Goal: Task Accomplishment & Management: Manage account settings

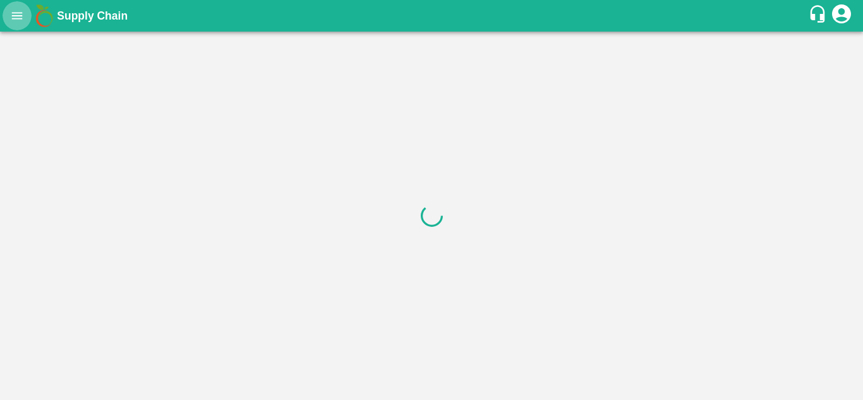
click at [18, 19] on icon "open drawer" at bounding box center [17, 15] width 11 height 7
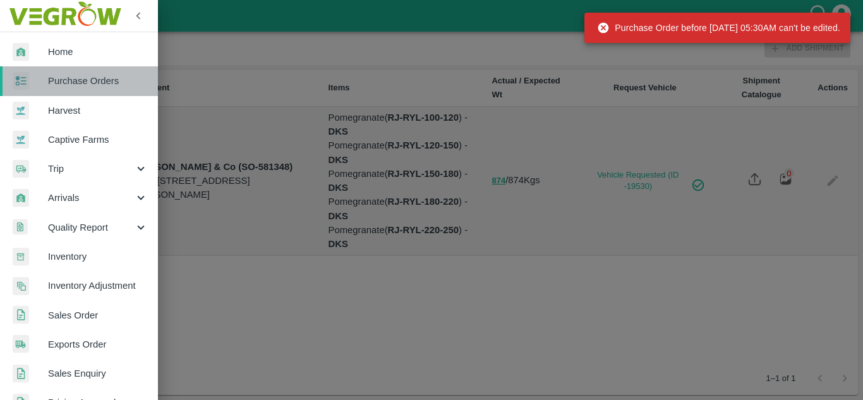
click at [96, 81] on span "Purchase Orders" at bounding box center [98, 81] width 100 height 14
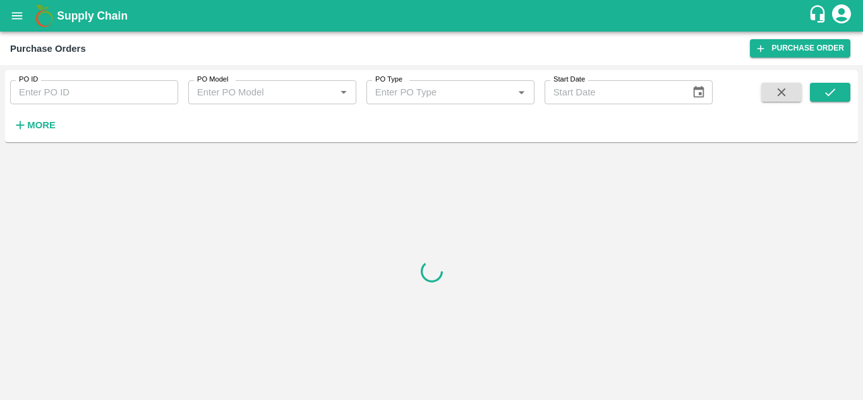
click at [50, 118] on h6 "More" at bounding box center [41, 125] width 28 height 16
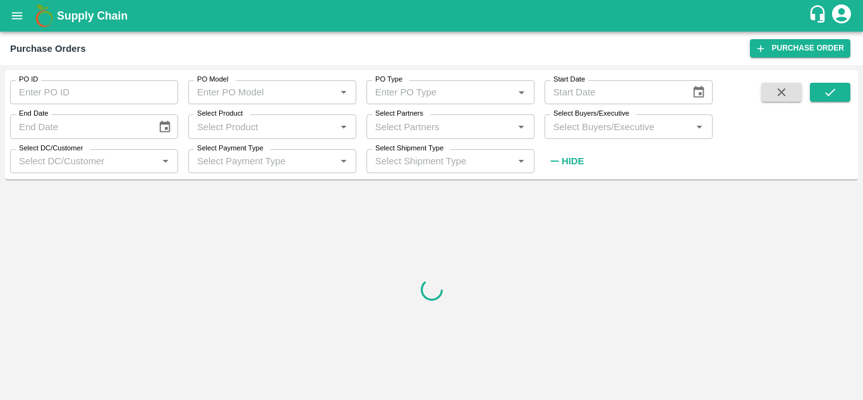
click at [582, 130] on input "Select Buyers/Executive" at bounding box center [619, 126] width 140 height 16
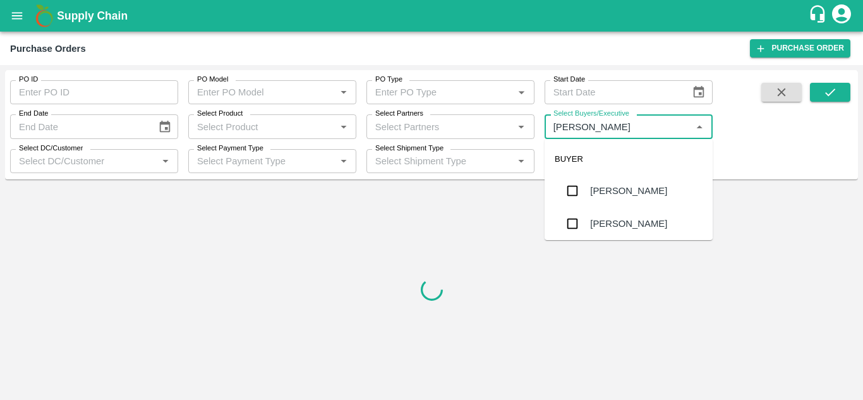
type input "Avinash"
click at [576, 222] on input "checkbox" at bounding box center [572, 223] width 25 height 25
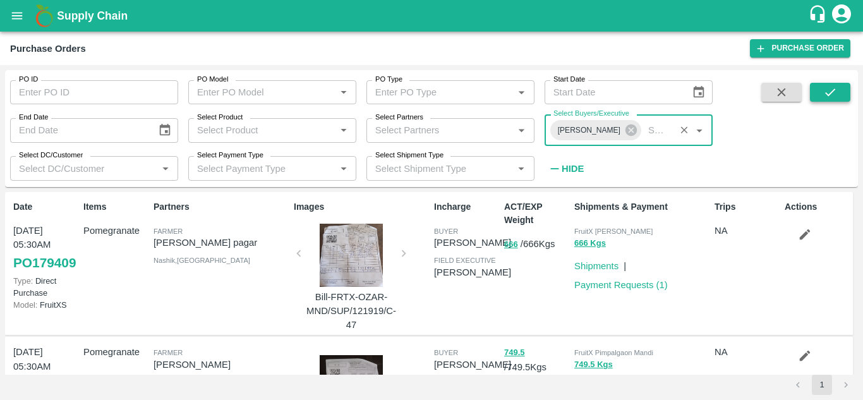
click at [824, 97] on icon "submit" at bounding box center [831, 92] width 14 height 14
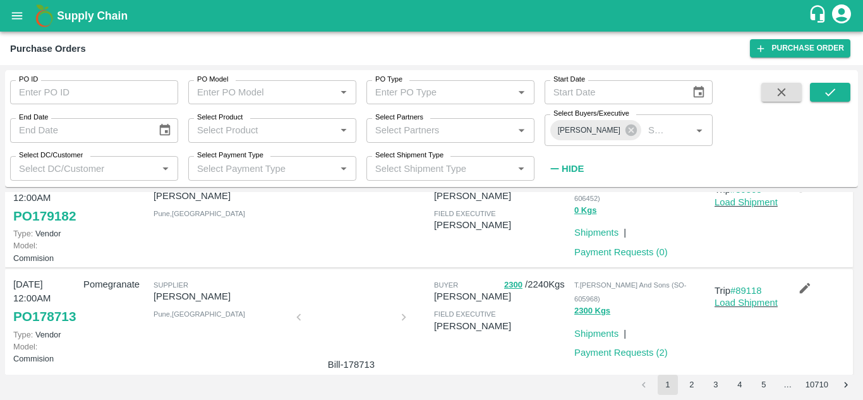
scroll to position [150, 0]
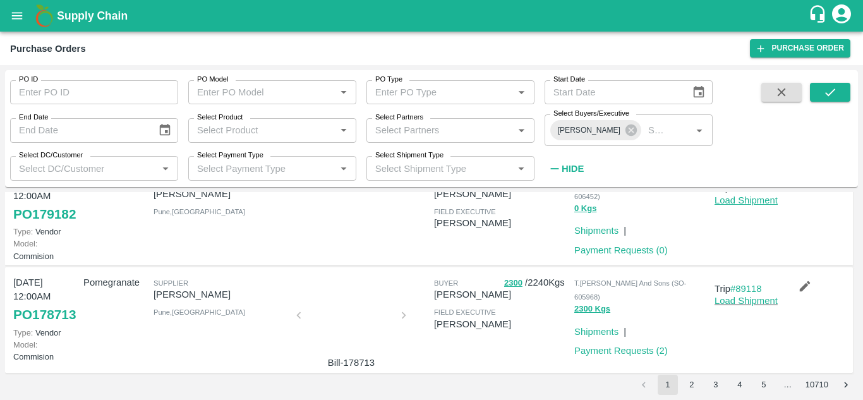
click at [738, 205] on link "Load Shipment" at bounding box center [746, 200] width 63 height 10
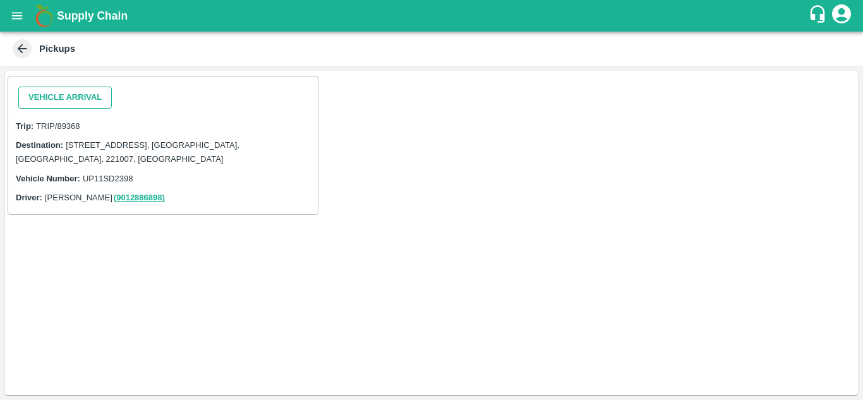
click at [50, 91] on button "Vehicle Arrival" at bounding box center [65, 98] width 94 height 22
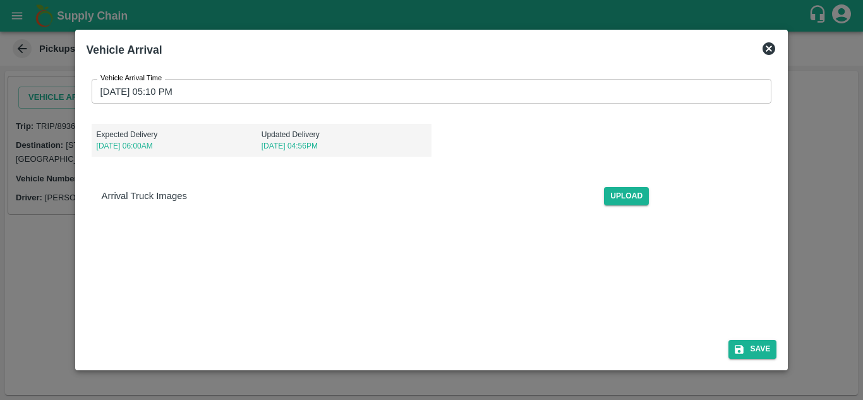
click at [106, 92] on input "04/10/2025 05:10 PM" at bounding box center [428, 91] width 672 height 24
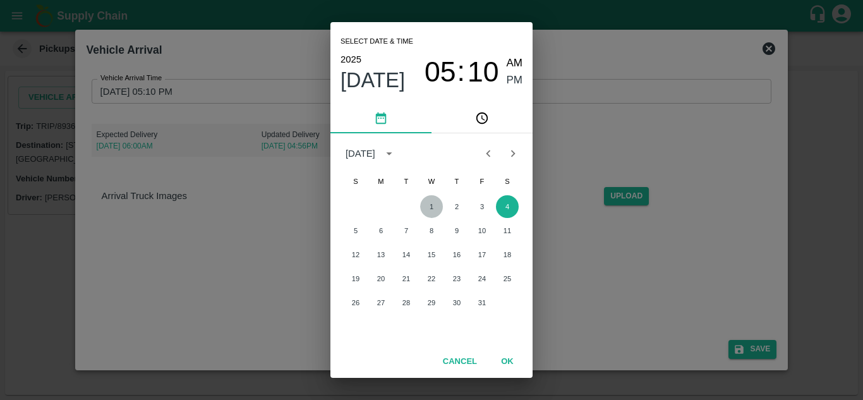
click at [427, 204] on button "1" at bounding box center [431, 206] width 23 height 23
type input "01/10/2025 05:10 PM"
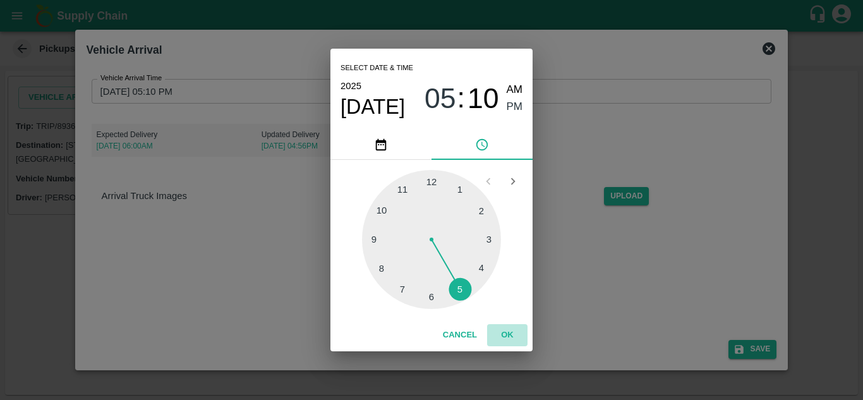
click at [502, 334] on button "OK" at bounding box center [507, 335] width 40 height 22
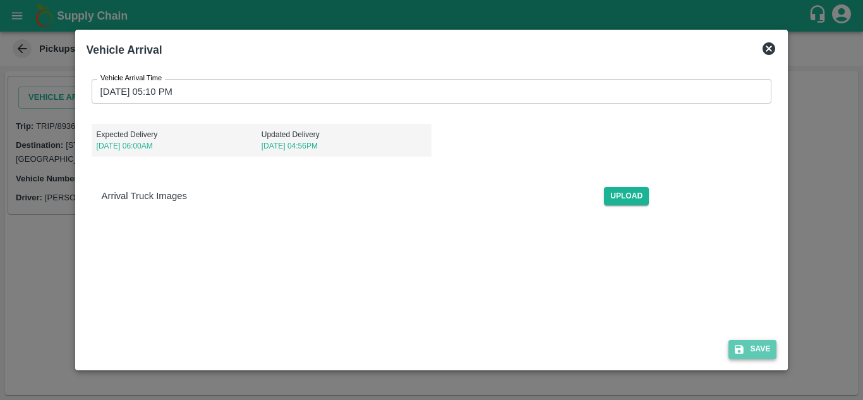
click at [748, 344] on button "Save" at bounding box center [753, 349] width 48 height 18
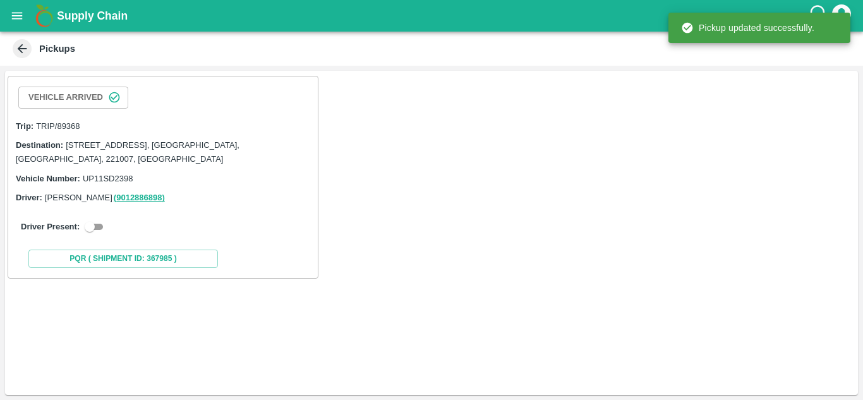
click at [101, 226] on input "checkbox" at bounding box center [90, 226] width 46 height 15
checkbox input "true"
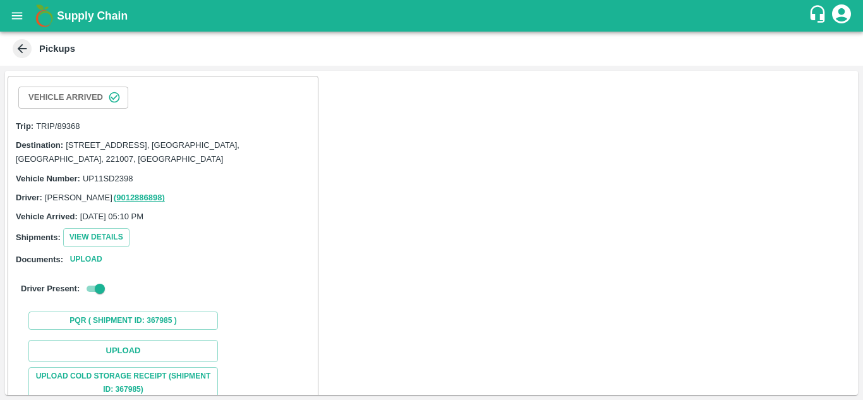
scroll to position [143, 0]
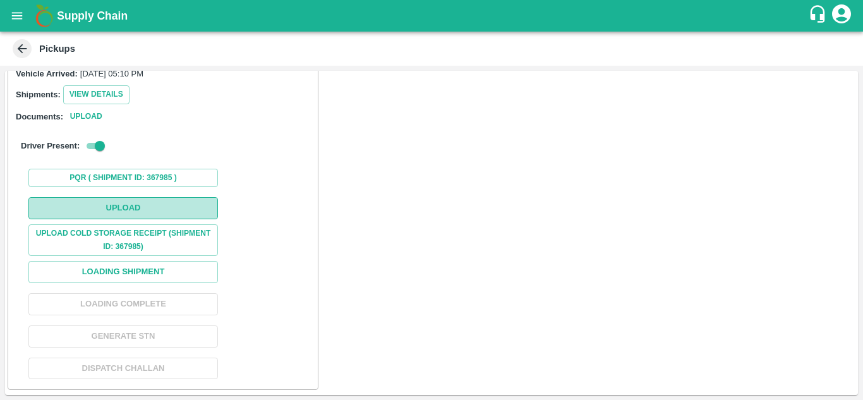
click at [99, 209] on button "Upload" at bounding box center [123, 208] width 190 height 22
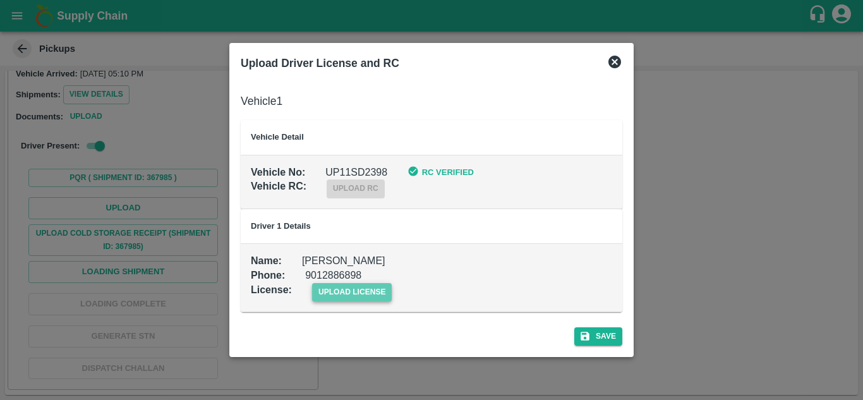
click at [364, 291] on span "upload license" at bounding box center [352, 292] width 80 height 18
click at [0, 0] on input "upload license" at bounding box center [0, 0] width 0 height 0
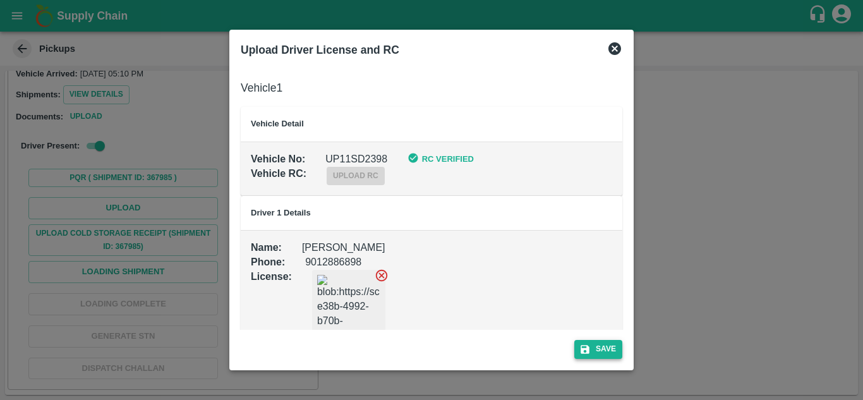
click at [595, 344] on button "Save" at bounding box center [599, 349] width 48 height 18
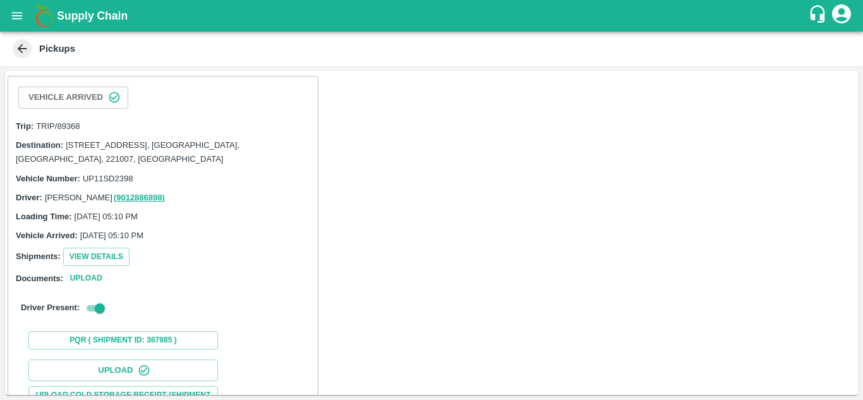
scroll to position [195, 0]
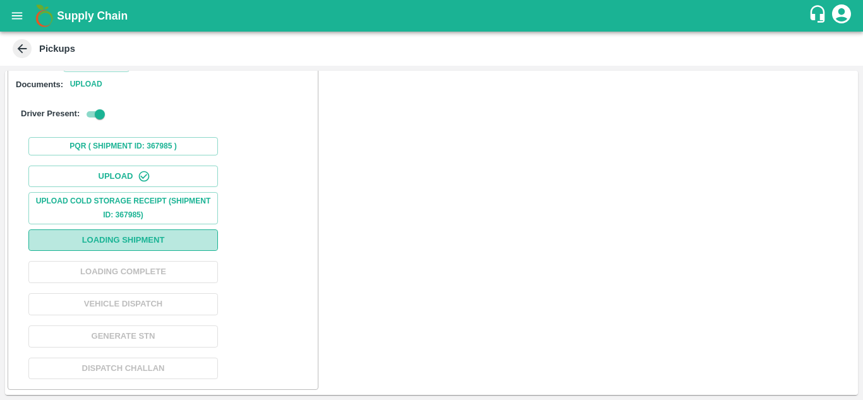
click at [116, 236] on button "Loading Shipment" at bounding box center [123, 240] width 190 height 22
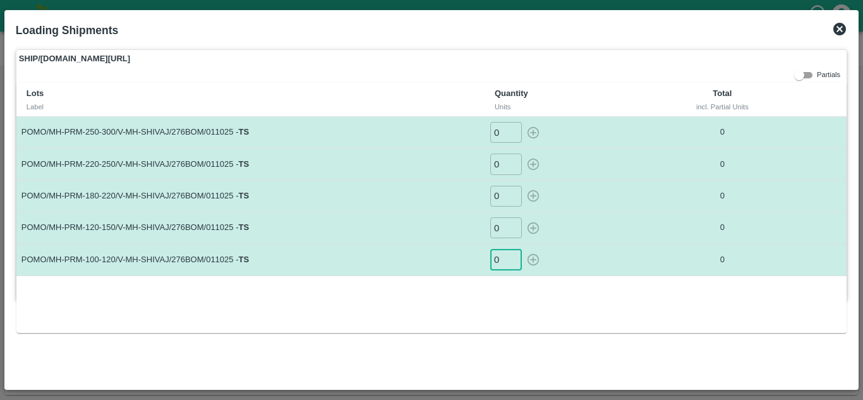
click at [499, 263] on input "0" at bounding box center [506, 259] width 32 height 21
type input "6"
click at [501, 221] on input "0" at bounding box center [506, 227] width 32 height 21
type input "32"
click at [500, 197] on input "0" at bounding box center [506, 196] width 32 height 21
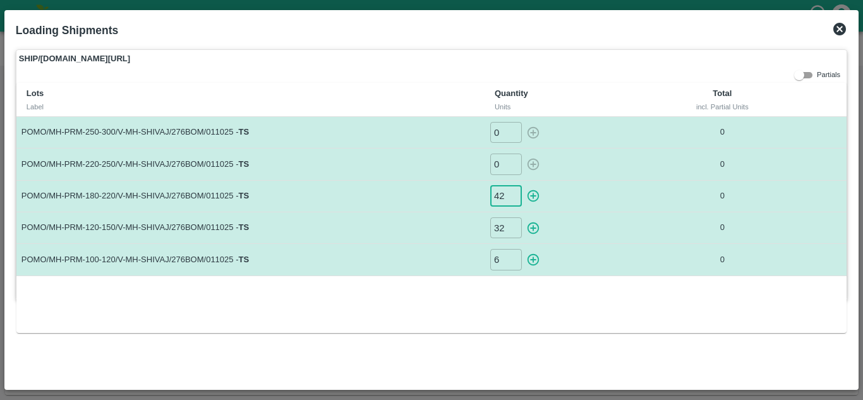
type input "42"
click at [503, 166] on input "0" at bounding box center [506, 164] width 32 height 21
type input "46"
click at [497, 137] on input "0" at bounding box center [506, 132] width 32 height 21
type input "19"
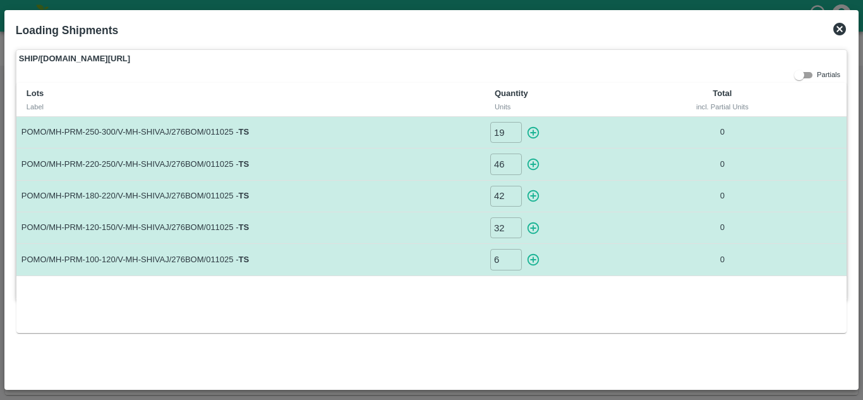
click at [453, 205] on td "POMO/MH-PRM-180-220/V-MH-SHIVAJ/276BOM/011025 - TS" at bounding box center [250, 196] width 468 height 32
click at [534, 260] on icon "button" at bounding box center [534, 260] width 12 height 12
click at [534, 226] on icon "button" at bounding box center [534, 228] width 12 height 12
type input "0"
click at [535, 197] on icon "button" at bounding box center [533, 196] width 14 height 14
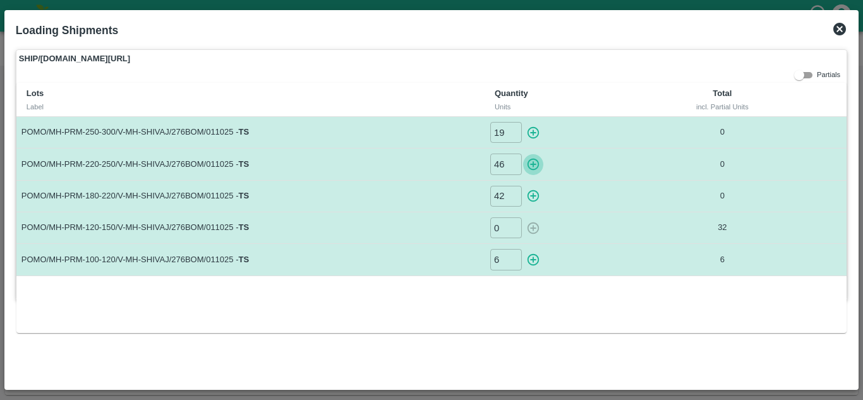
click at [532, 169] on icon "button" at bounding box center [534, 165] width 12 height 12
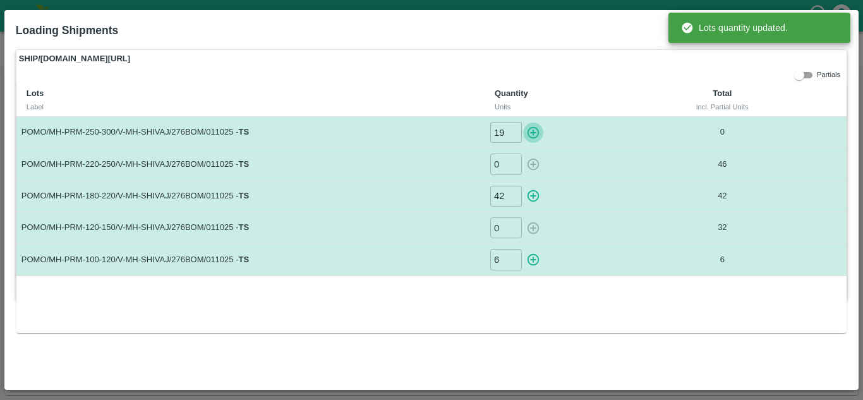
click at [529, 134] on icon "button" at bounding box center [534, 132] width 12 height 12
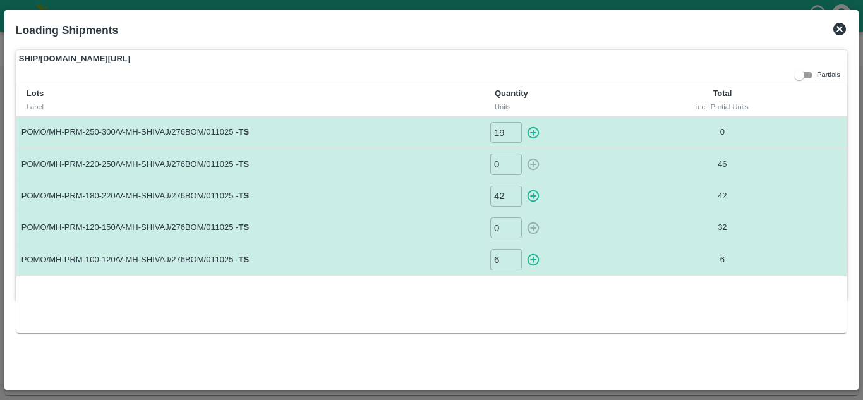
type input "46"
type input "0"
click at [840, 27] on icon at bounding box center [840, 29] width 13 height 13
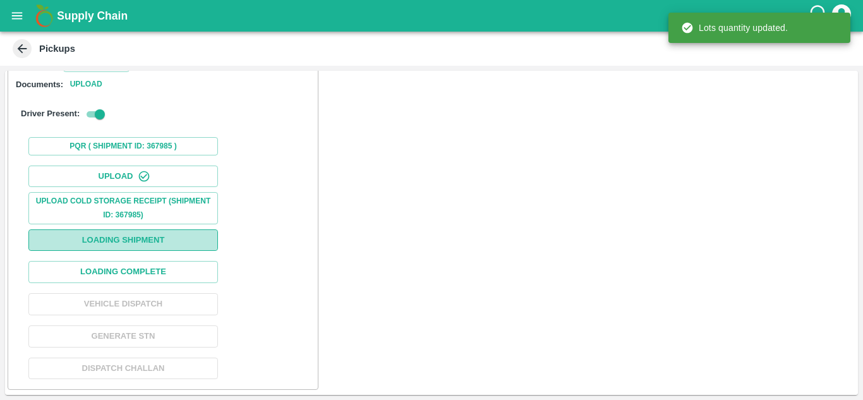
click at [106, 239] on button "Loading Shipment" at bounding box center [123, 240] width 190 height 22
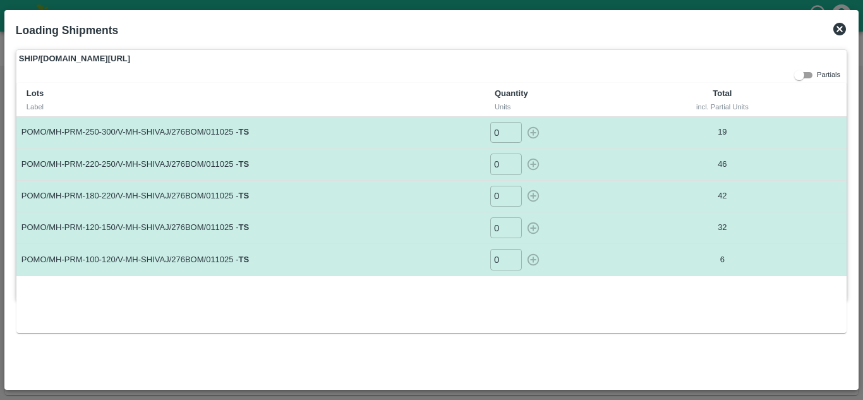
click at [837, 33] on icon at bounding box center [840, 29] width 13 height 13
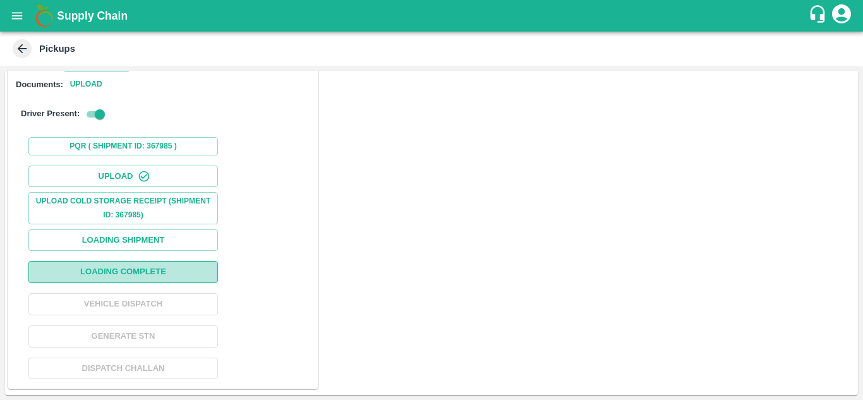
click at [122, 270] on button "Loading Complete" at bounding box center [123, 272] width 190 height 22
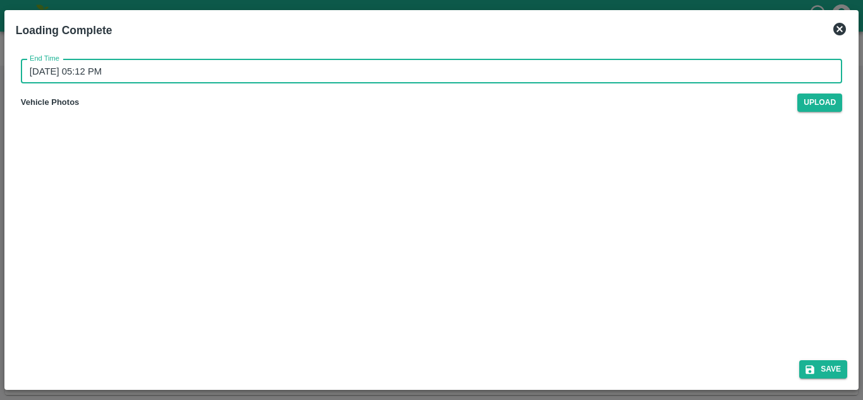
click at [36, 71] on input "04/10/2025 05:12 PM" at bounding box center [427, 71] width 813 height 24
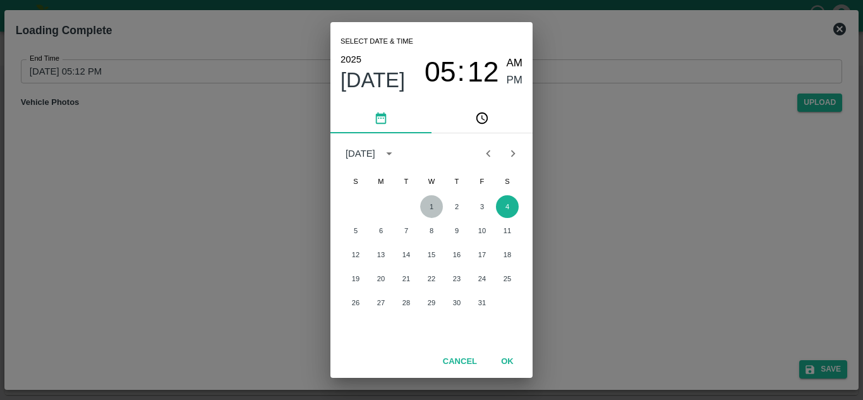
click at [432, 204] on button "1" at bounding box center [431, 206] width 23 height 23
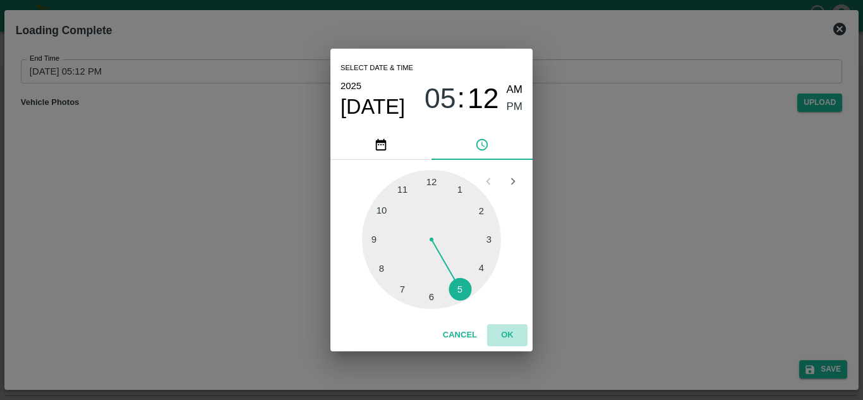
click at [502, 336] on button "OK" at bounding box center [507, 335] width 40 height 22
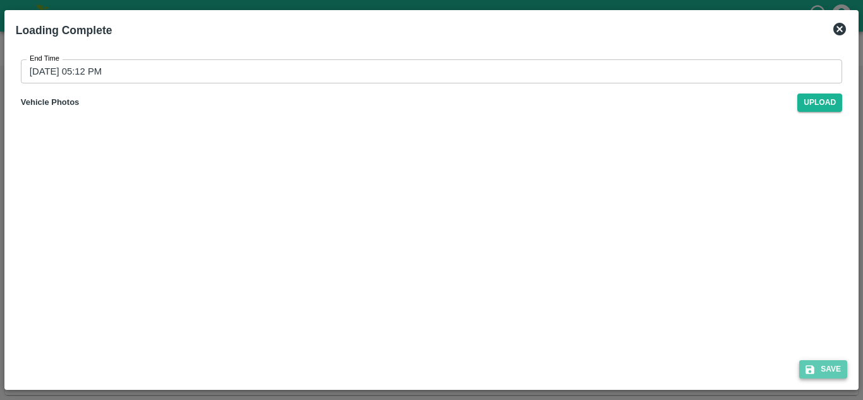
click at [808, 372] on icon "submit" at bounding box center [810, 369] width 9 height 9
type input "04/10/2025 05:12 PM"
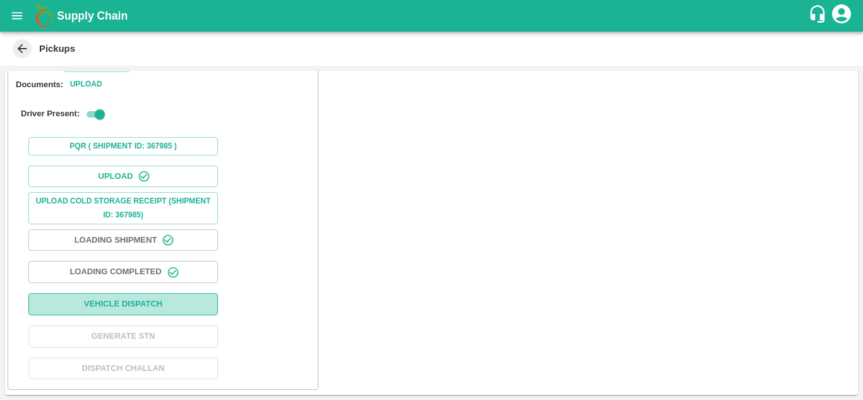
click at [111, 305] on button "Vehicle Dispatch" at bounding box center [123, 304] width 190 height 22
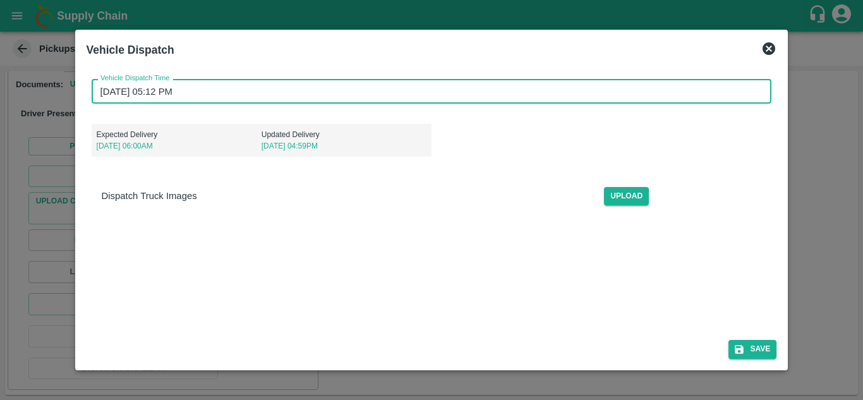
click at [99, 90] on input "04/10/2025 05:12 PM" at bounding box center [428, 91] width 672 height 24
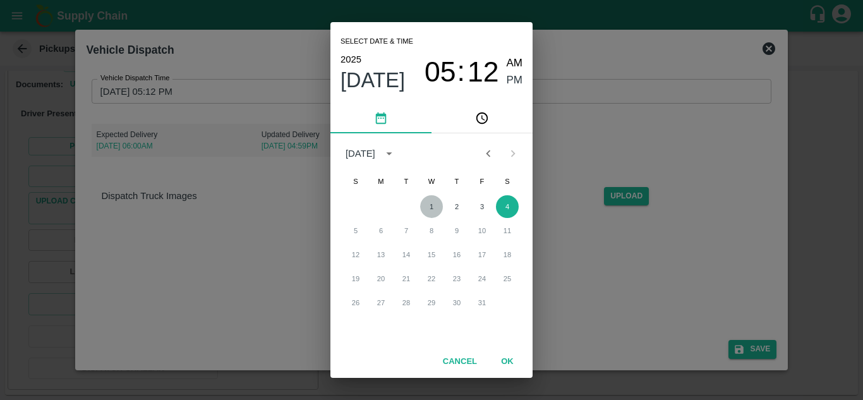
click at [429, 205] on button "1" at bounding box center [431, 206] width 23 height 23
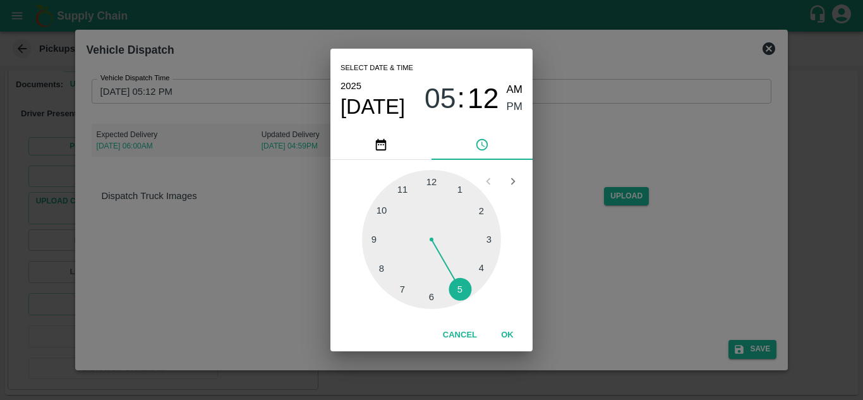
click at [381, 214] on div at bounding box center [431, 239] width 139 height 139
type input "01/10/2025 10:12 PM"
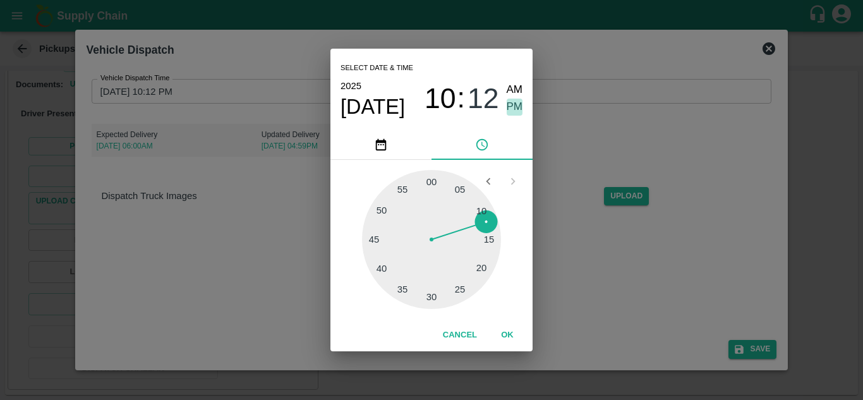
click at [518, 105] on span "PM" at bounding box center [515, 107] width 16 height 17
click at [506, 333] on button "OK" at bounding box center [507, 335] width 40 height 22
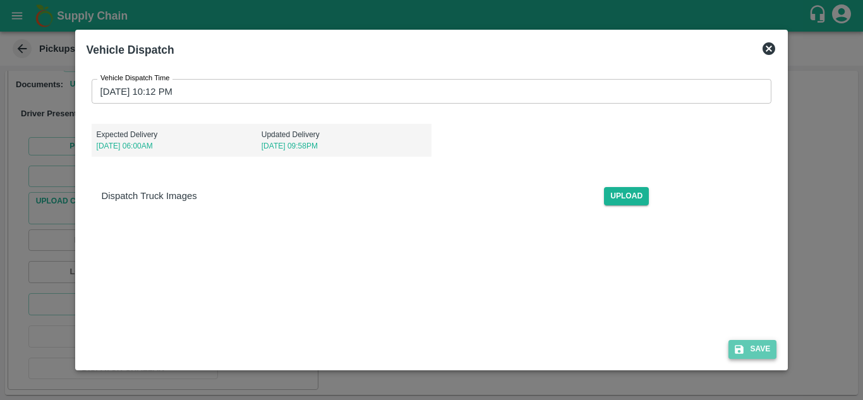
click at [762, 346] on button "Save" at bounding box center [753, 349] width 48 height 18
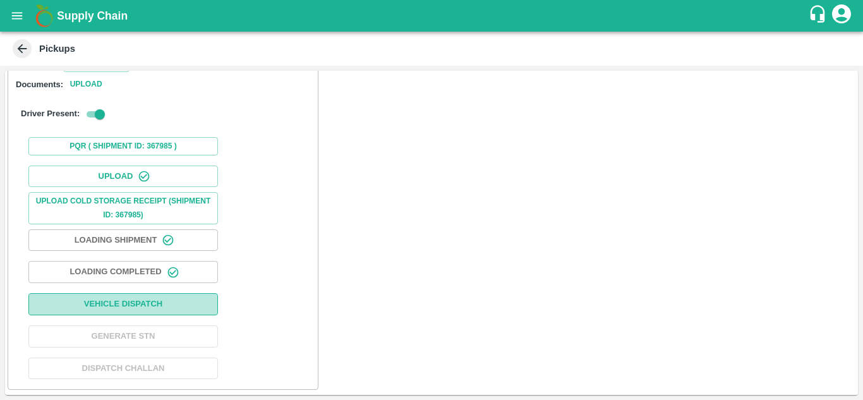
click at [87, 300] on button "Vehicle Dispatch" at bounding box center [123, 304] width 190 height 22
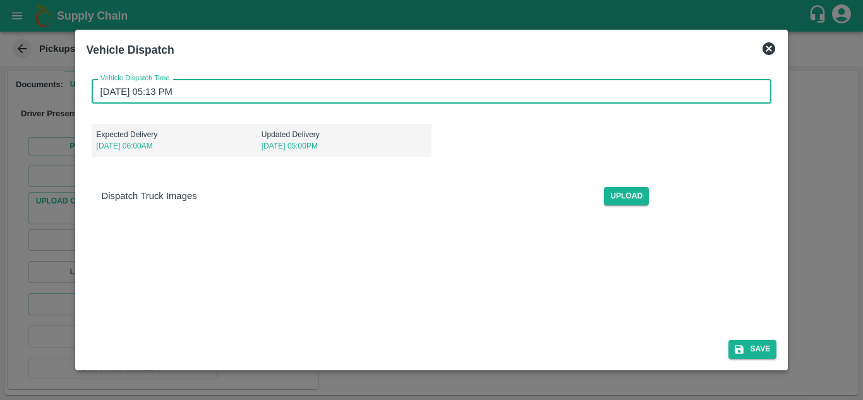
click at [102, 87] on input "04/10/2025 05:13 PM" at bounding box center [428, 91] width 672 height 24
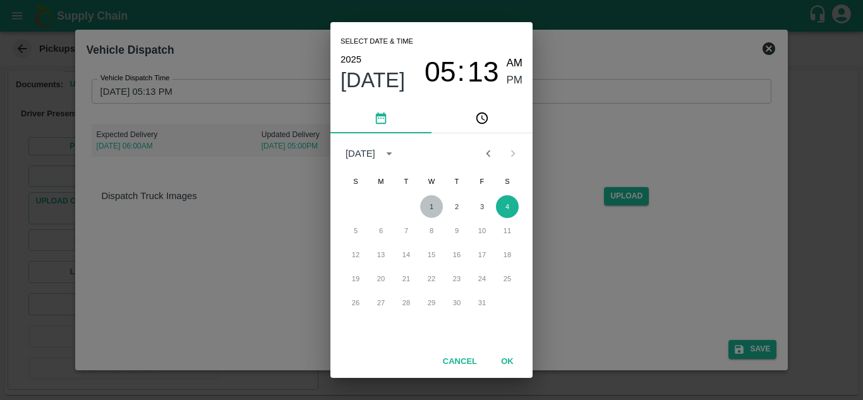
click at [431, 209] on button "1" at bounding box center [431, 206] width 23 height 23
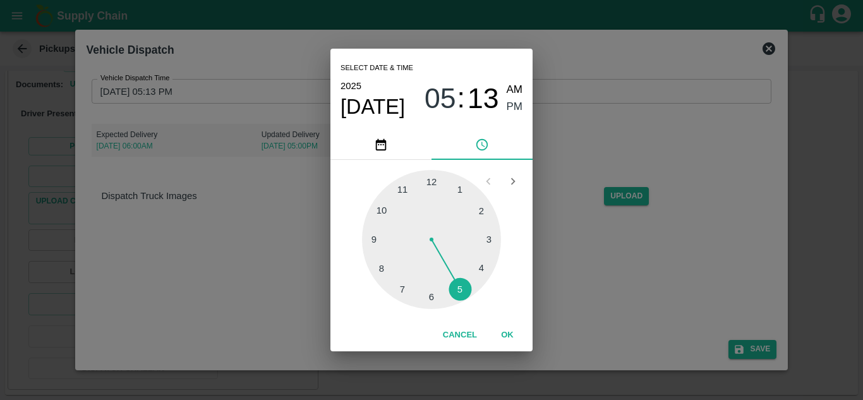
click at [387, 210] on div at bounding box center [431, 239] width 139 height 139
type input "01/10/2025 10:13 PM"
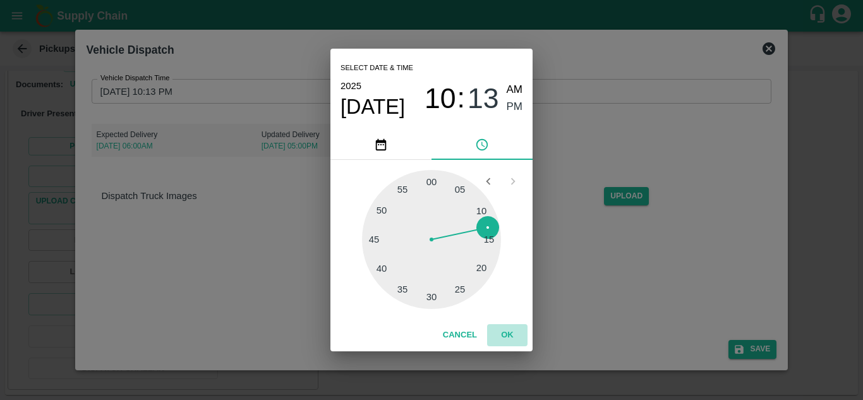
click at [504, 335] on button "OK" at bounding box center [507, 335] width 40 height 22
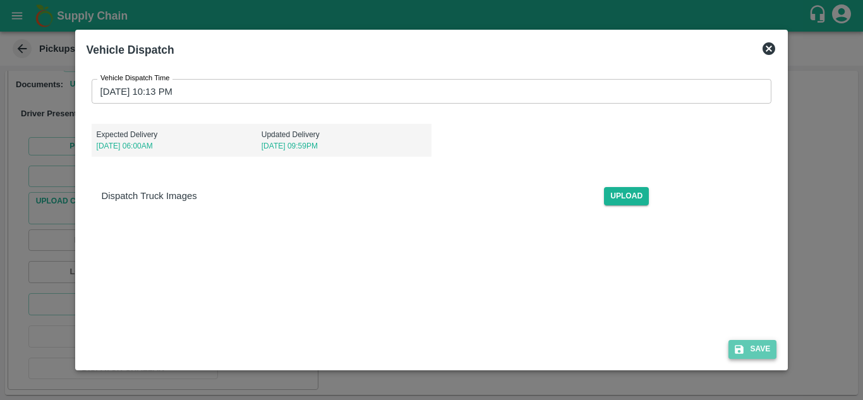
click at [759, 350] on button "Save" at bounding box center [753, 349] width 48 height 18
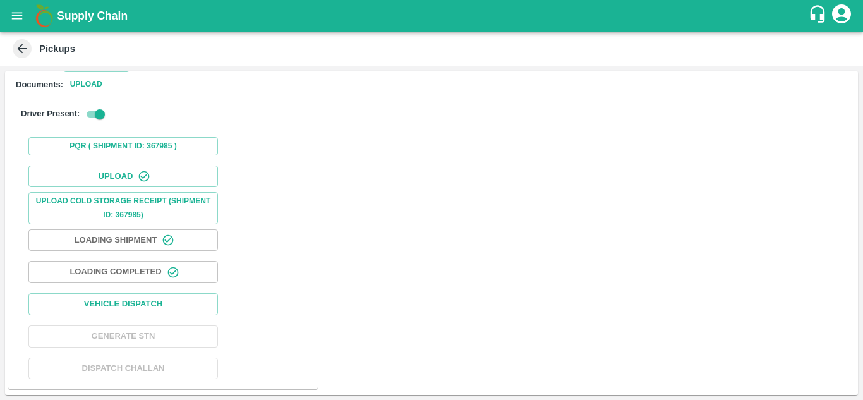
click at [17, 49] on icon at bounding box center [22, 49] width 14 height 14
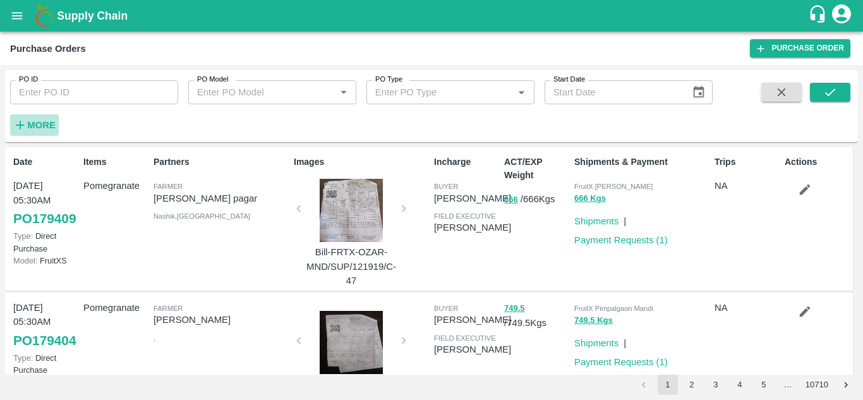
click at [33, 120] on strong "More" at bounding box center [41, 125] width 28 height 10
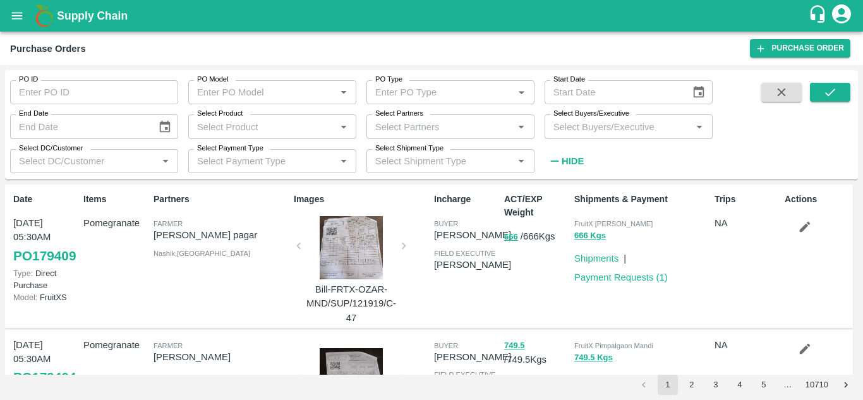
click at [587, 126] on input "Select Buyers/Executive" at bounding box center [619, 126] width 140 height 16
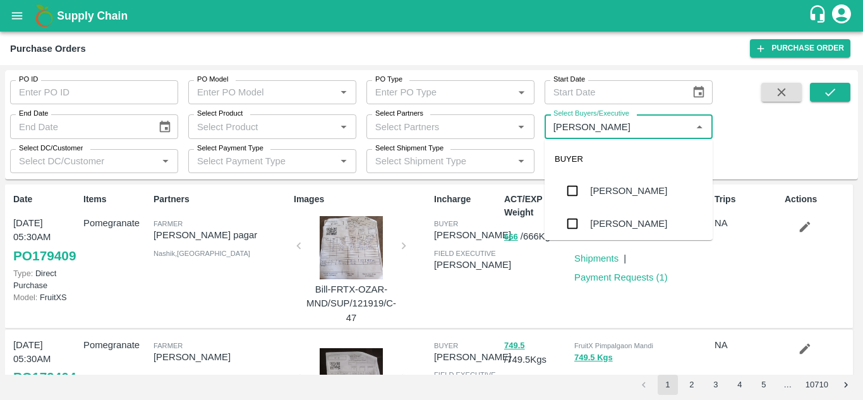
type input "Avinash"
click at [580, 228] on input "checkbox" at bounding box center [572, 223] width 25 height 25
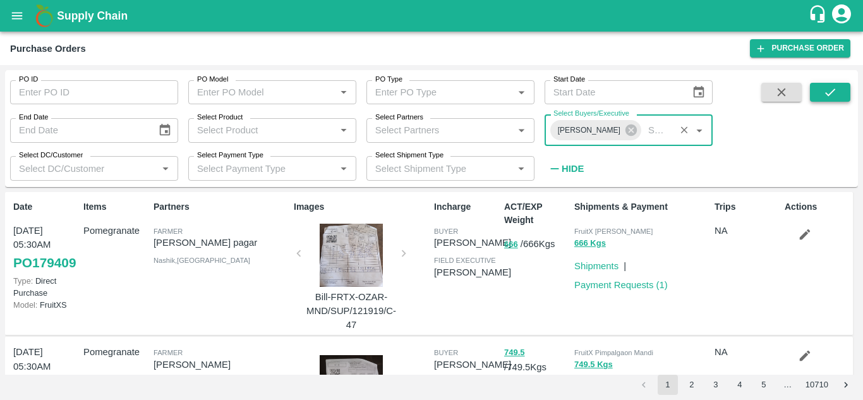
click at [841, 92] on button "submit" at bounding box center [830, 92] width 40 height 19
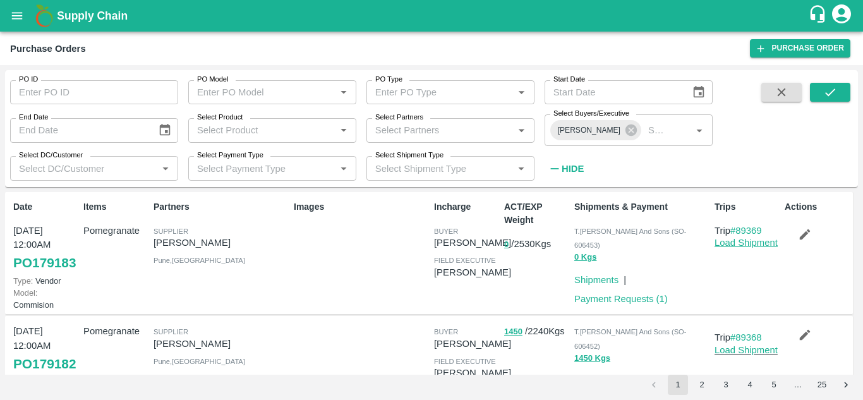
click at [725, 246] on link "Load Shipment" at bounding box center [746, 243] width 63 height 10
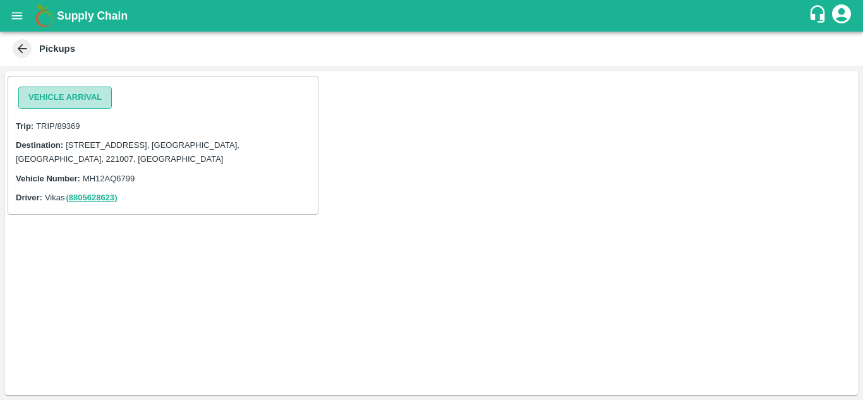
click at [82, 94] on button "Vehicle Arrival" at bounding box center [65, 98] width 94 height 22
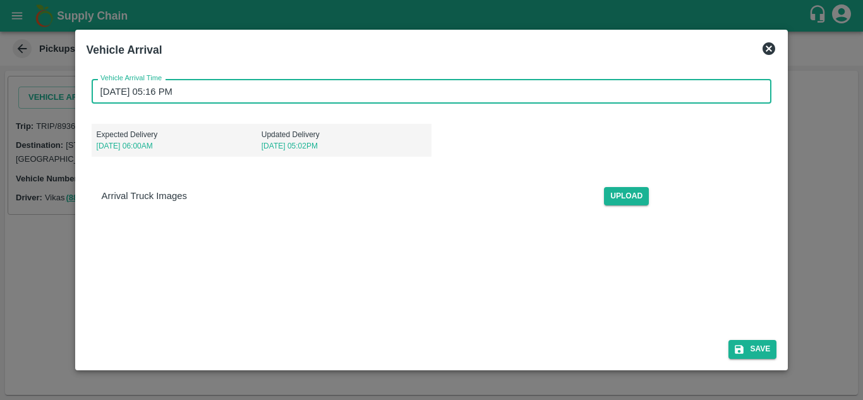
click at [104, 88] on input "04/10/2025 05:16 PM" at bounding box center [428, 91] width 672 height 24
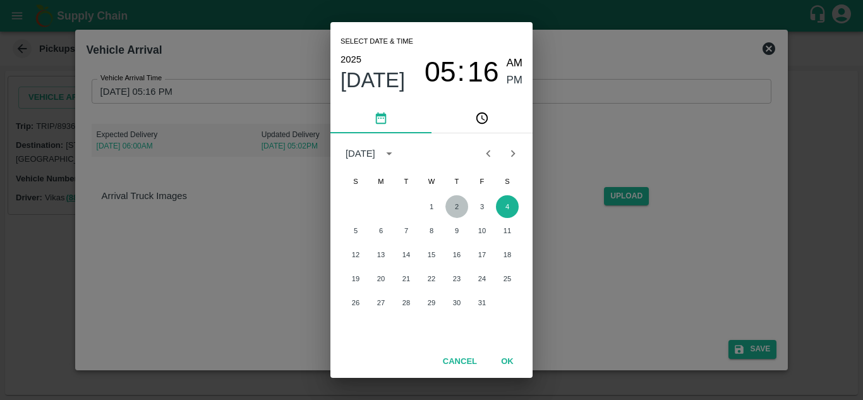
click at [459, 208] on button "2" at bounding box center [457, 206] width 23 height 23
type input "02/10/2025 05:16 PM"
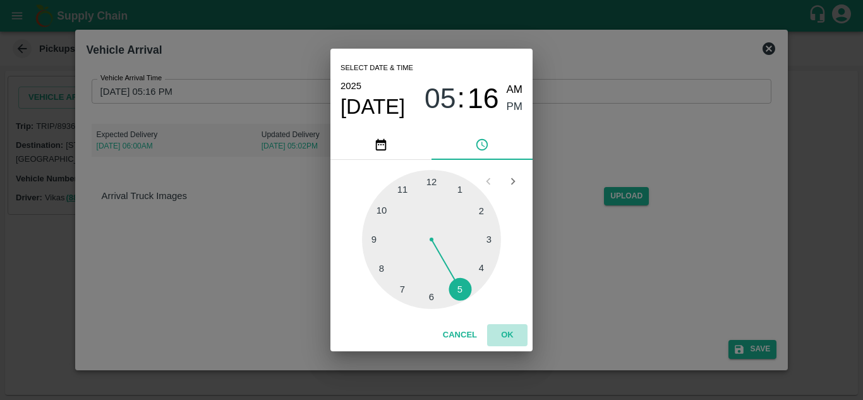
click at [505, 334] on button "OK" at bounding box center [507, 335] width 40 height 22
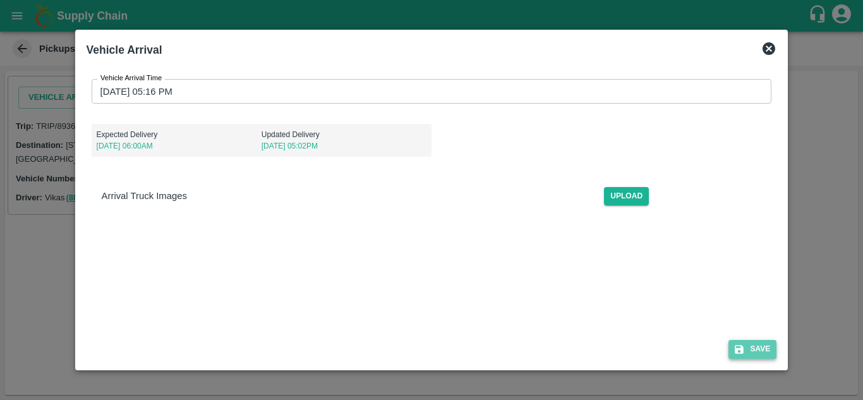
click at [752, 348] on button "Save" at bounding box center [753, 349] width 48 height 18
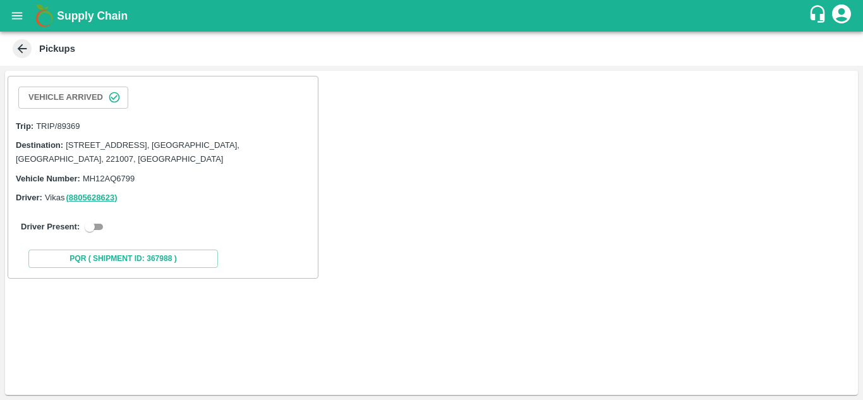
click at [82, 227] on div "Driver Present:" at bounding box center [163, 226] width 284 height 15
click at [89, 229] on input "checkbox" at bounding box center [90, 226] width 46 height 15
checkbox input "true"
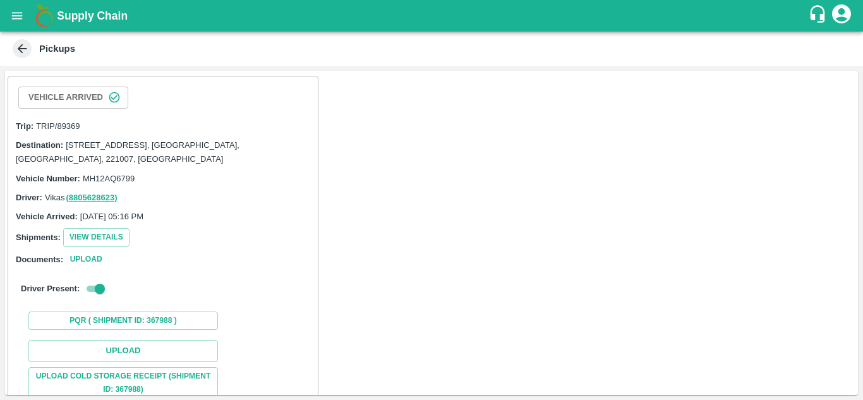
scroll to position [143, 0]
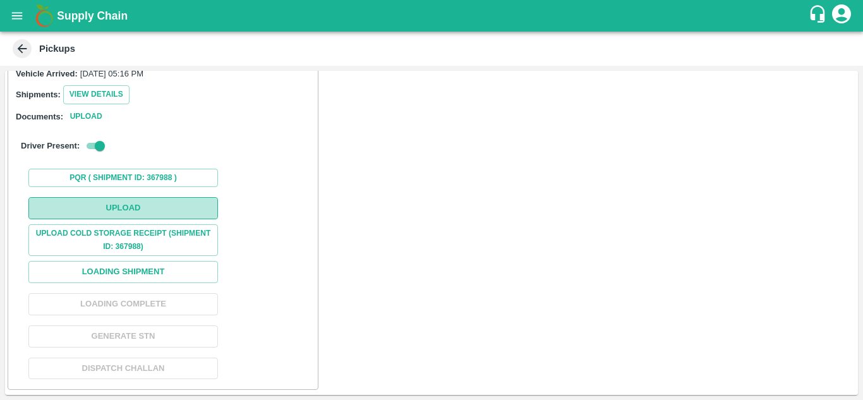
click at [134, 211] on button "Upload" at bounding box center [123, 208] width 190 height 22
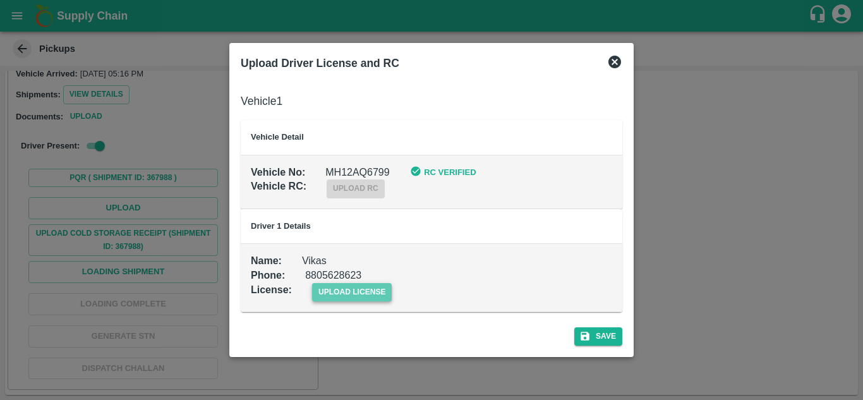
click at [355, 296] on span "upload license" at bounding box center [352, 292] width 80 height 18
click at [0, 0] on input "upload license" at bounding box center [0, 0] width 0 height 0
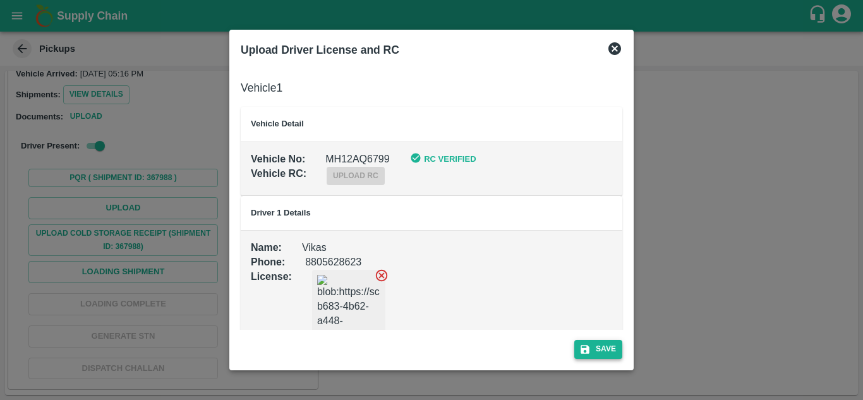
click at [594, 353] on button "Save" at bounding box center [599, 349] width 48 height 18
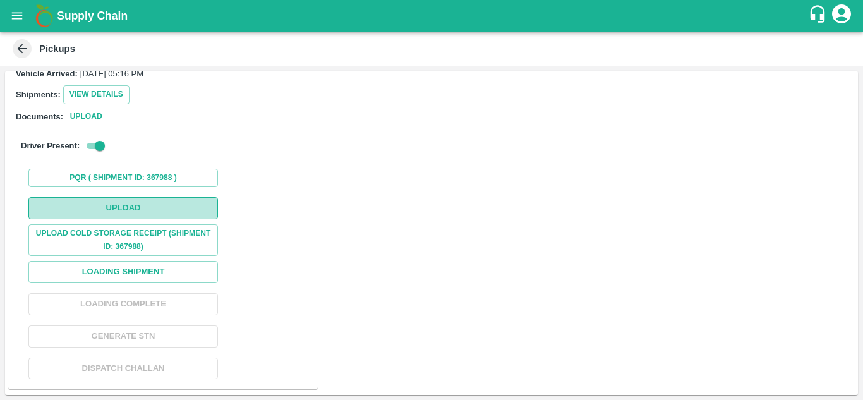
click at [166, 207] on button "Upload" at bounding box center [123, 208] width 190 height 22
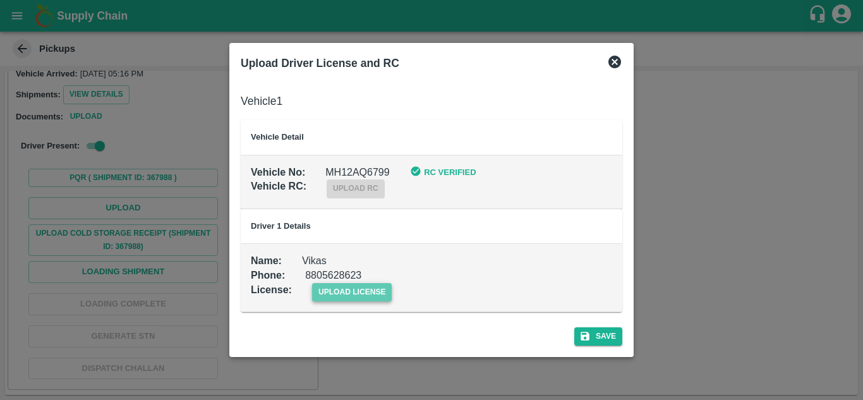
click at [348, 293] on span "upload license" at bounding box center [352, 292] width 80 height 18
click at [0, 0] on input "upload license" at bounding box center [0, 0] width 0 height 0
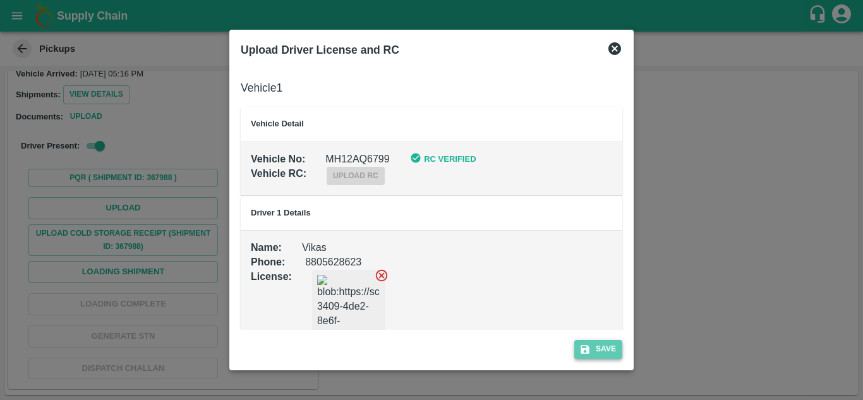
click at [593, 353] on button "Save" at bounding box center [599, 349] width 48 height 18
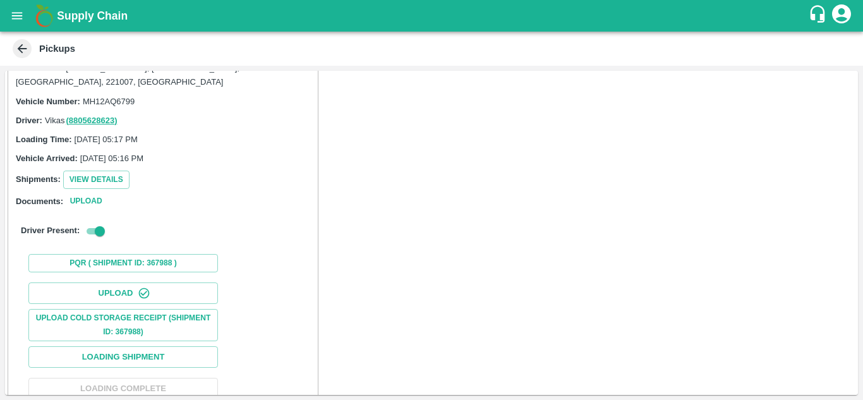
scroll to position [195, 0]
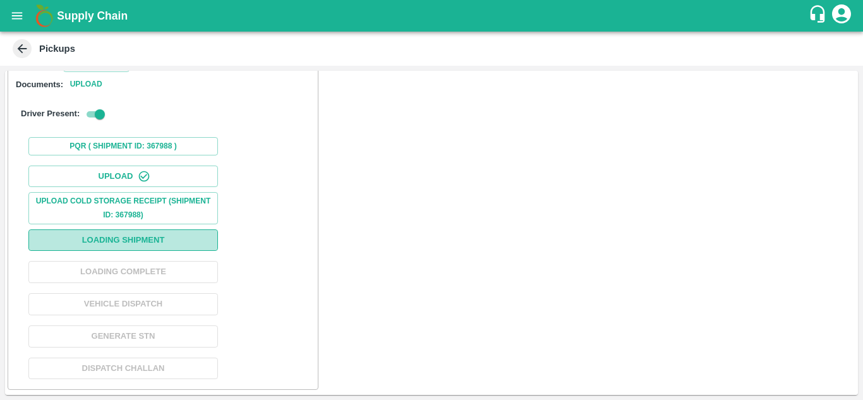
click at [160, 245] on button "Loading Shipment" at bounding box center [123, 240] width 190 height 22
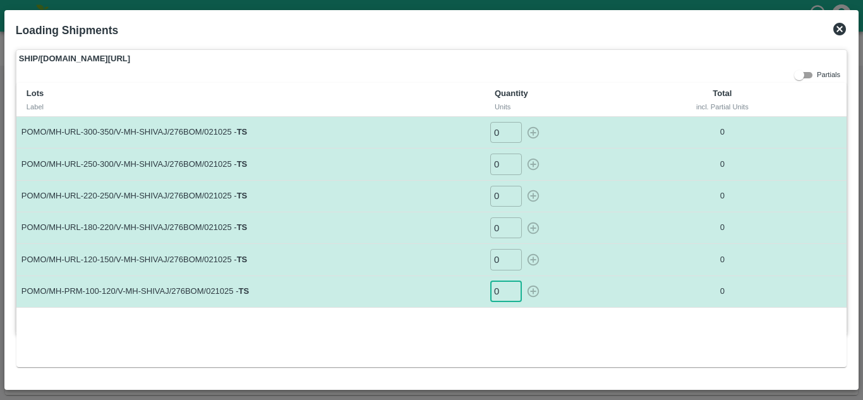
click at [502, 293] on input "0" at bounding box center [506, 291] width 32 height 21
type input "14"
click at [506, 254] on input "0" at bounding box center [506, 259] width 32 height 21
type input "31"
click at [502, 232] on input "0" at bounding box center [506, 227] width 32 height 21
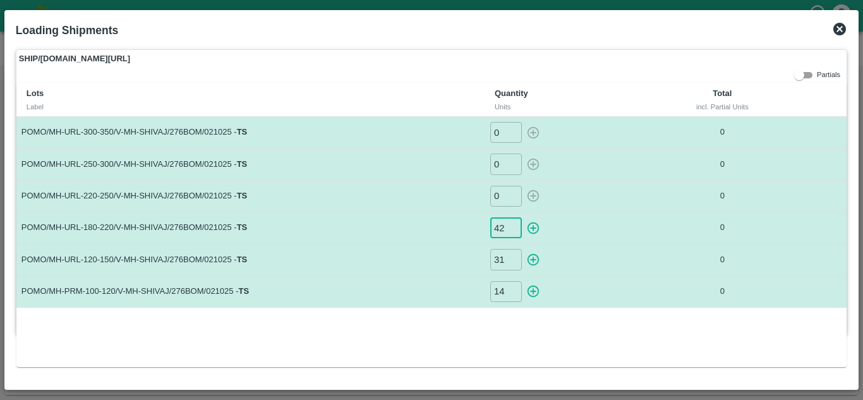
type input "42"
click at [500, 198] on input "0" at bounding box center [506, 196] width 32 height 21
type input "39"
click at [504, 167] on input "0" at bounding box center [506, 164] width 32 height 21
type input "47"
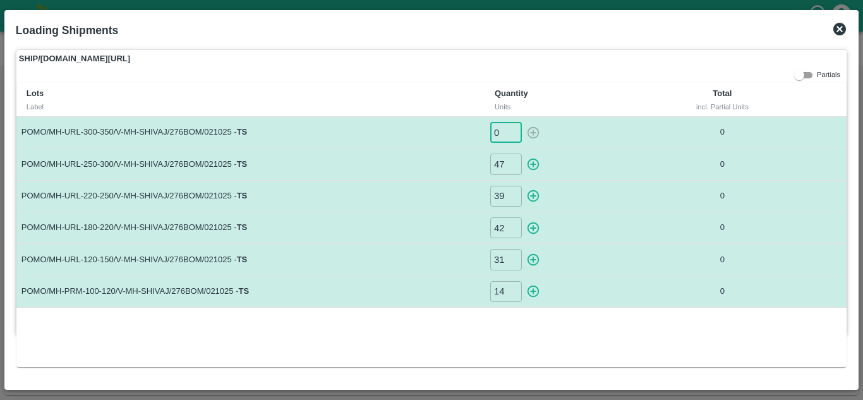
click at [499, 135] on input "0" at bounding box center [506, 132] width 32 height 21
type input "16"
click at [532, 291] on icon "button" at bounding box center [534, 292] width 12 height 12
type input "0"
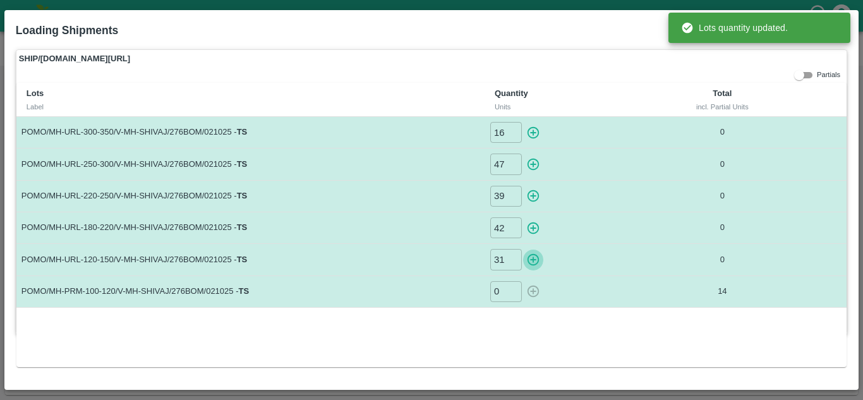
click at [535, 265] on icon "button" at bounding box center [534, 260] width 12 height 12
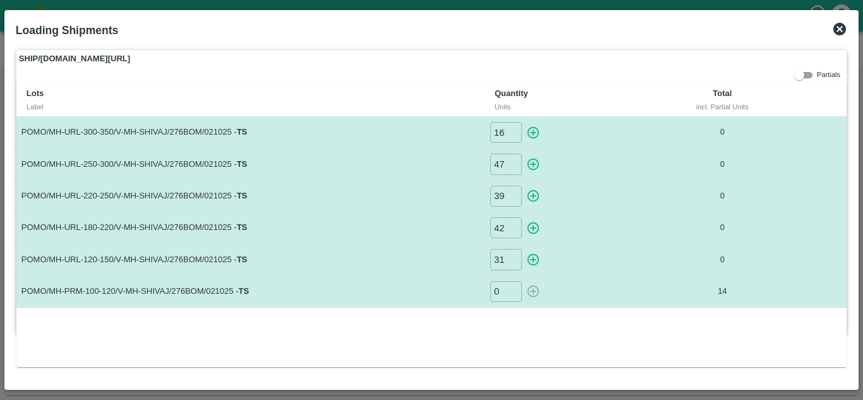
type input "0"
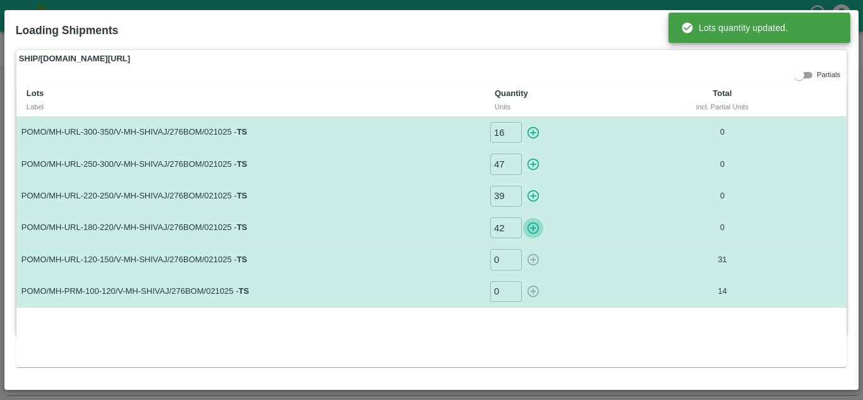
click at [532, 228] on icon "button" at bounding box center [534, 228] width 12 height 12
type input "0"
click at [532, 195] on icon "button" at bounding box center [533, 196] width 14 height 14
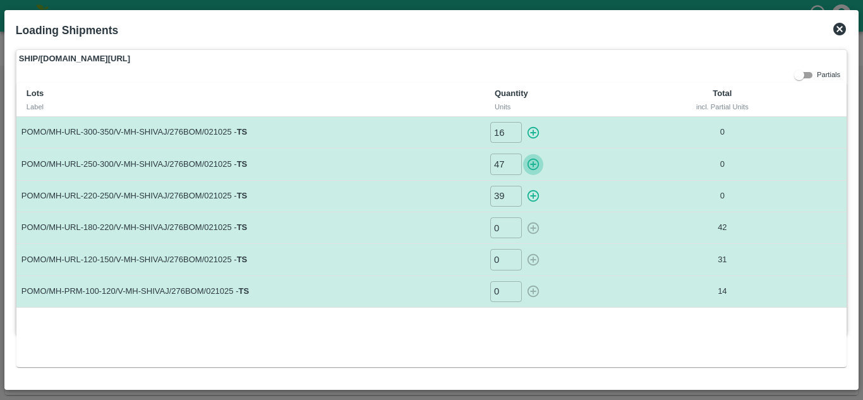
click at [535, 163] on icon "button" at bounding box center [533, 164] width 14 height 14
type input "0"
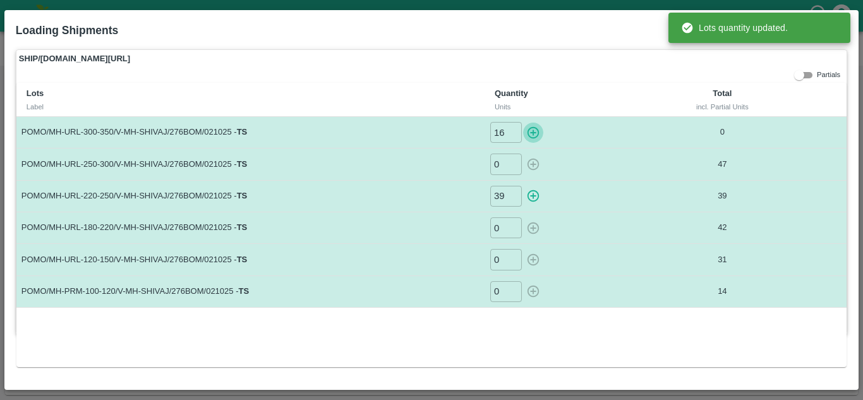
click at [532, 131] on icon "button" at bounding box center [533, 133] width 14 height 14
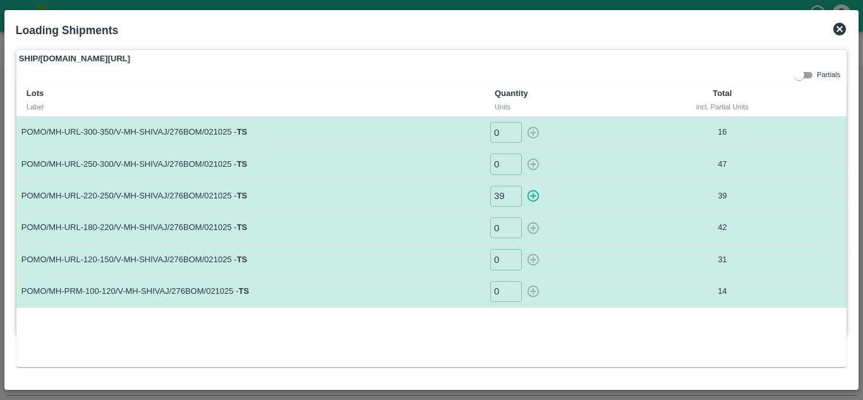
type input "16"
type input "47"
type input "0"
click at [842, 23] on icon at bounding box center [840, 29] width 13 height 13
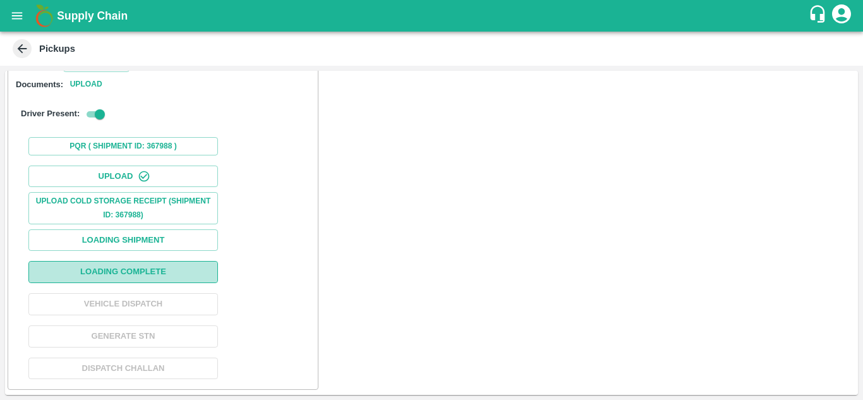
click at [126, 270] on button "Loading Complete" at bounding box center [123, 272] width 190 height 22
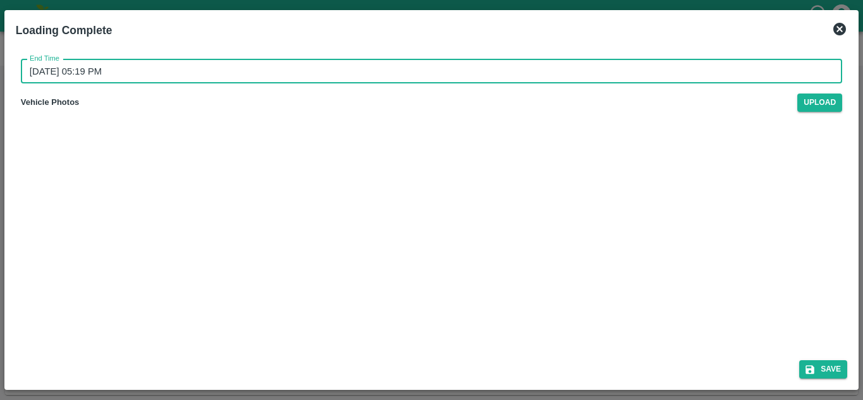
click at [32, 75] on input "04/10/2025 05:19 PM" at bounding box center [427, 71] width 813 height 24
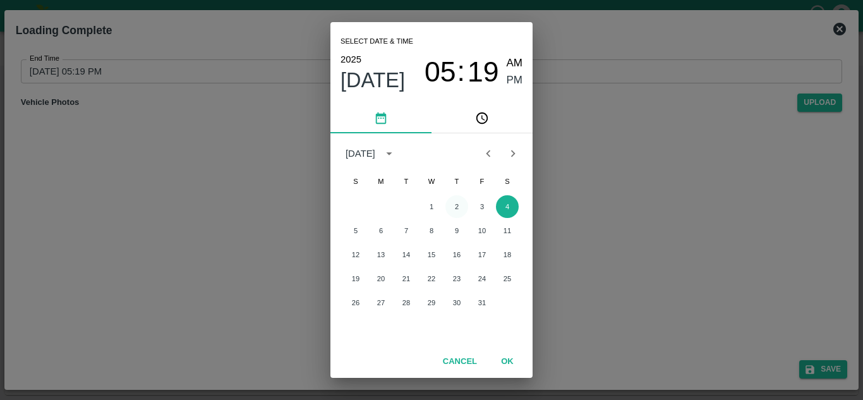
click at [459, 200] on button "2" at bounding box center [457, 206] width 23 height 23
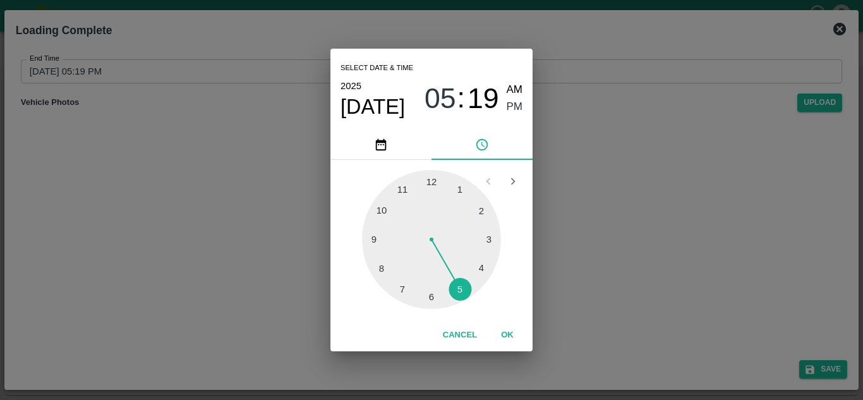
click at [375, 240] on div at bounding box center [431, 239] width 139 height 139
click at [502, 333] on button "OK" at bounding box center [507, 335] width 40 height 22
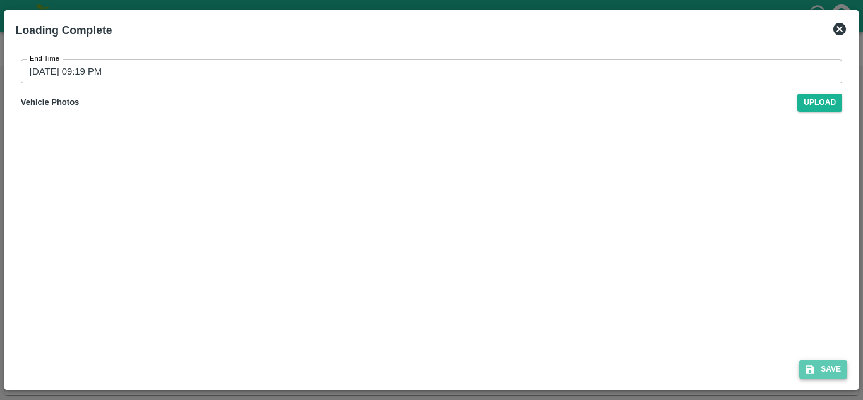
click at [841, 372] on button "Save" at bounding box center [824, 369] width 48 height 18
type input "04/10/2025 05:20 PM"
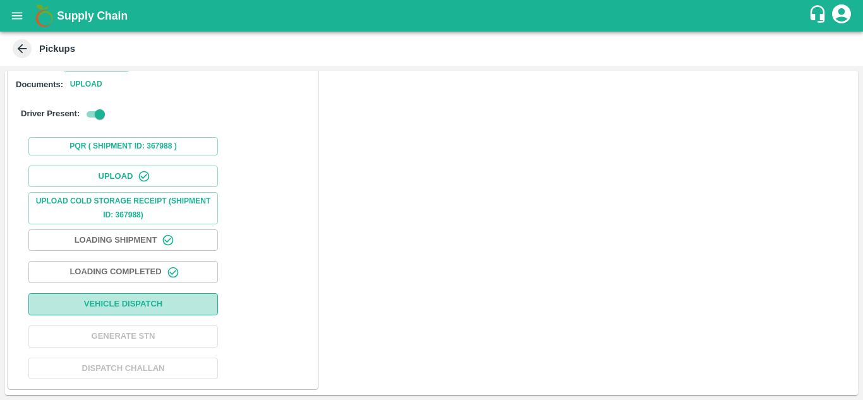
click at [79, 307] on button "Vehicle Dispatch" at bounding box center [123, 304] width 190 height 22
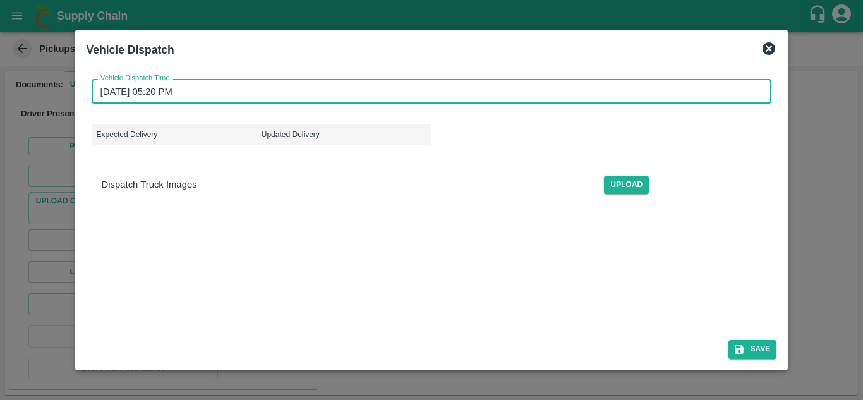
click at [104, 90] on input "04/10/2025 05:20 PM" at bounding box center [428, 91] width 672 height 24
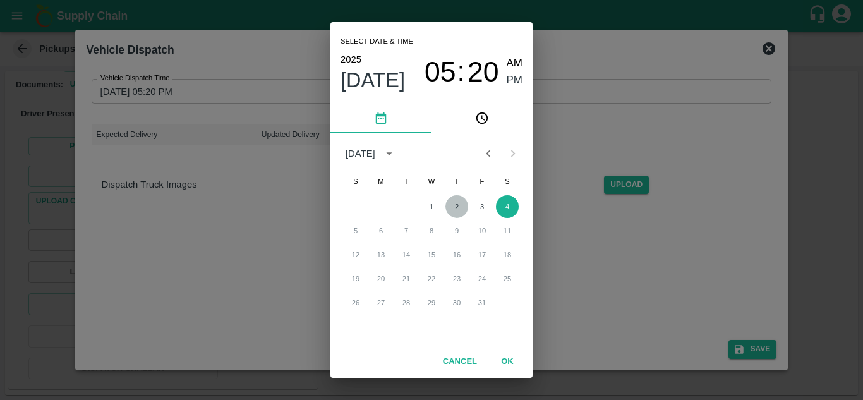
click at [457, 205] on button "2" at bounding box center [457, 206] width 23 height 23
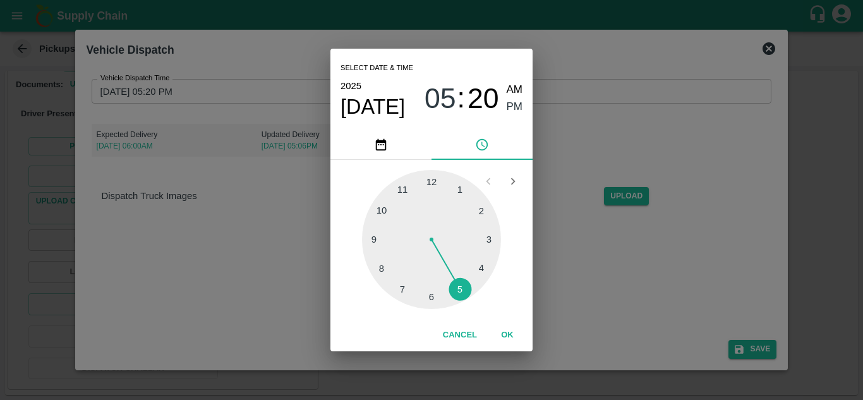
click at [401, 188] on div at bounding box center [431, 239] width 139 height 139
type input "02/10/2025 11:20 PM"
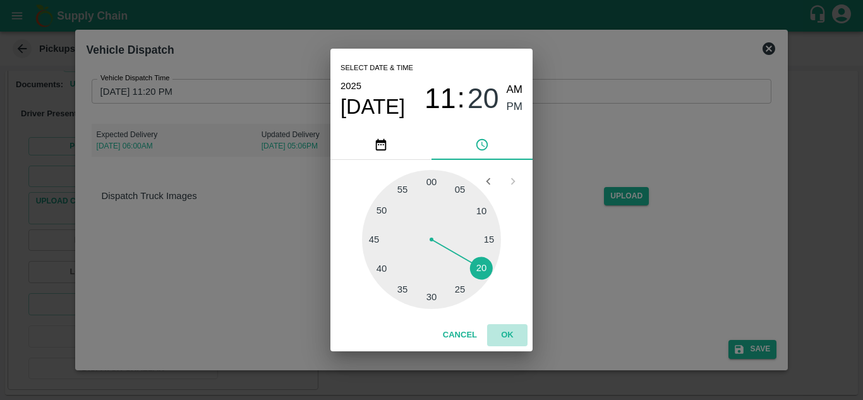
click at [508, 332] on button "OK" at bounding box center [507, 335] width 40 height 22
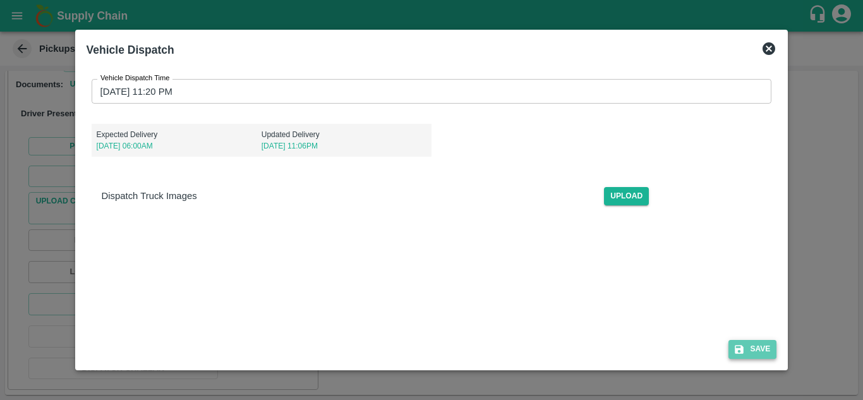
click at [757, 354] on button "Save" at bounding box center [753, 349] width 48 height 18
click at [502, 268] on div "Vehicle Dispatch Time 02/10/2025 11:20 PM Vehicle Dispatch Time Expected Delive…" at bounding box center [432, 229] width 691 height 320
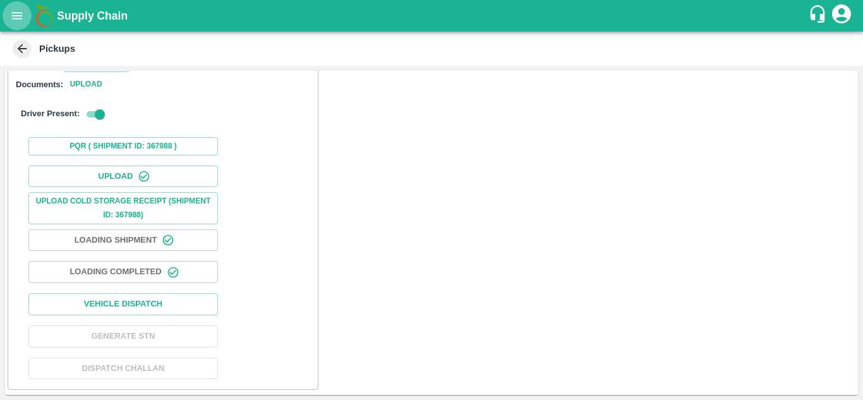
click at [16, 12] on icon "open drawer" at bounding box center [17, 16] width 14 height 14
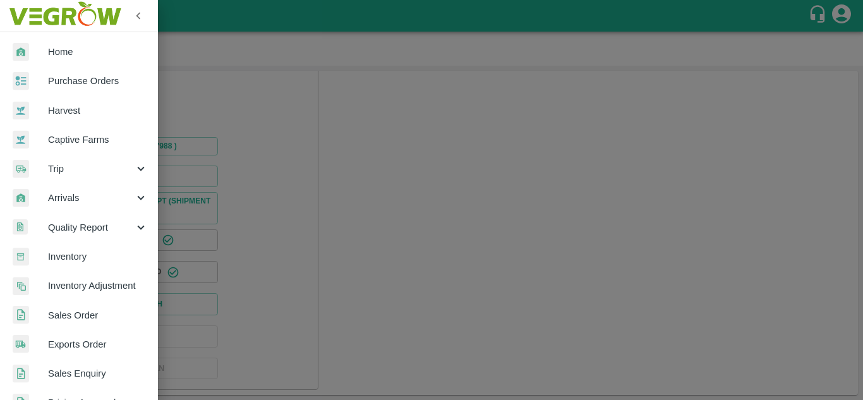
scroll to position [320, 0]
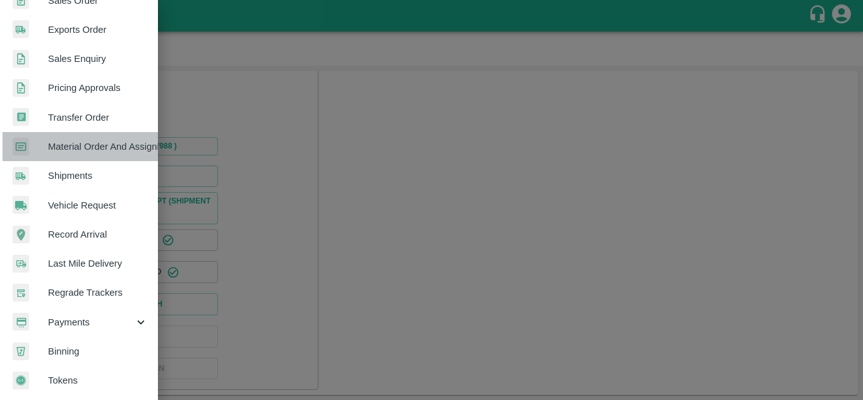
click at [102, 132] on link "Material Order And Assignment" at bounding box center [79, 146] width 158 height 29
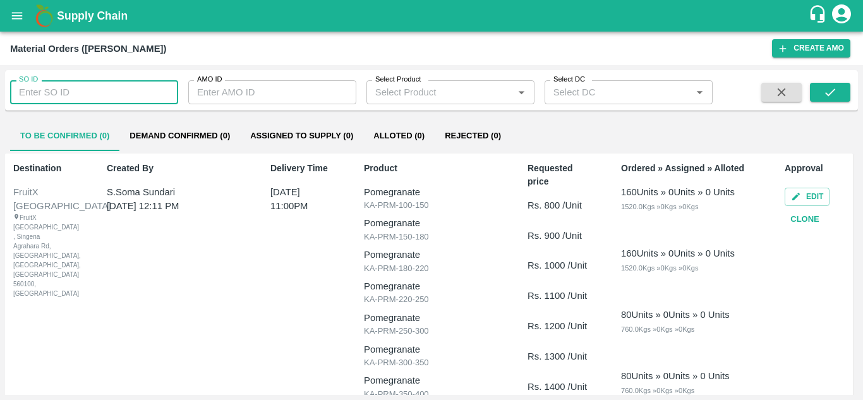
click at [64, 88] on input "SO ID" at bounding box center [94, 92] width 168 height 24
type input "606531"
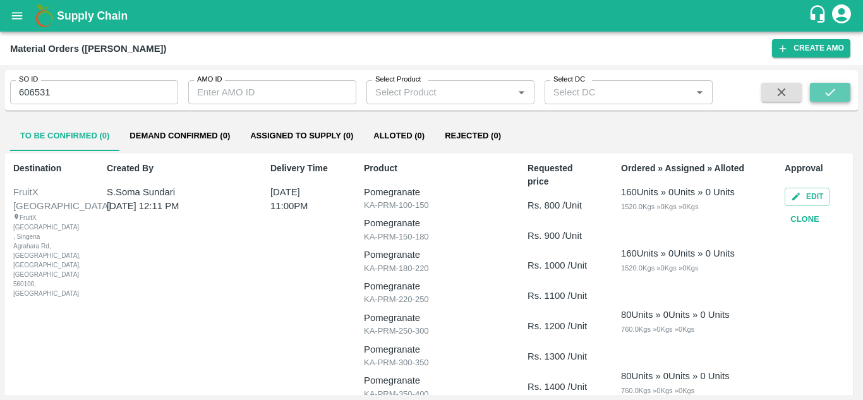
click at [837, 99] on icon "submit" at bounding box center [831, 92] width 14 height 14
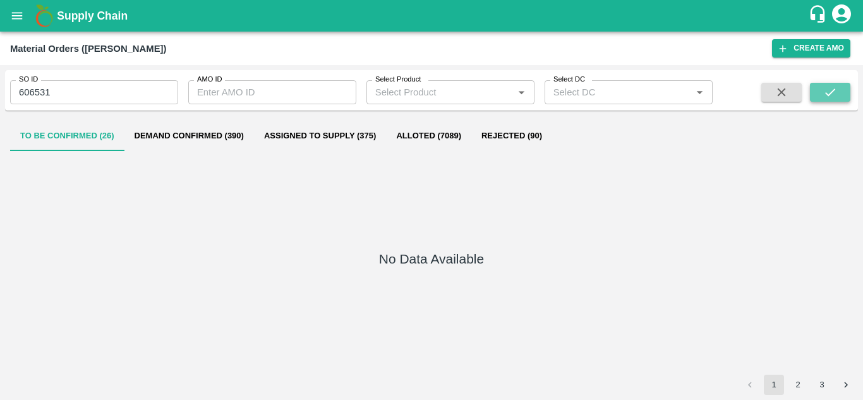
click at [830, 96] on icon "submit" at bounding box center [831, 92] width 14 height 14
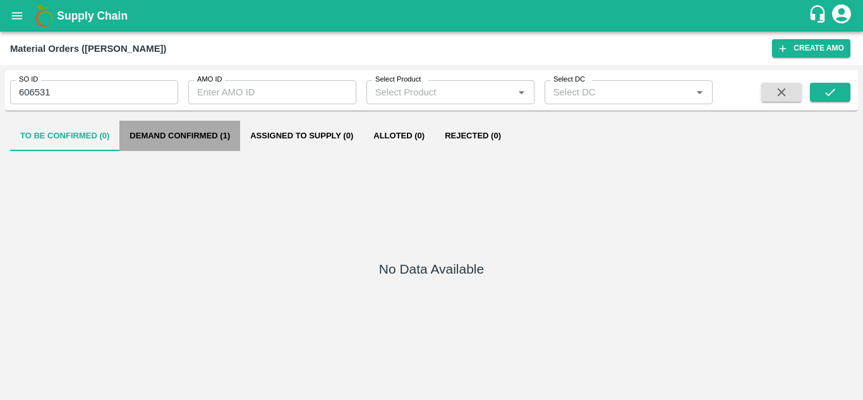
click at [204, 142] on button "Demand Confirmed (1)" at bounding box center [179, 136] width 121 height 30
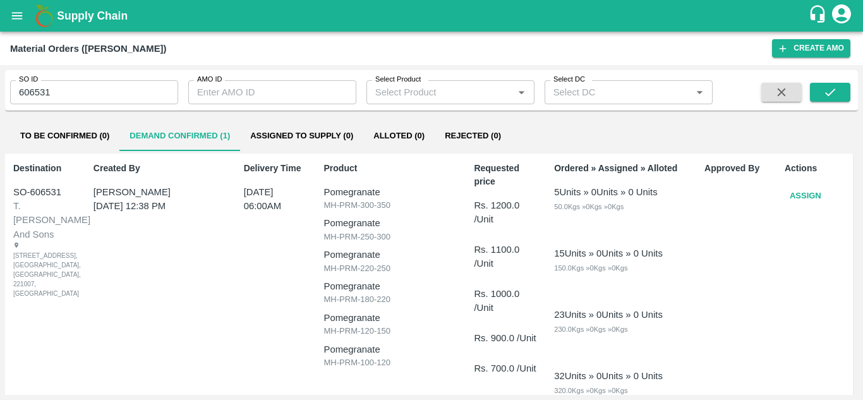
click at [817, 193] on button "Assign" at bounding box center [806, 196] width 42 height 22
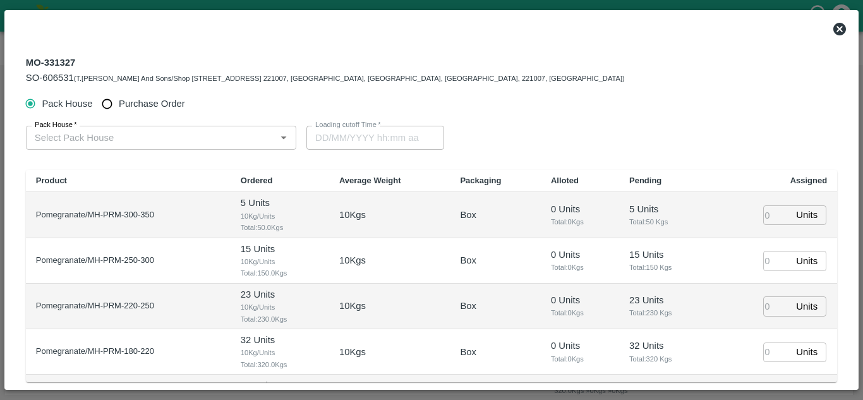
type input "09/10/2025 06:00 AM"
click at [107, 111] on input "Purchase Order" at bounding box center [106, 103] width 23 height 23
radio input "true"
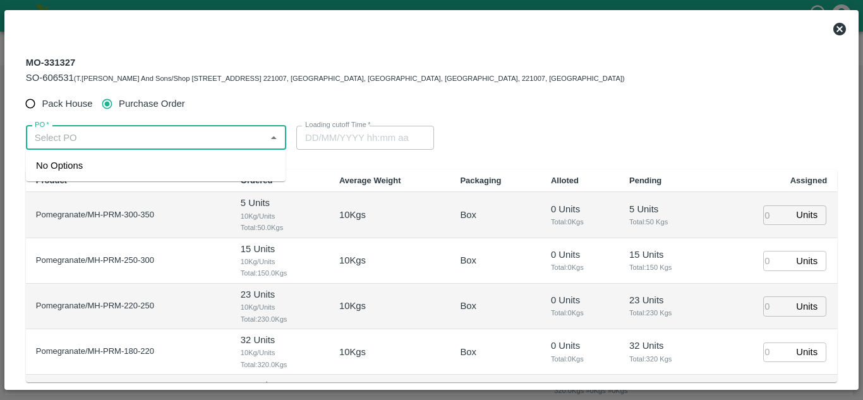
click at [69, 141] on input "PO   *" at bounding box center [146, 138] width 232 height 16
type input "179420"
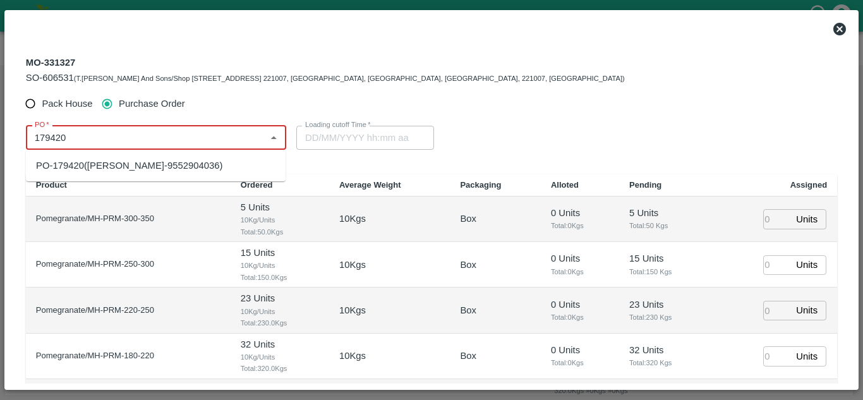
click at [93, 164] on div "PO-179420(SHIVAJI RAJARAM AVACHAR-9552904036)" at bounding box center [129, 166] width 186 height 14
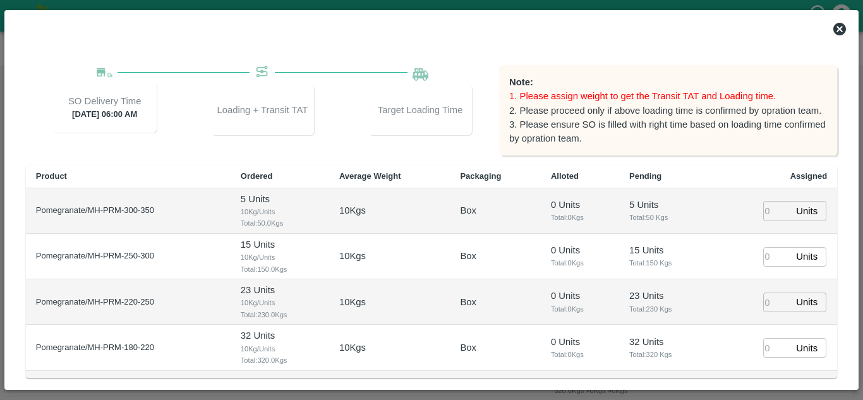
scroll to position [190, 0]
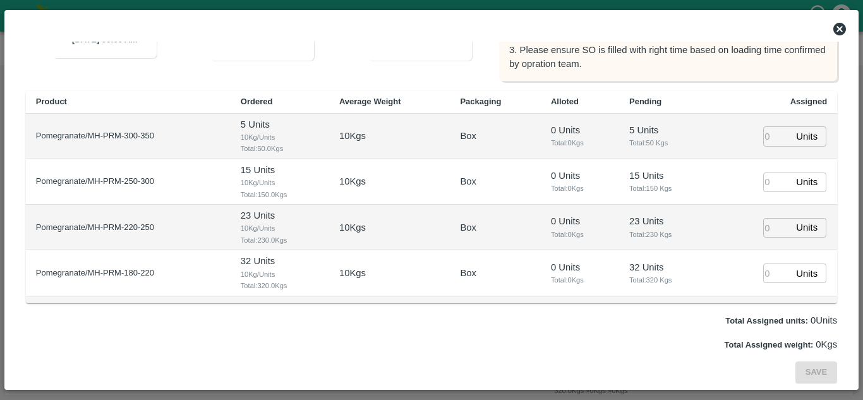
type input "PO-179420(SHIVAJI RAJARAM AVACHAR-9552904036)"
click at [768, 272] on input "number" at bounding box center [777, 274] width 28 height 20
type input "1"
click at [763, 228] on input "1" at bounding box center [777, 228] width 28 height 20
type input "1"
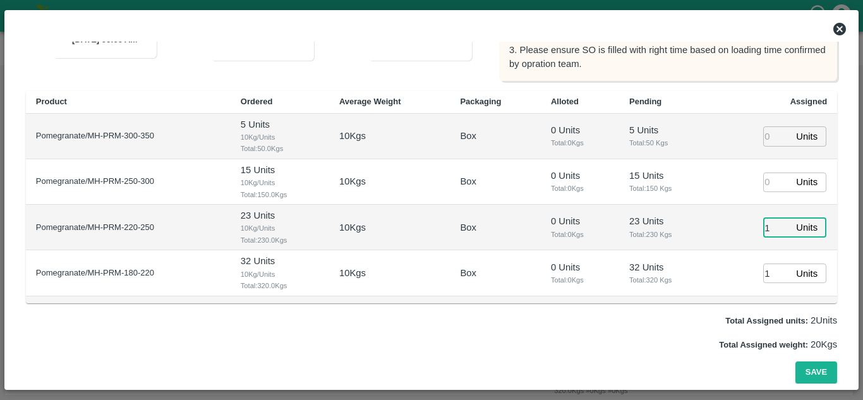
type input "1"
click at [767, 177] on input "1" at bounding box center [777, 183] width 28 height 20
type input "[DATE] 05:14 AM"
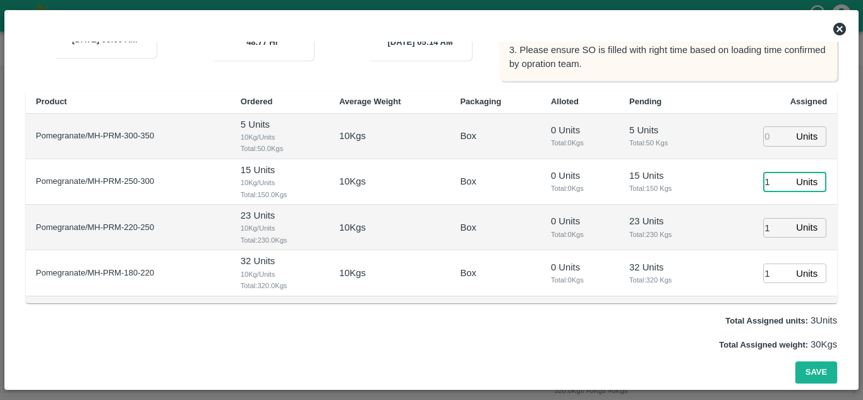
type input "1"
click at [764, 140] on input "1" at bounding box center [777, 136] width 28 height 20
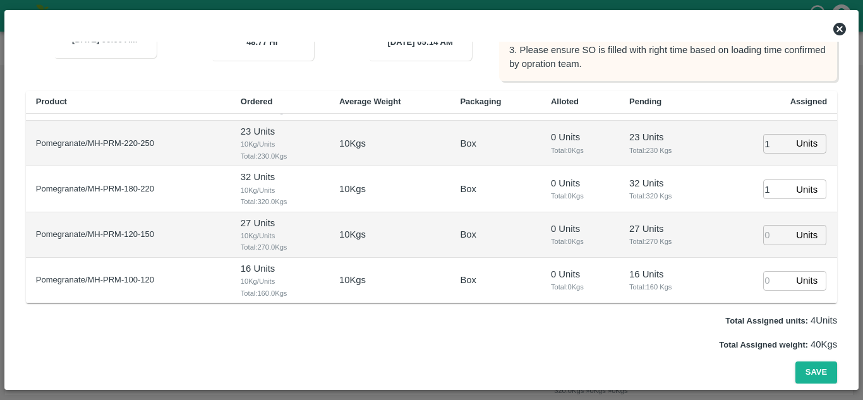
type input "1"
click at [769, 234] on input "number" at bounding box center [777, 235] width 28 height 20
type input "1"
click at [767, 281] on input "1" at bounding box center [777, 281] width 28 height 20
type input "1"
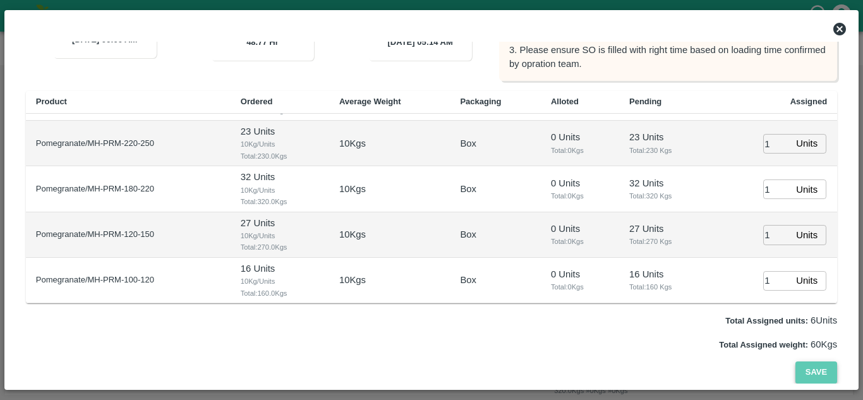
click at [810, 367] on button "Save" at bounding box center [817, 373] width 42 height 22
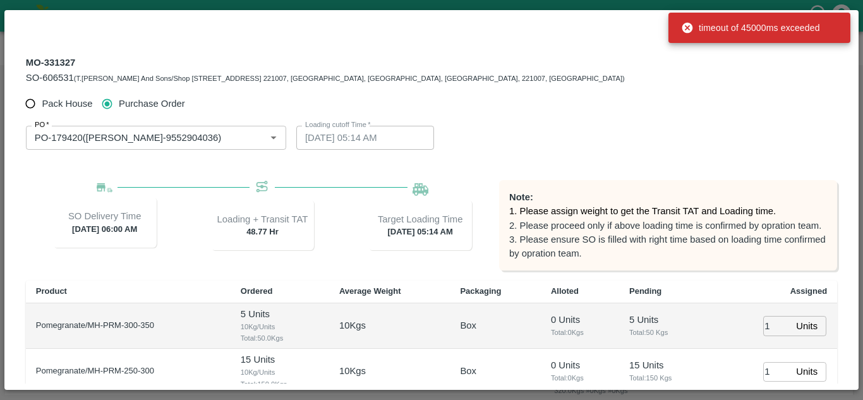
scroll to position [190, 0]
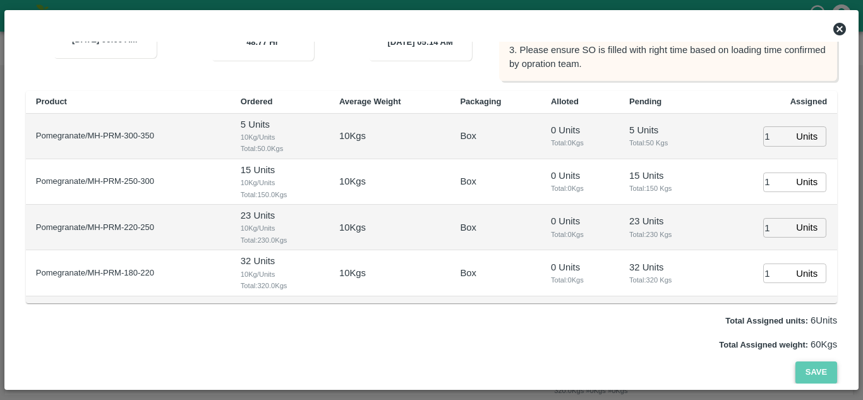
click at [827, 375] on button "Save" at bounding box center [817, 373] width 42 height 22
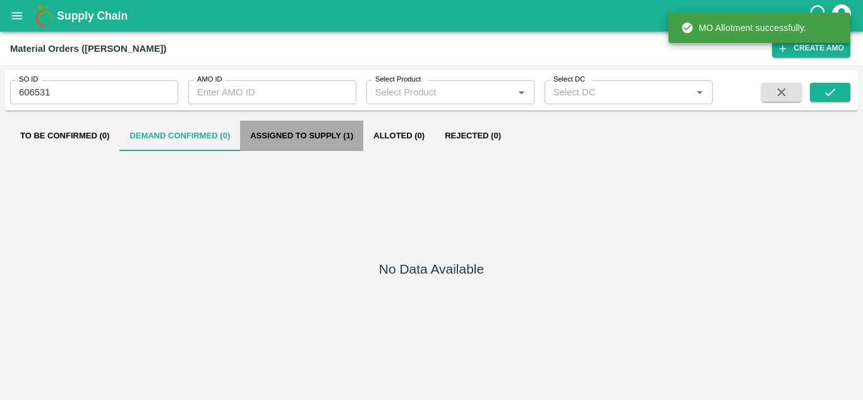
click at [311, 137] on button "Assigned to Supply (1)" at bounding box center [301, 136] width 123 height 30
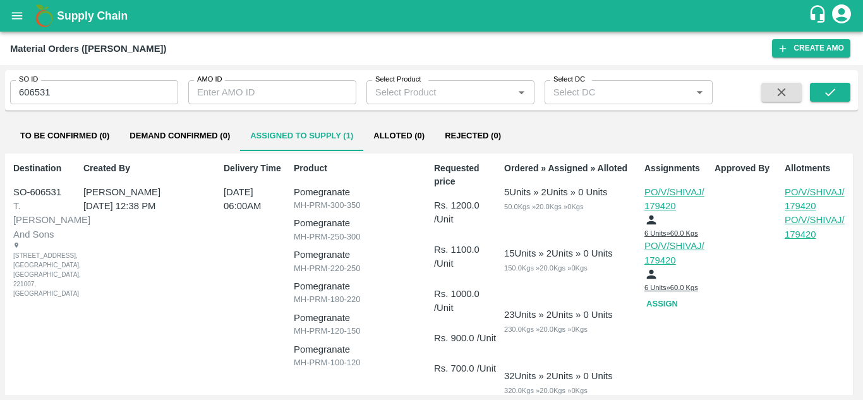
drag, startPoint x: 653, startPoint y: 205, endPoint x: 566, endPoint y: 217, distance: 87.3
click at [566, 217] on p "5 Units » 2 Units » 0 Units 50.0 Kgs » 20.0 Kgs » 0 Kgs" at bounding box center [571, 213] width 135 height 56
click at [667, 204] on p "PO/V/SHIVAJ/179420" at bounding box center [676, 199] width 63 height 28
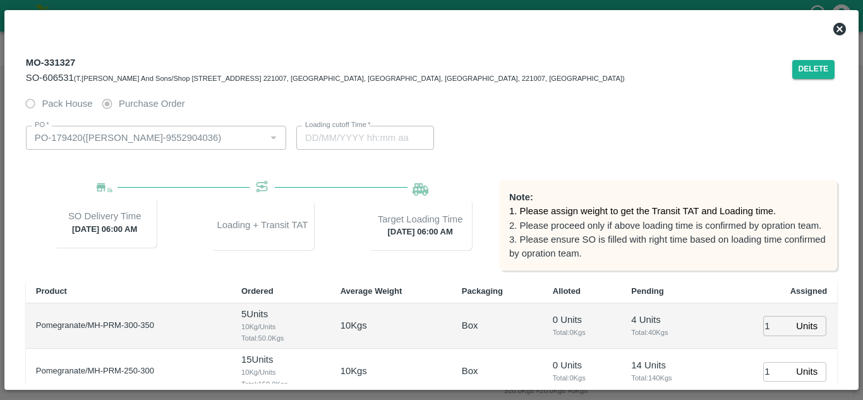
type input "09/10/2025 06:00 AM"
type input "[DATE] 05:14 AM"
click at [810, 65] on button "Delete" at bounding box center [814, 69] width 43 height 18
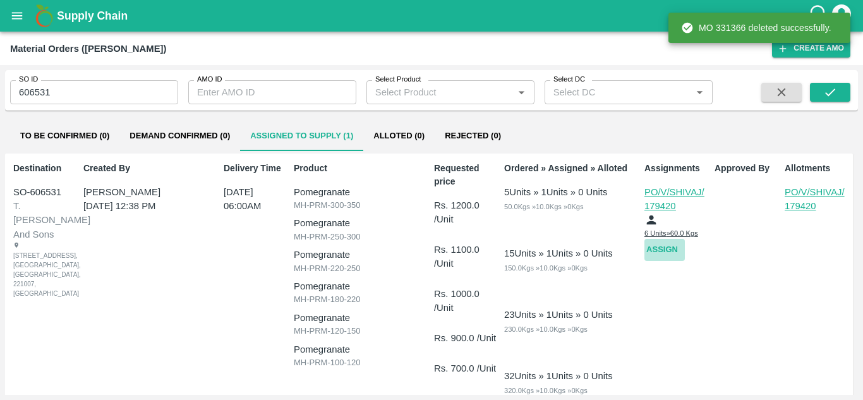
click at [650, 250] on button "Assign" at bounding box center [665, 250] width 40 height 22
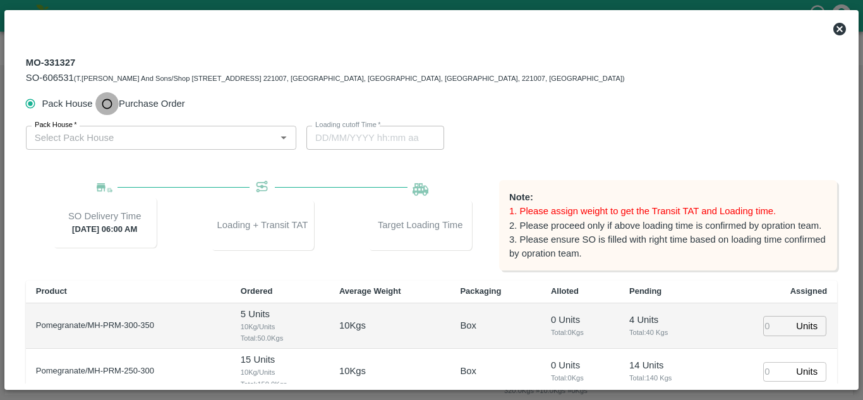
click at [118, 97] on input "Purchase Order" at bounding box center [106, 103] width 23 height 23
radio input "true"
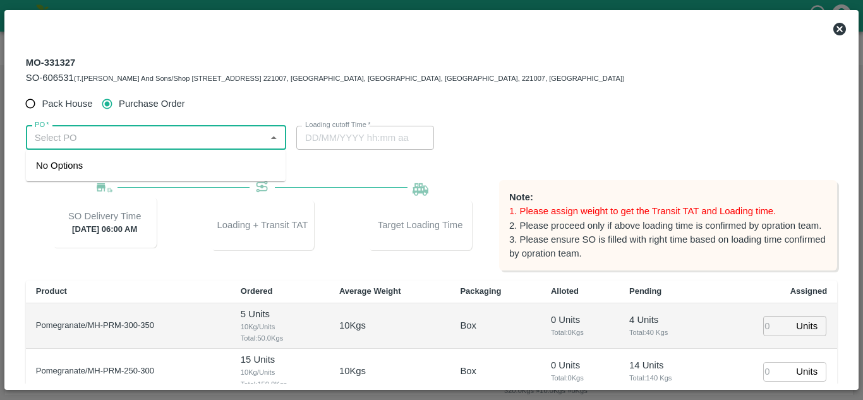
click at [111, 135] on input "PO   *" at bounding box center [146, 138] width 232 height 16
click at [106, 167] on div "PO-179422(SHIVAJI RAJARAM AVACHAR-9552904036)" at bounding box center [129, 166] width 186 height 14
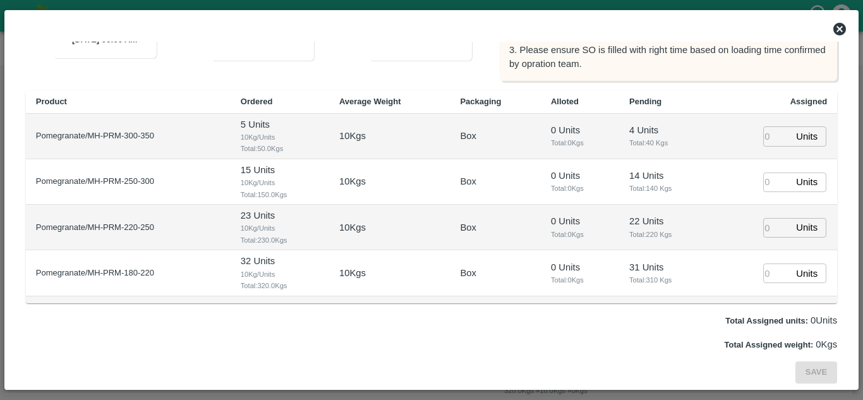
scroll to position [124, 0]
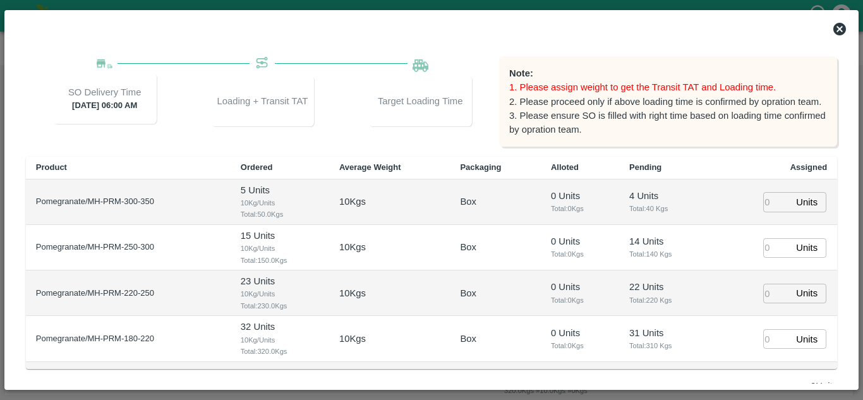
type input "PO-179422(SHIVAJI RAJARAM AVACHAR-9552904036)"
click at [767, 202] on input "number" at bounding box center [777, 202] width 28 height 20
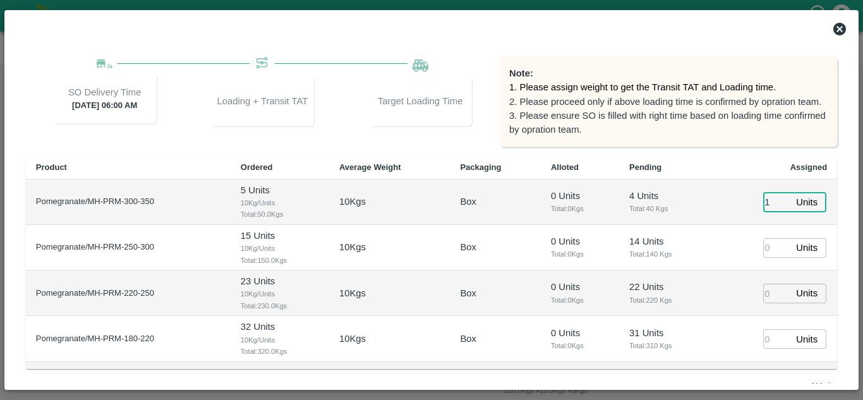
type input "1"
click at [763, 245] on input "1" at bounding box center [777, 248] width 28 height 20
type input "[DATE] 05:14 AM"
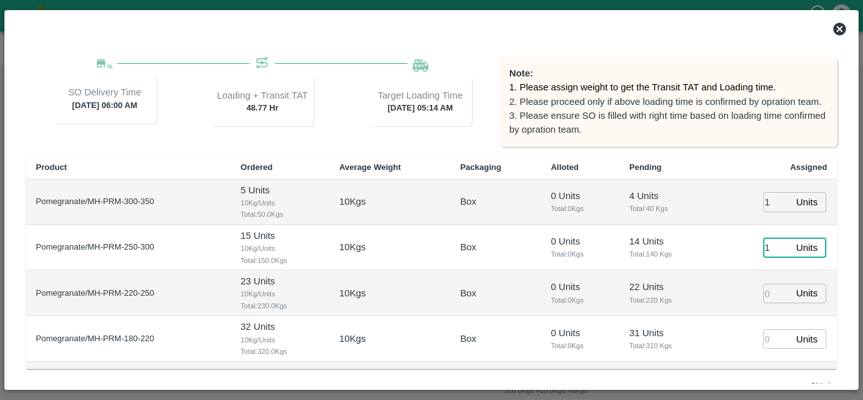
type input "1"
click at [763, 300] on input "1" at bounding box center [777, 294] width 28 height 20
type input "1"
click at [764, 338] on input "1" at bounding box center [777, 339] width 28 height 20
type input "1"
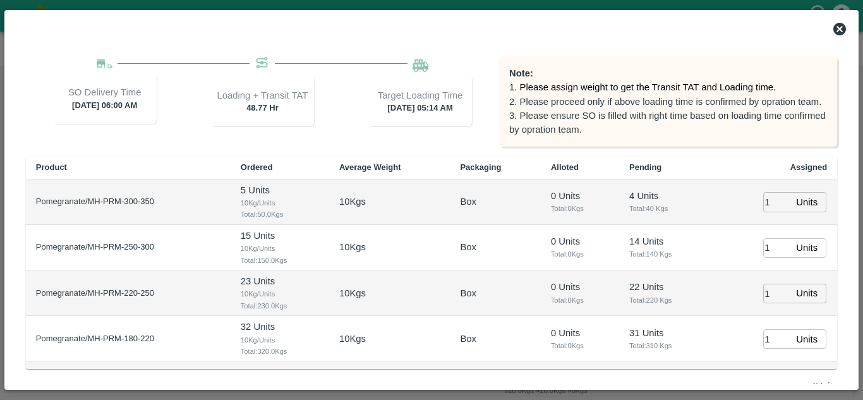
scroll to position [85, 0]
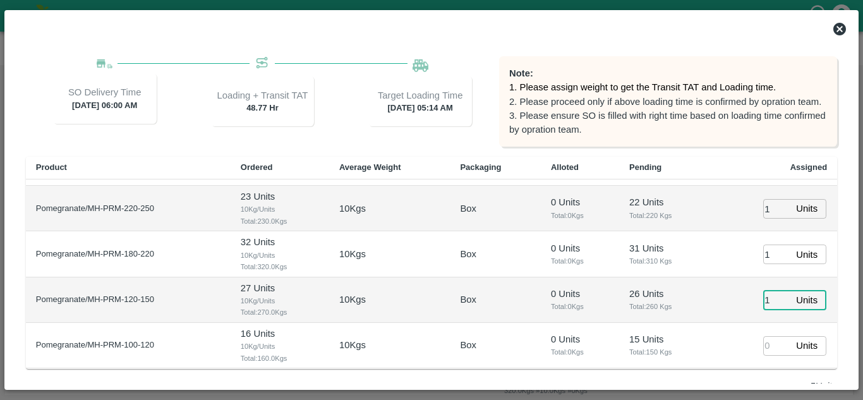
type input "1"
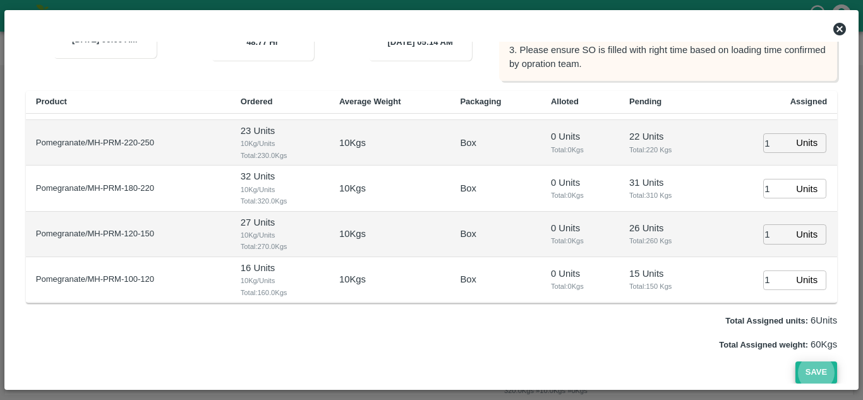
click at [796, 362] on button "Save" at bounding box center [817, 373] width 42 height 22
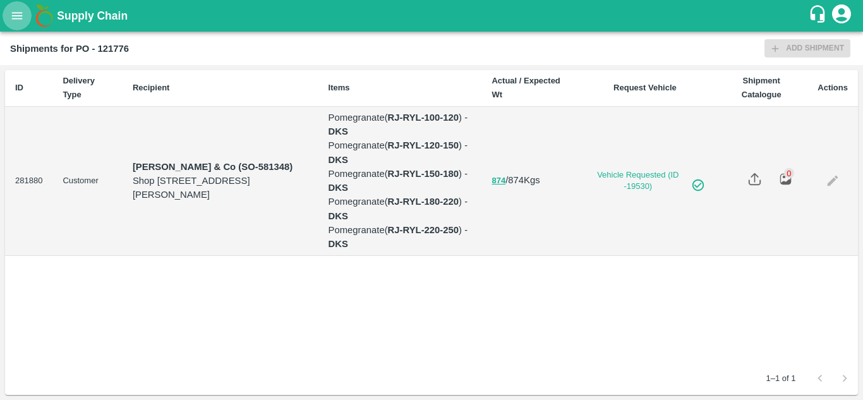
click at [15, 11] on icon "open drawer" at bounding box center [17, 16] width 14 height 14
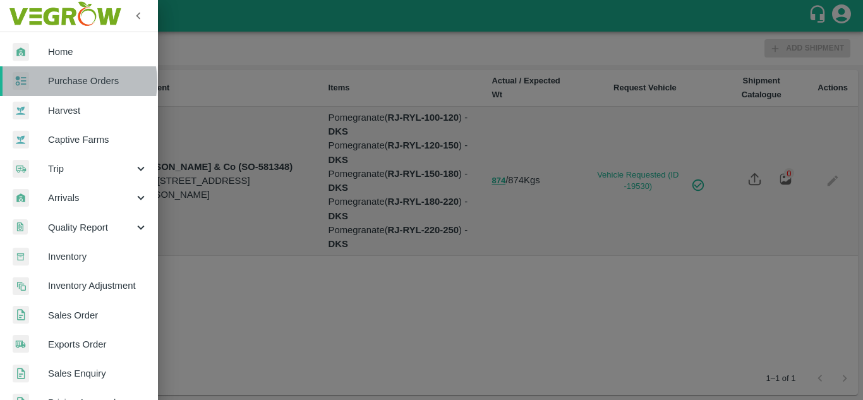
click at [73, 82] on span "Purchase Orders" at bounding box center [98, 81] width 100 height 14
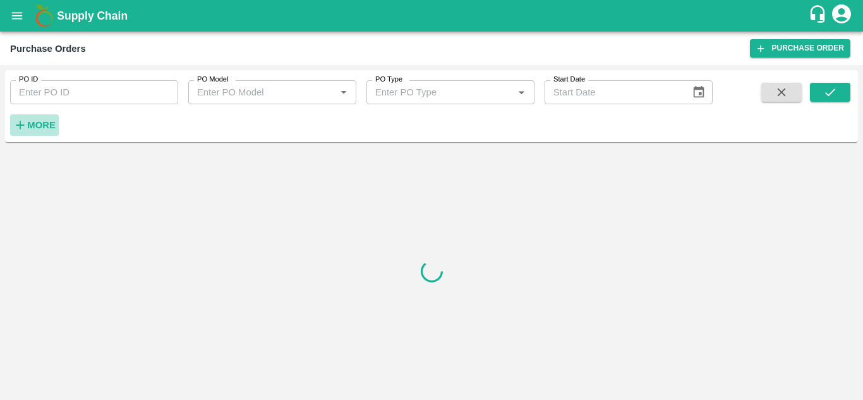
click at [41, 123] on strong "More" at bounding box center [41, 125] width 28 height 10
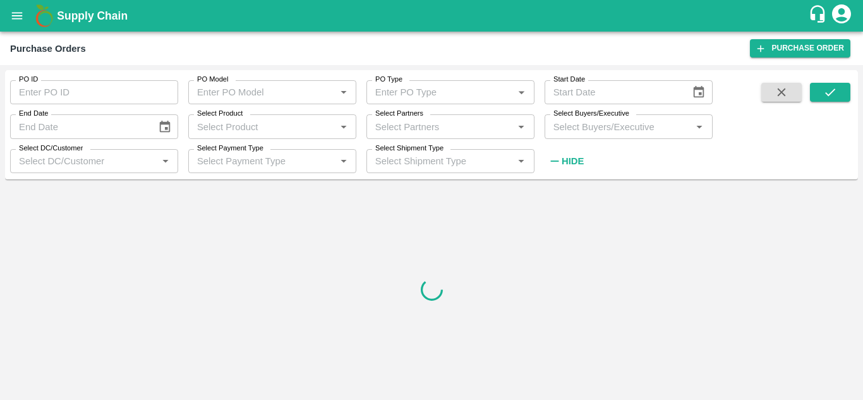
click at [568, 121] on input "Select Buyers/Executive" at bounding box center [619, 126] width 140 height 16
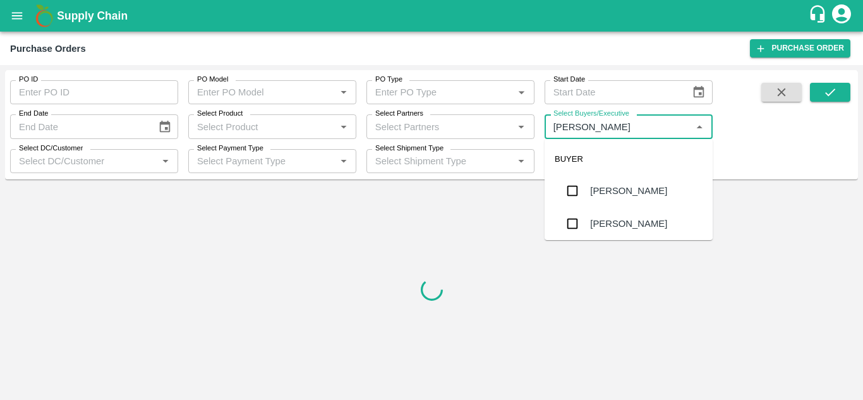
type input "Avinash"
click at [571, 228] on input "checkbox" at bounding box center [572, 223] width 25 height 25
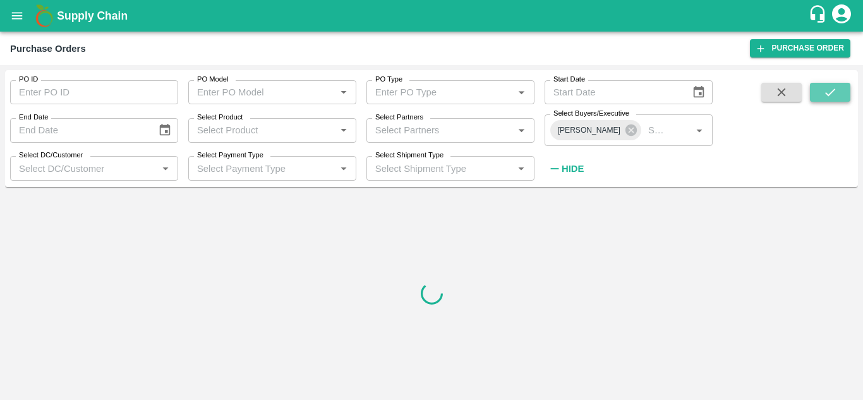
click at [827, 94] on icon "submit" at bounding box center [830, 92] width 10 height 8
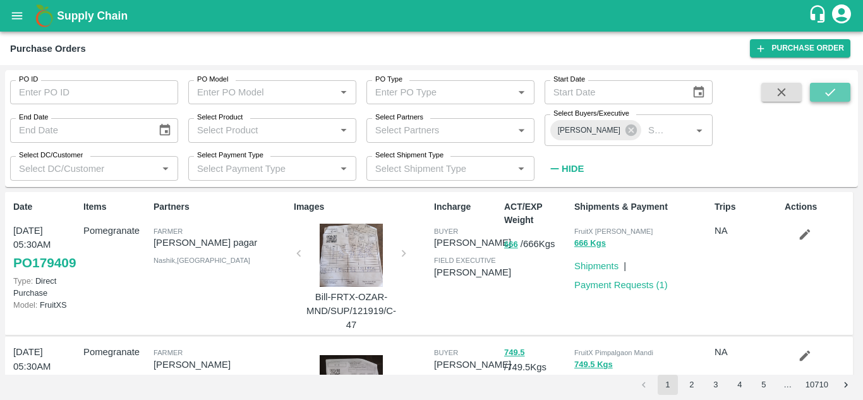
click at [825, 95] on icon "submit" at bounding box center [831, 92] width 14 height 14
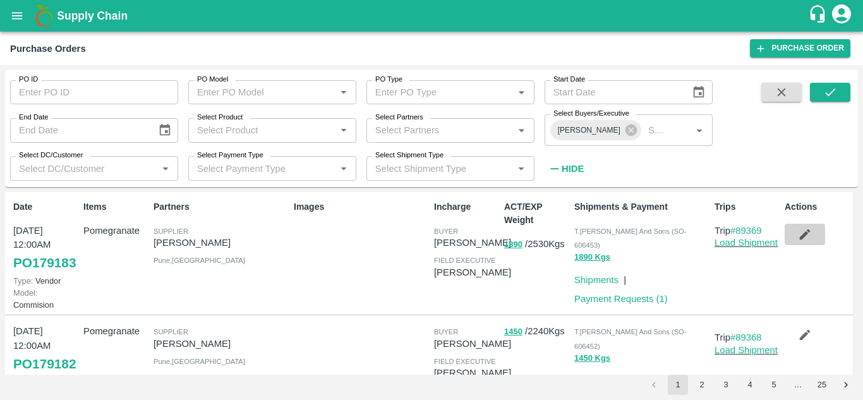
click at [800, 236] on icon "button" at bounding box center [805, 234] width 11 height 11
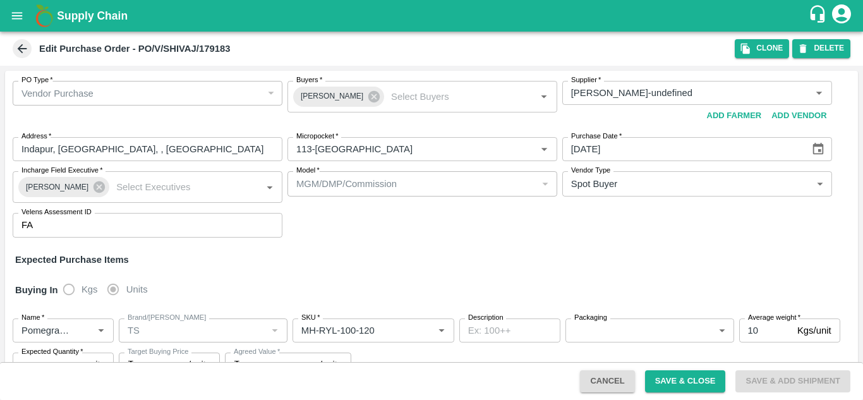
type input "SHIVAJI RAJARAM AVACHAR-undefined"
type input "113-Nimgaon"
type input "Pomegranate"
type input "TS"
type input "MH-RYL-100-120"
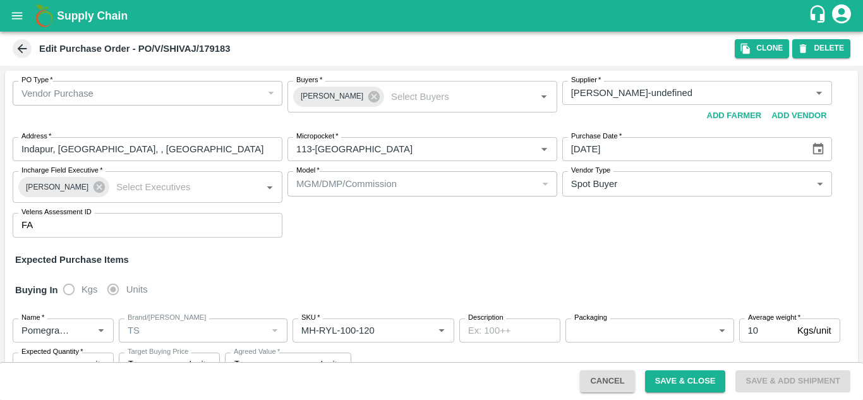
type input "NA"
type input "Pomegranate"
type input "TS"
type input "MH-RYL-120-150"
type input "NA"
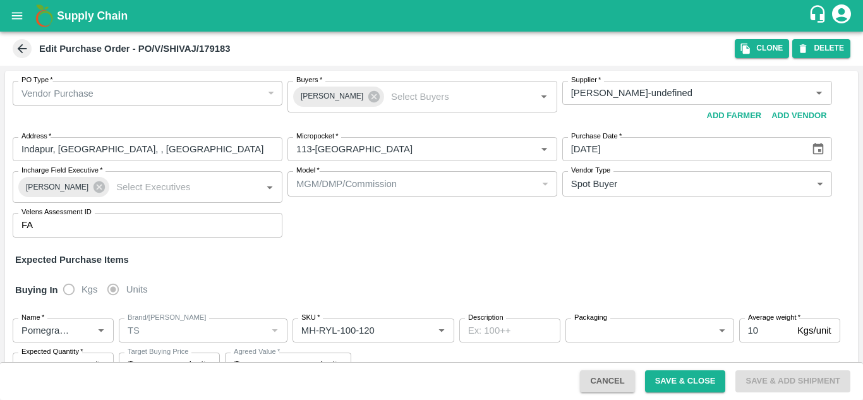
type input "Pomegranate"
type input "TS"
type input "MH-RYL-150-180"
type input "NA"
type input "Pomegranate"
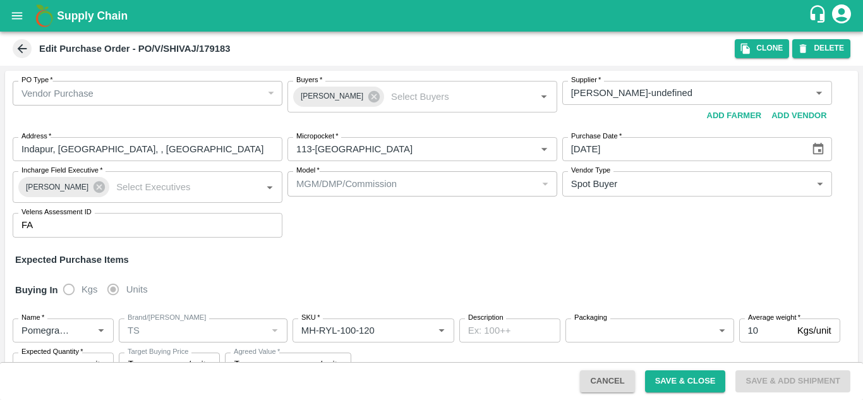
type input "TS"
type input "MH-RYL-180-220"
type input "NA"
type input "Pomegranate"
type input "TS"
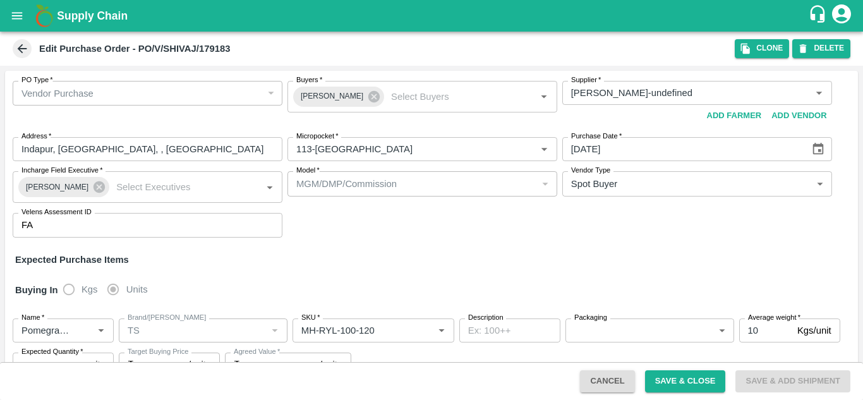
type input "MH-RYL-220-250"
type input "NA"
type input "Pomegranate"
type input "TS"
type input "MH-RYL-250-300"
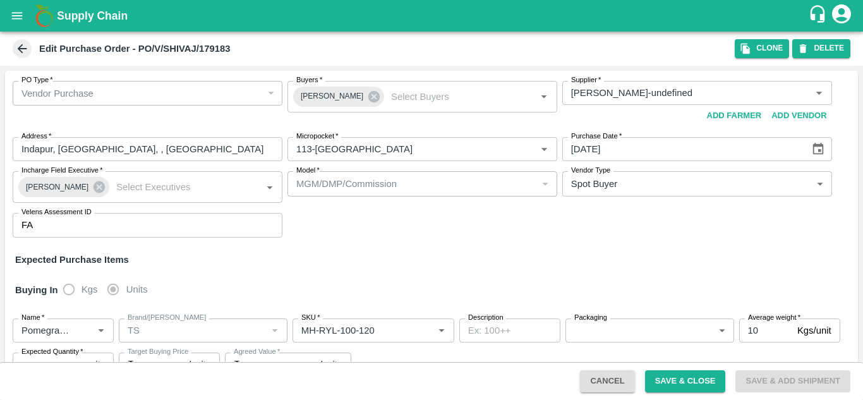
type input "NA"
type input "Pomegranate"
type input "TS"
type input "MH-RYL-300-350"
type input "NA"
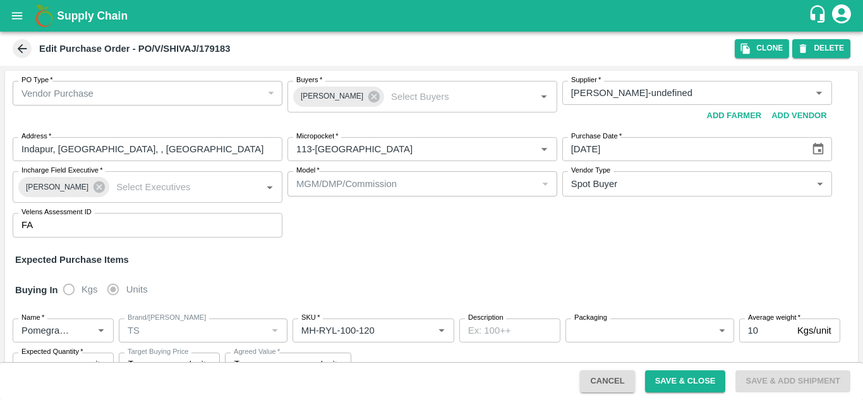
type input "Pomegranate"
type input "TS"
type input "MH-Loose A"
type input "NA"
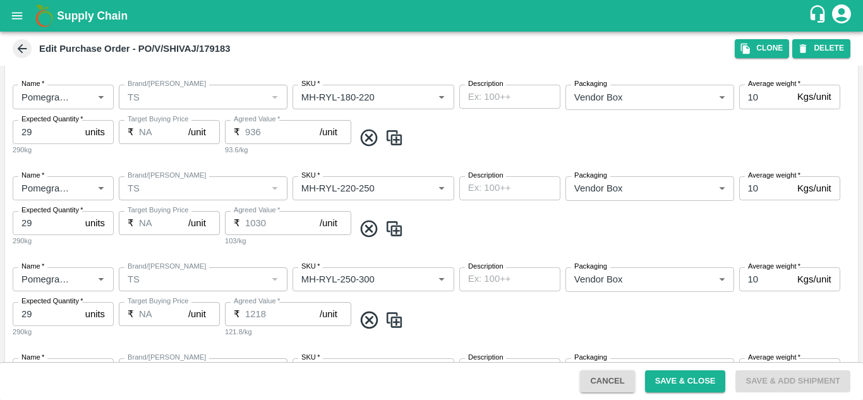
scroll to position [761, 0]
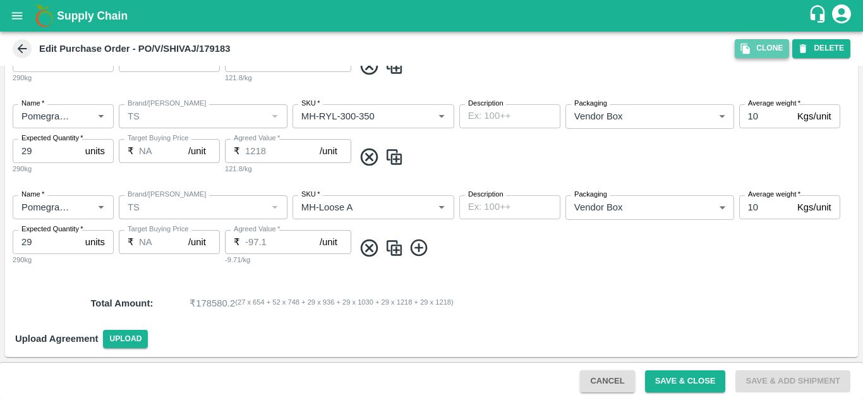
click at [763, 46] on button "Clone" at bounding box center [762, 48] width 54 height 18
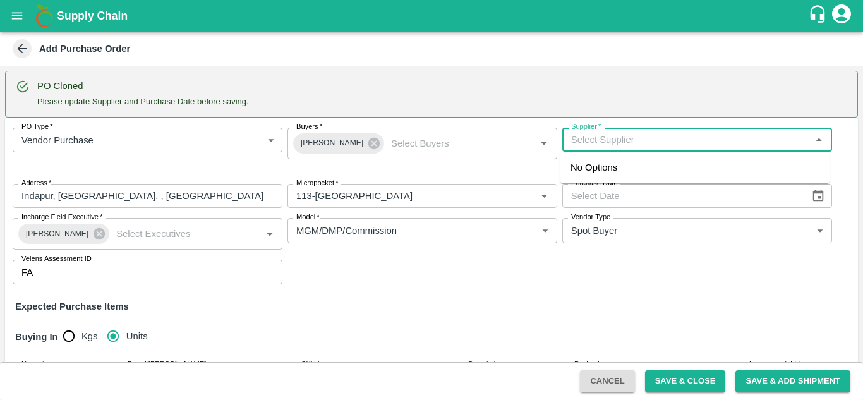
click at [612, 140] on input "Supplier   *" at bounding box center [686, 139] width 241 height 16
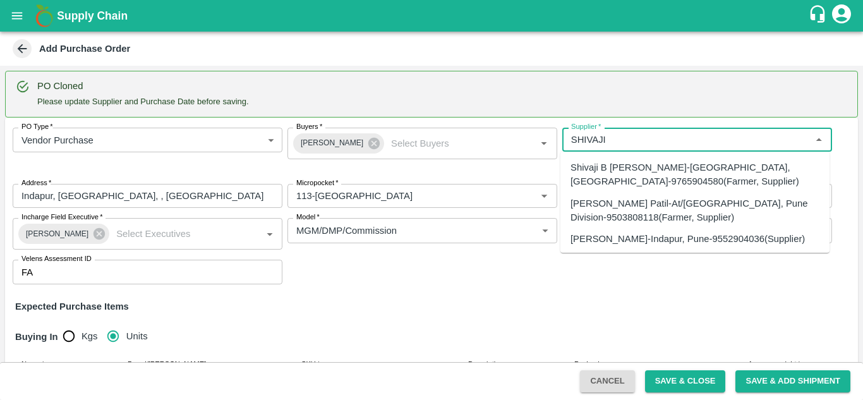
scroll to position [38, 0]
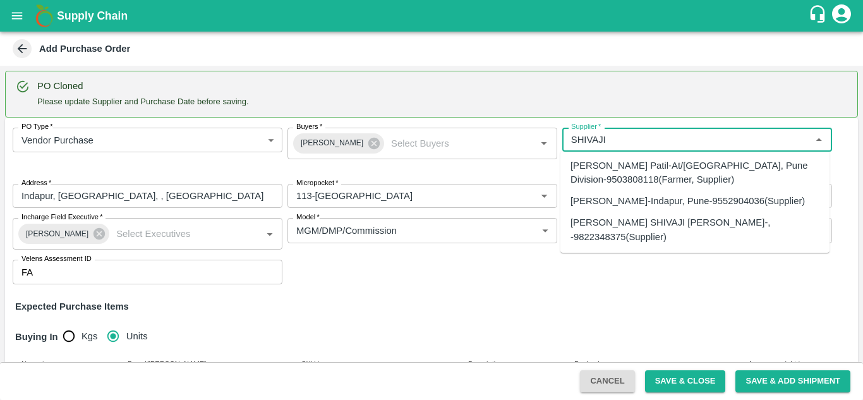
click at [609, 197] on div "SHIVAJI RAJARAM AVACHAR-Indapur, Pune-9552904036(Supplier)" at bounding box center [688, 201] width 234 height 14
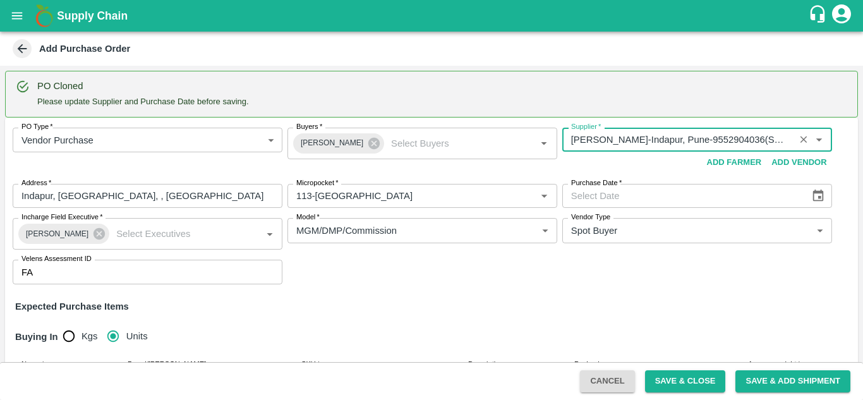
type input "SHIVAJI RAJARAM AVACHAR-Indapur, Pune-9552904036(Supplier)"
click at [815, 193] on icon "Choose date" at bounding box center [818, 196] width 11 height 12
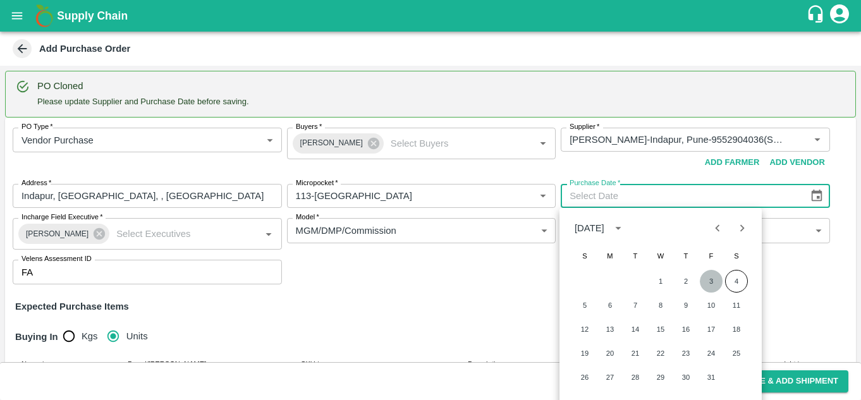
click at [711, 284] on button "3" at bounding box center [711, 281] width 23 height 23
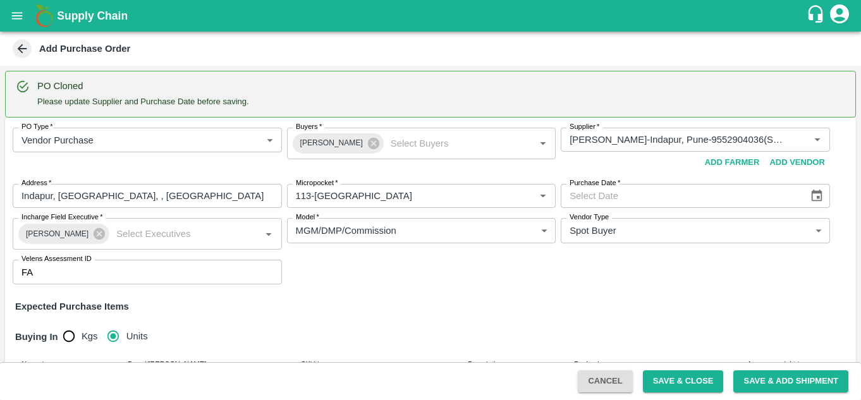
type input "03/10/2025"
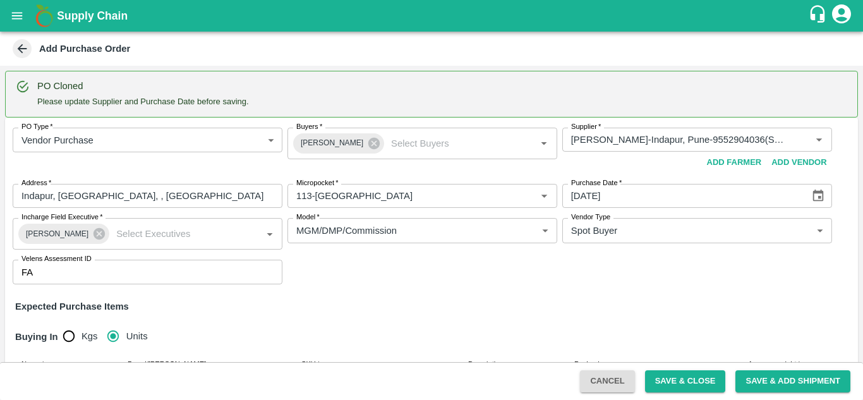
click at [609, 300] on div "Expected Purchase Items" at bounding box center [431, 307] width 833 height 14
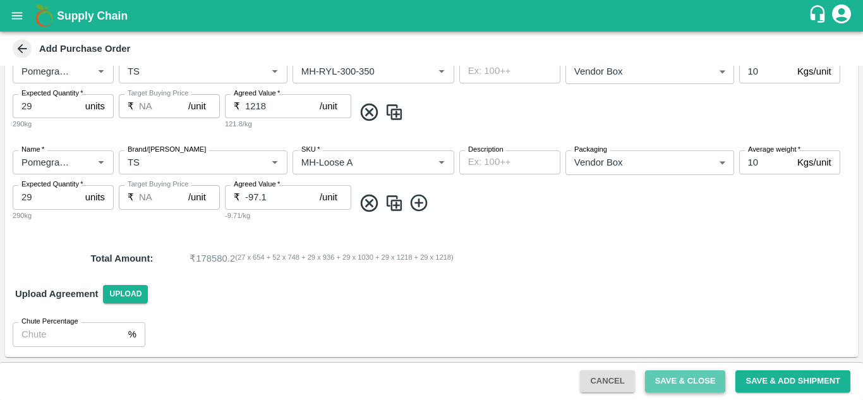
click at [687, 380] on button "Save & Close" at bounding box center [685, 381] width 81 height 22
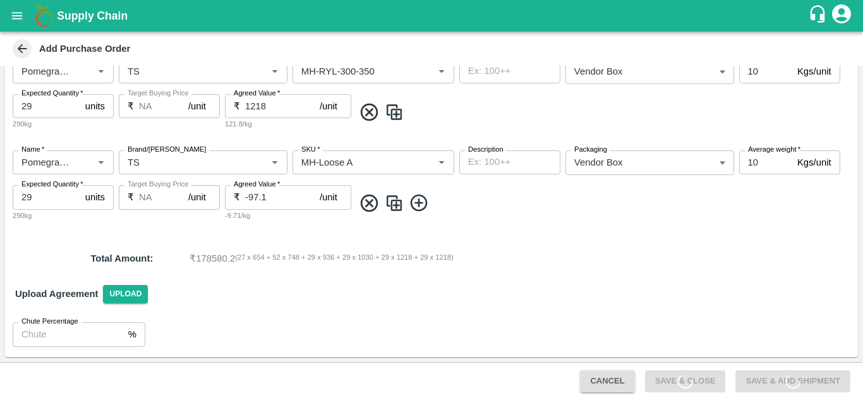
scroll to position [0, 0]
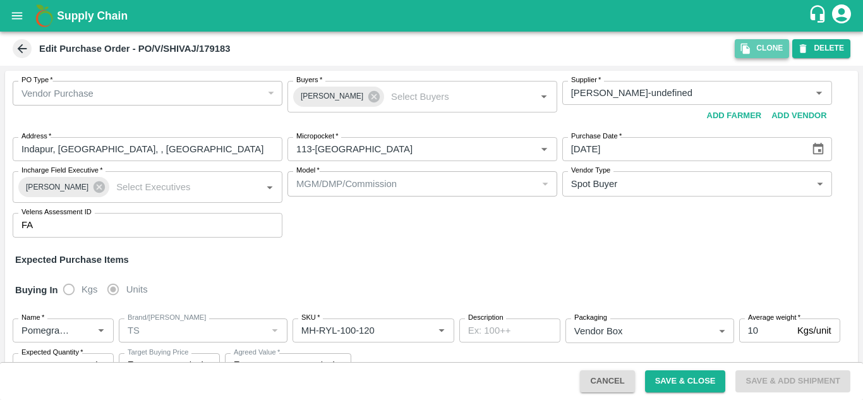
click at [760, 47] on button "Clone" at bounding box center [762, 48] width 54 height 18
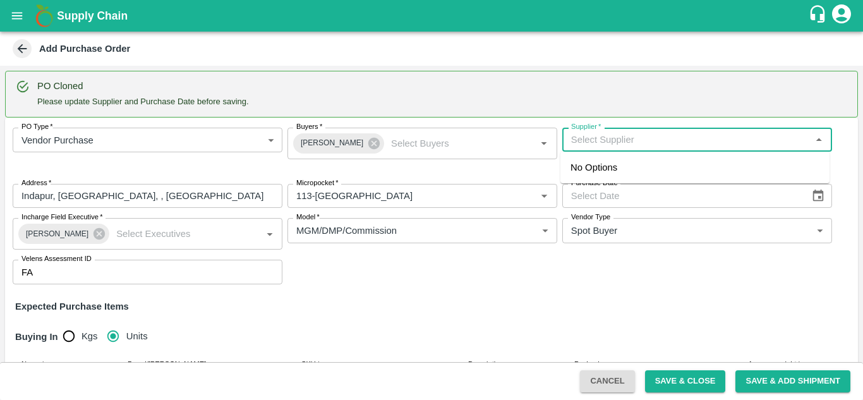
click at [607, 138] on input "Supplier   *" at bounding box center [686, 139] width 241 height 16
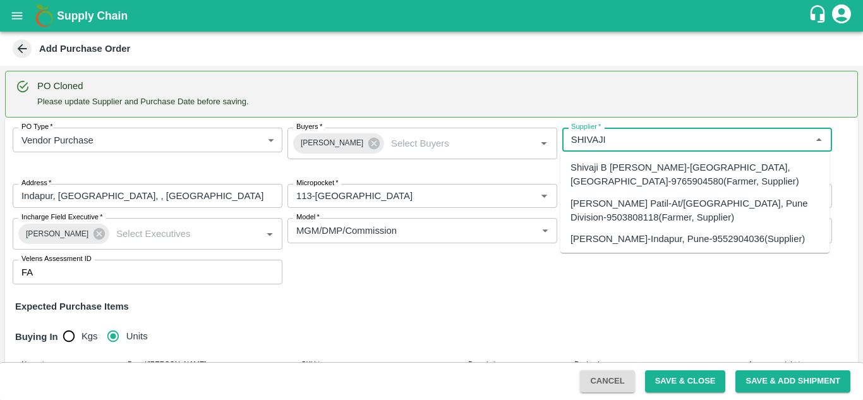
click at [636, 241] on div "SHIVAJI RAJARAM AVACHAR-Indapur, Pune-9552904036(Supplier)" at bounding box center [688, 239] width 234 height 14
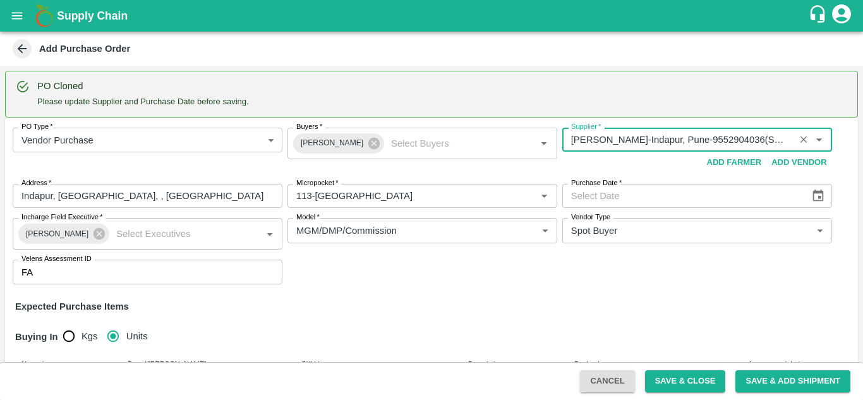
type input "SHIVAJI RAJARAM AVACHAR-Indapur, Pune-9552904036(Supplier)"
click at [819, 199] on icon "Choose date" at bounding box center [819, 196] width 14 height 14
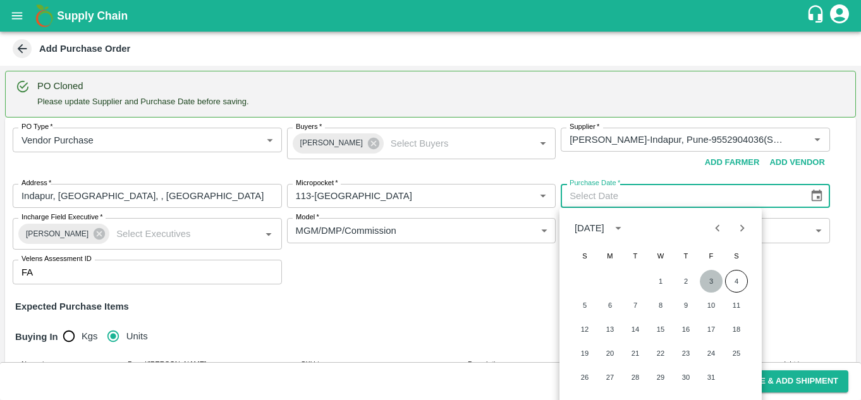
click at [710, 280] on button "3" at bounding box center [711, 281] width 23 height 23
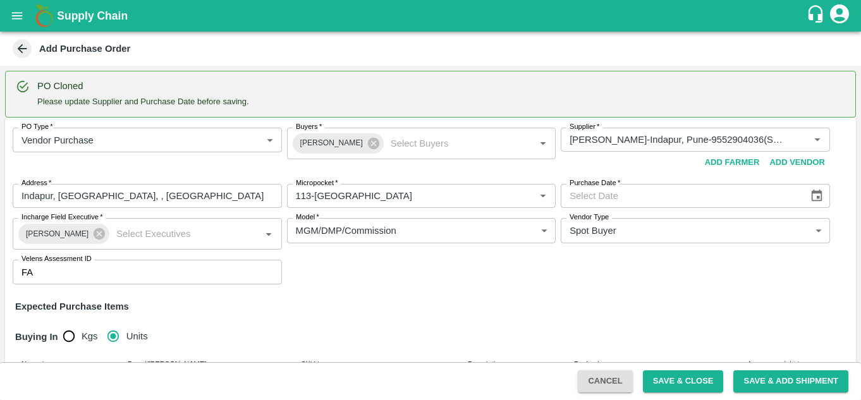
type input "03/10/2025"
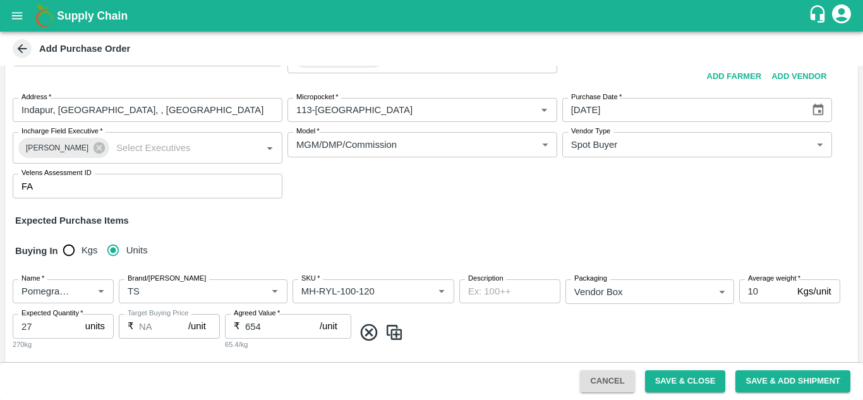
scroll to position [120, 0]
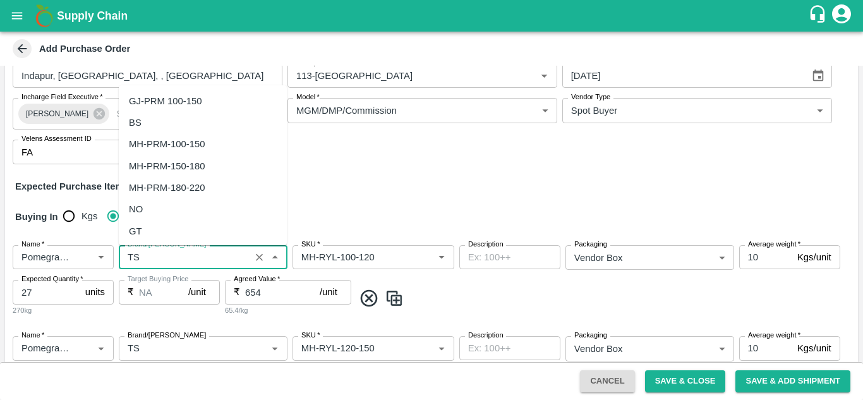
click at [174, 258] on input "Brand/Marka" at bounding box center [185, 257] width 124 height 16
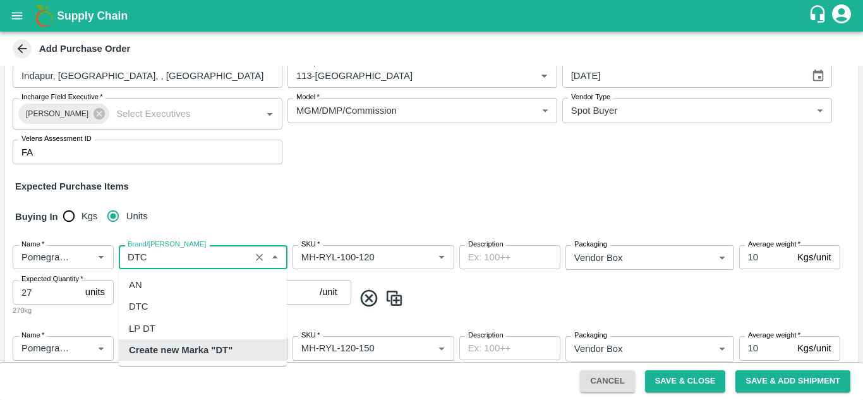
scroll to position [0, 0]
click at [154, 312] on div "DTC" at bounding box center [203, 306] width 168 height 21
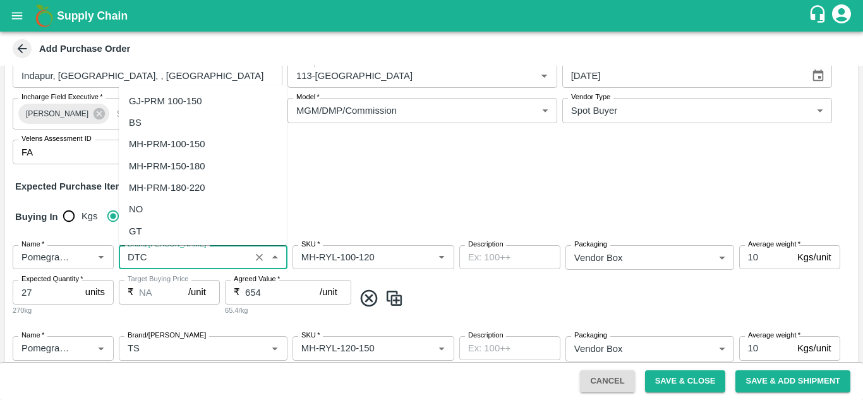
click at [136, 260] on input "Brand/Marka" at bounding box center [185, 257] width 124 height 16
click at [136, 260] on input "Brand/[PERSON_NAME]" at bounding box center [185, 257] width 124 height 16
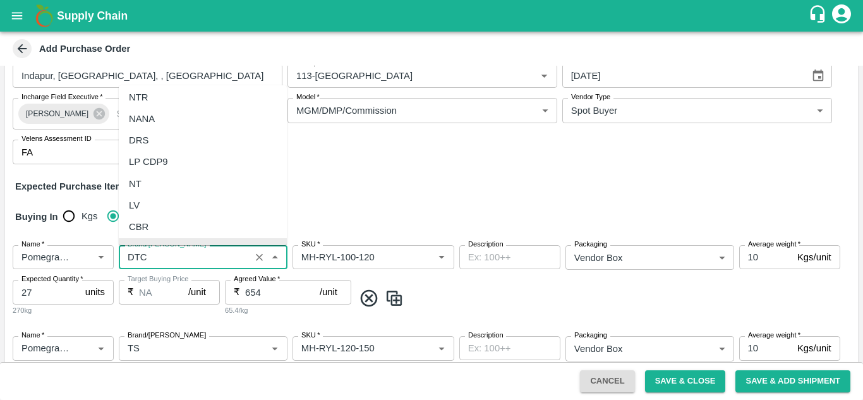
type input "DTC"
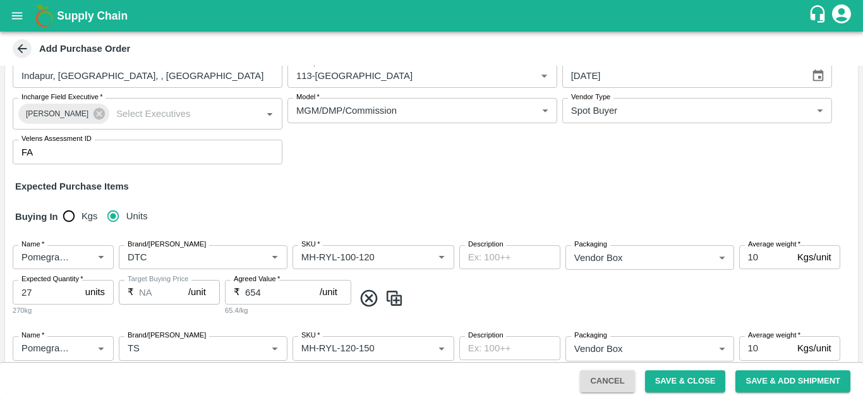
click at [372, 209] on div "Buying In Kgs Units" at bounding box center [431, 216] width 853 height 37
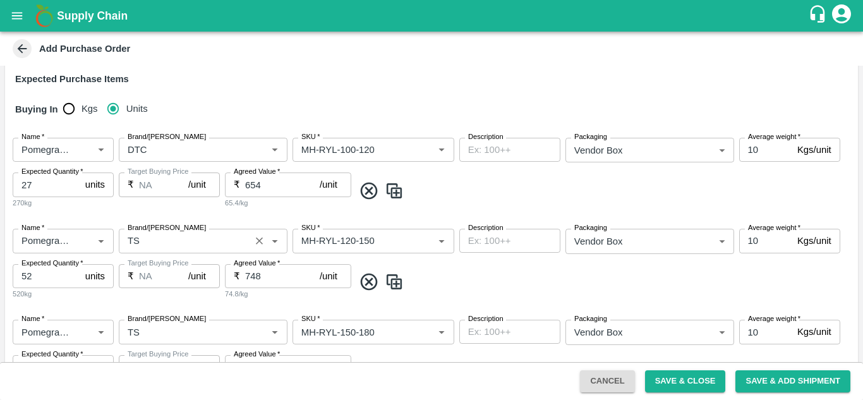
scroll to position [229, 0]
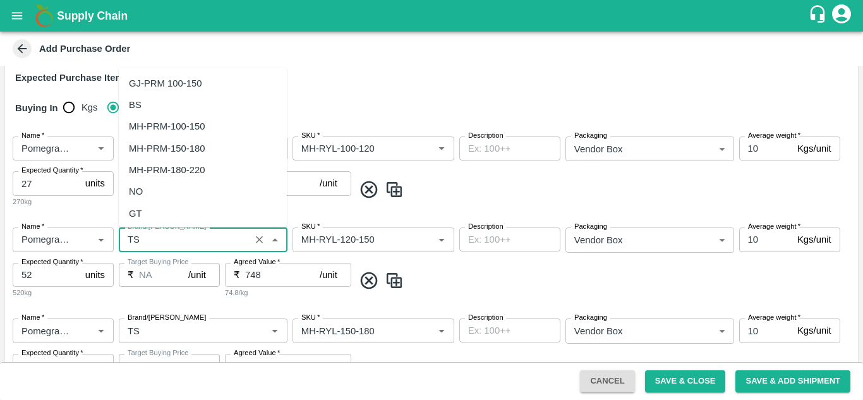
click at [145, 238] on input "Brand/[PERSON_NAME]" at bounding box center [185, 239] width 124 height 16
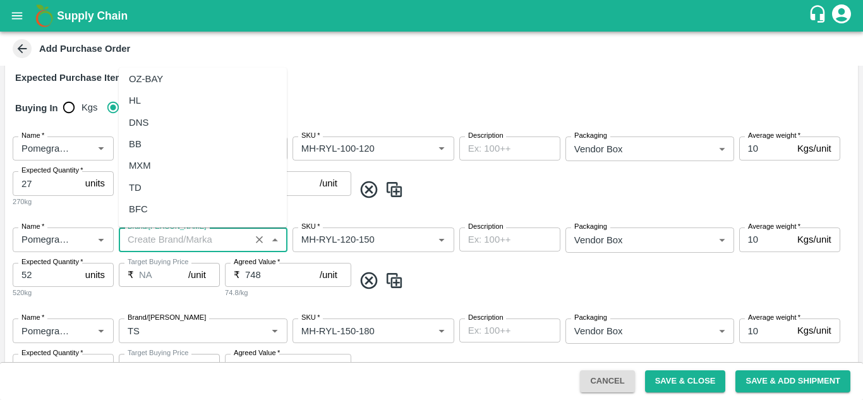
scroll to position [0, 0]
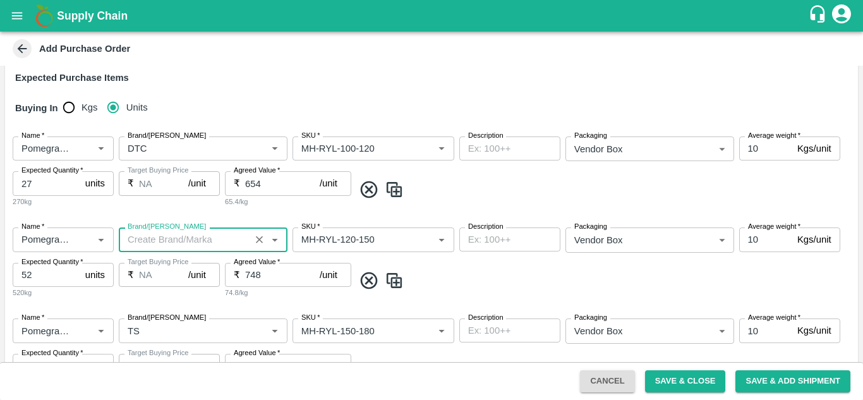
paste input "DTC"
click at [145, 238] on input "Brand/[PERSON_NAME]" at bounding box center [185, 239] width 124 height 16
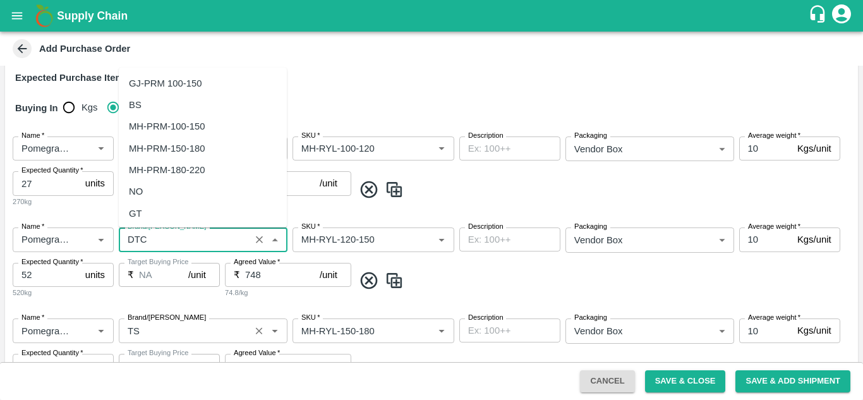
type input "DTC"
click at [152, 333] on input "Brand/[PERSON_NAME]" at bounding box center [185, 330] width 124 height 16
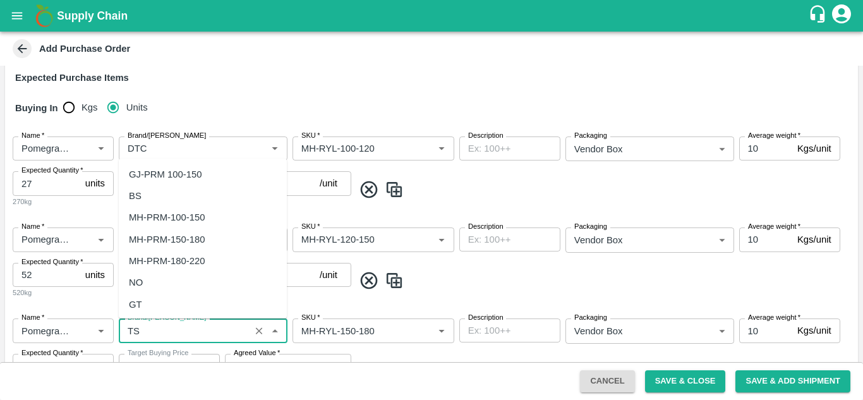
scroll to position [11350, 0]
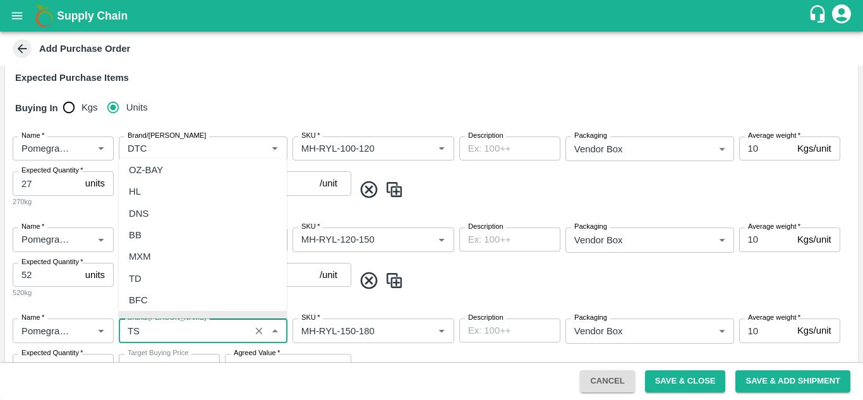
paste input "DTC"
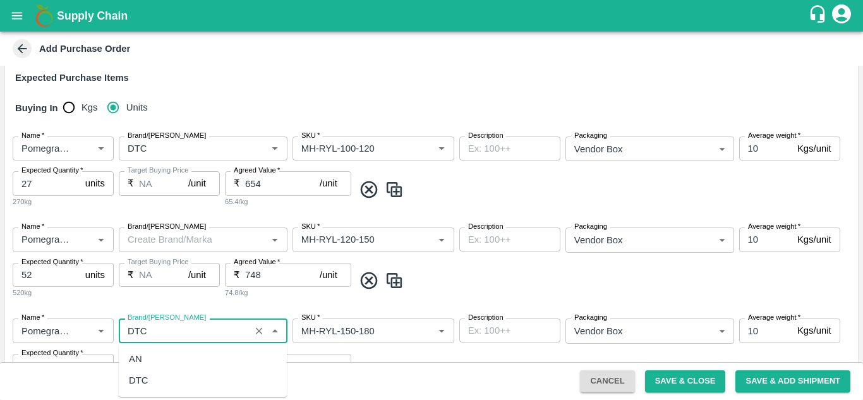
scroll to position [0, 0]
type input "DTC"
click at [157, 298] on div "Target Buying Price ₹ NA /unit Target Buying Price" at bounding box center [169, 281] width 101 height 36
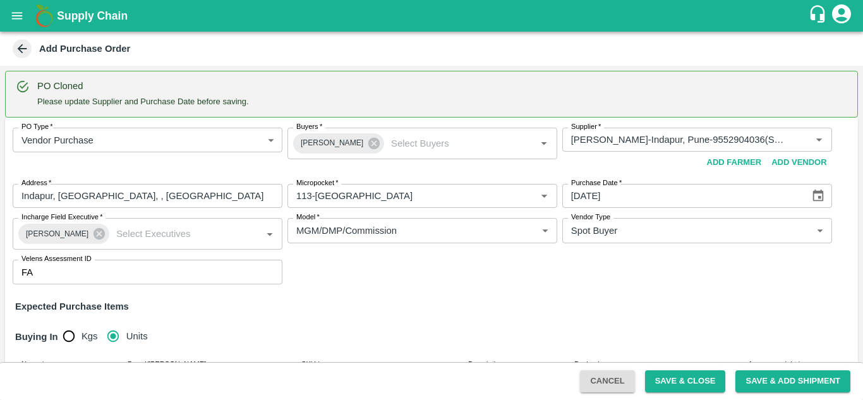
click at [20, 50] on icon at bounding box center [22, 48] width 9 height 9
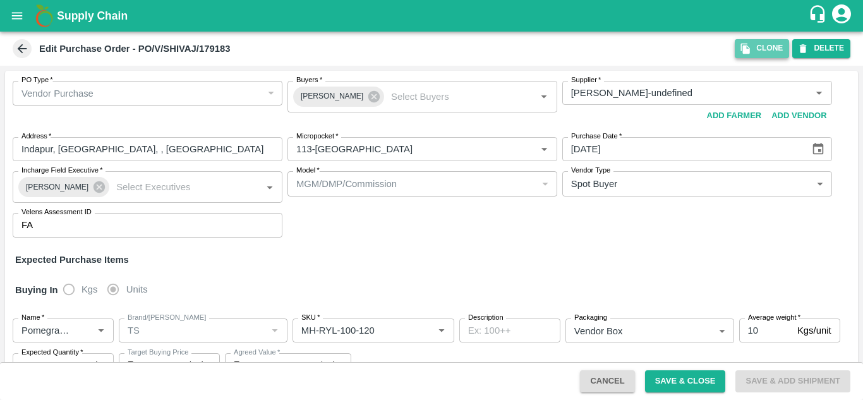
click at [767, 54] on button "Clone" at bounding box center [762, 48] width 54 height 18
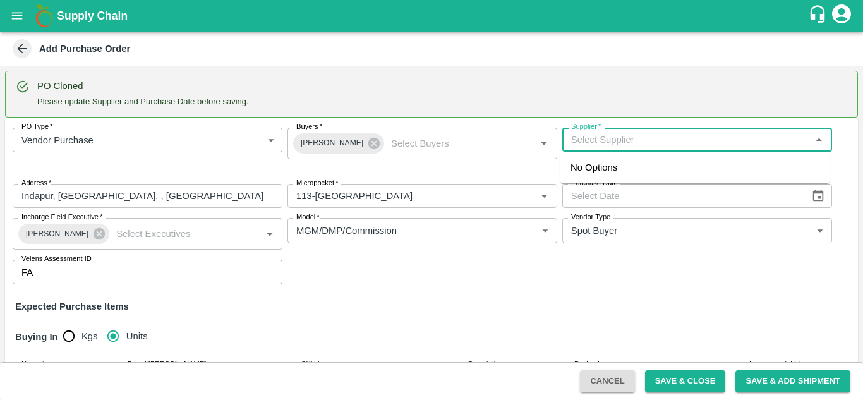
click at [630, 143] on input "Supplier   *" at bounding box center [686, 139] width 241 height 16
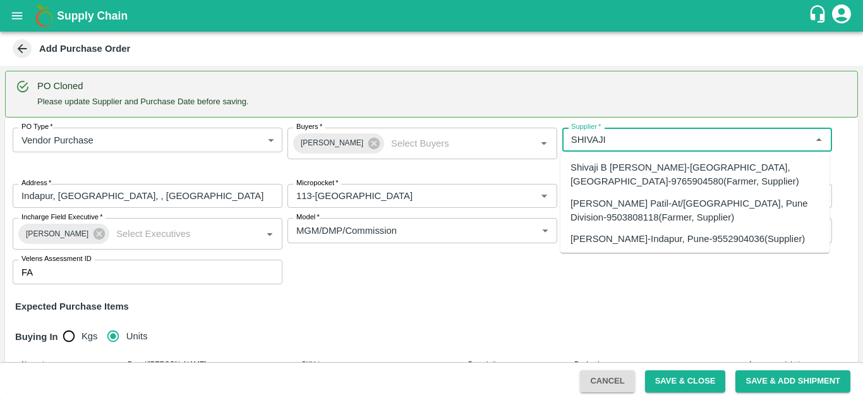
click at [652, 236] on div "SHIVAJI RAJARAM AVACHAR-Indapur, Pune-9552904036(Supplier)" at bounding box center [688, 239] width 234 height 14
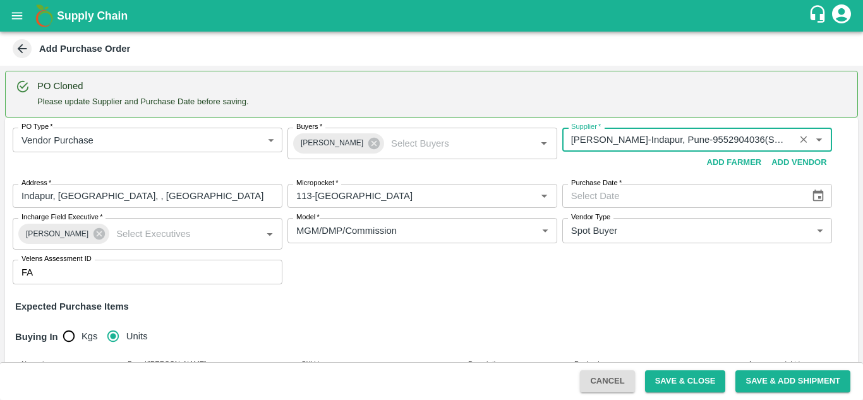
type input "SHIVAJI RAJARAM AVACHAR-Indapur, Pune-9552904036(Supplier)"
click at [818, 198] on icon "Choose date" at bounding box center [818, 196] width 11 height 12
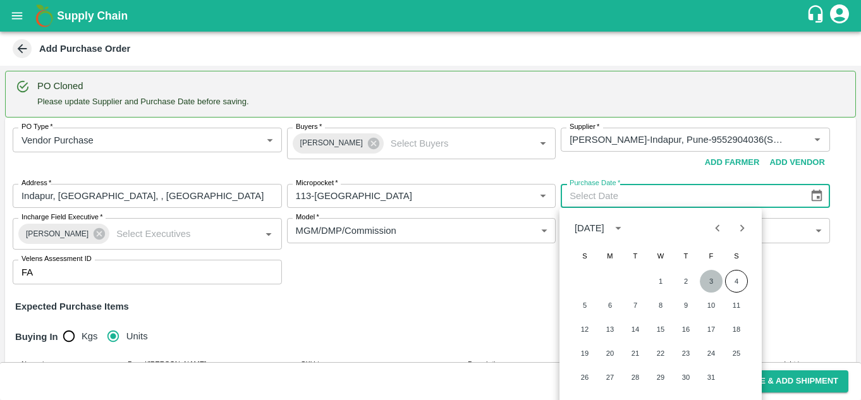
click at [708, 284] on button "3" at bounding box center [711, 281] width 23 height 23
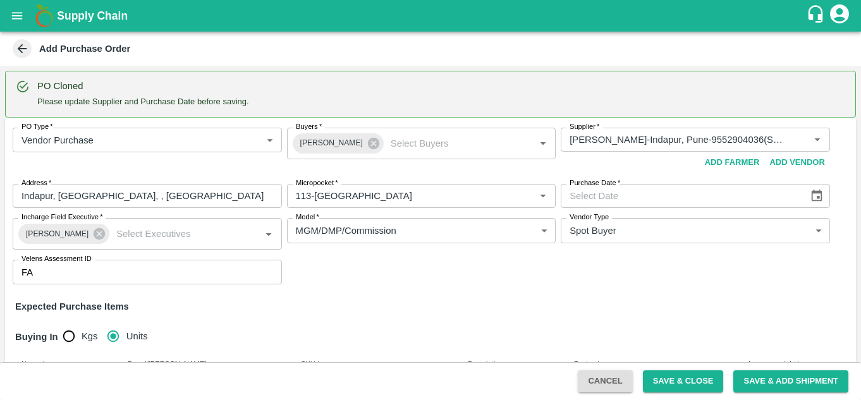
type input "03/10/2025"
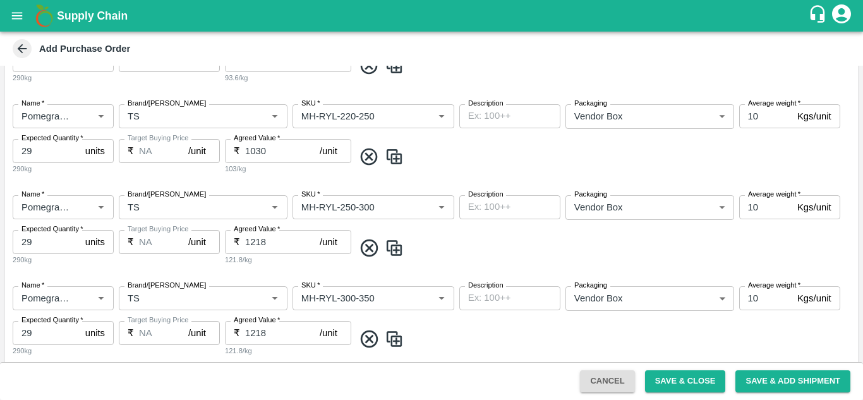
scroll to position [853, 0]
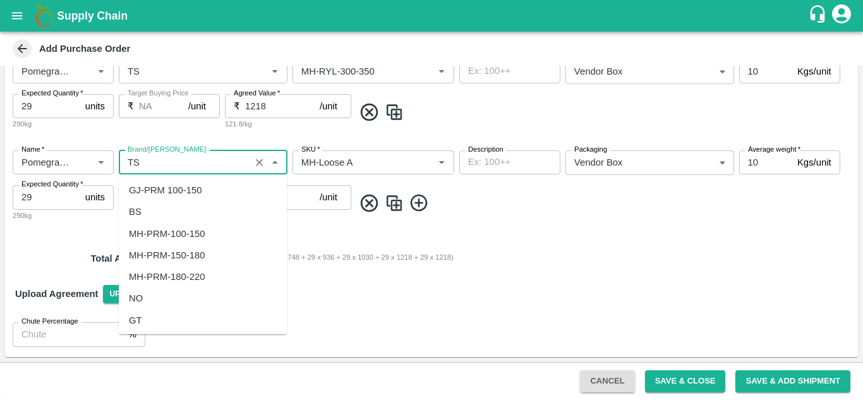
click at [152, 164] on input "Brand/[PERSON_NAME]" at bounding box center [185, 162] width 124 height 16
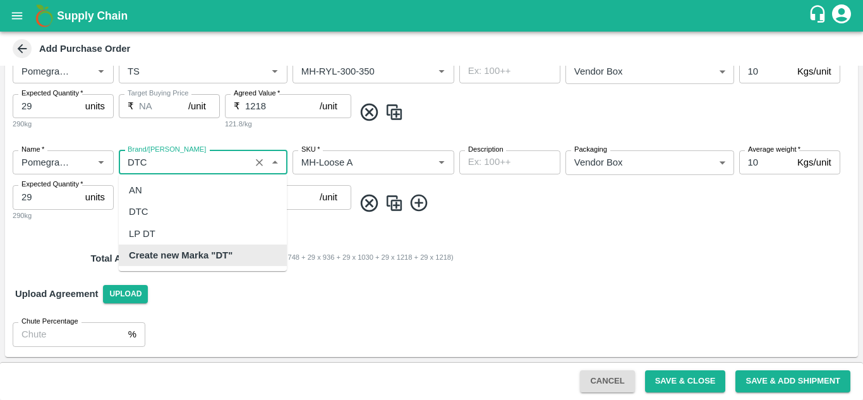
scroll to position [0, 0]
click at [145, 212] on div "DTC" at bounding box center [139, 212] width 20 height 14
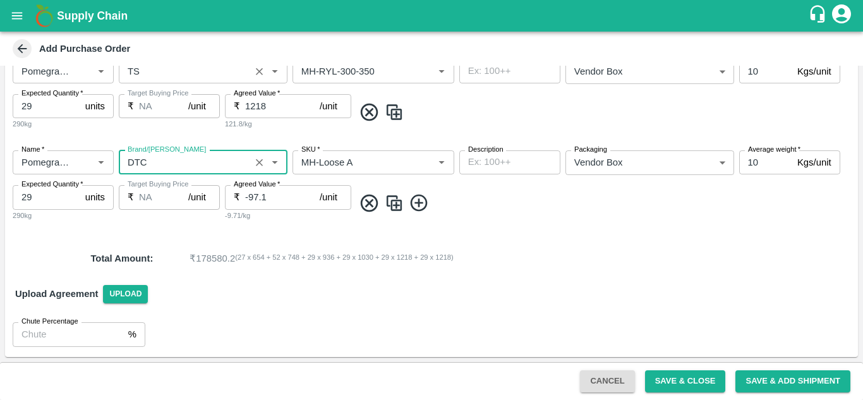
type input "DTC"
click at [156, 78] on input "Brand/[PERSON_NAME]" at bounding box center [185, 71] width 124 height 16
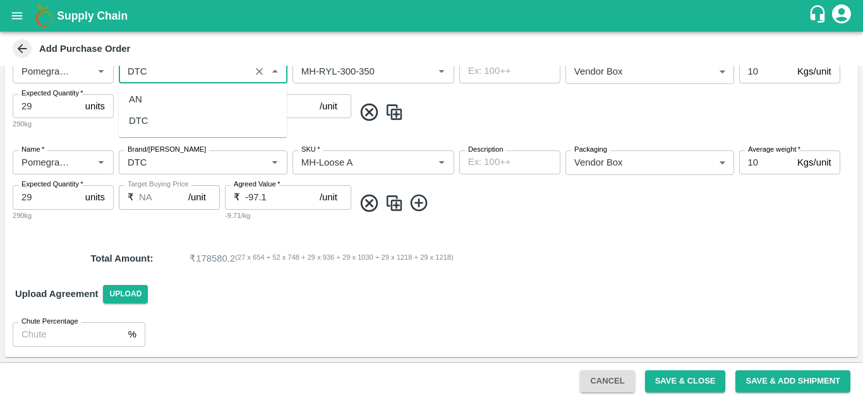
click at [149, 123] on div "DTC" at bounding box center [203, 120] width 168 height 21
type input "DTC"
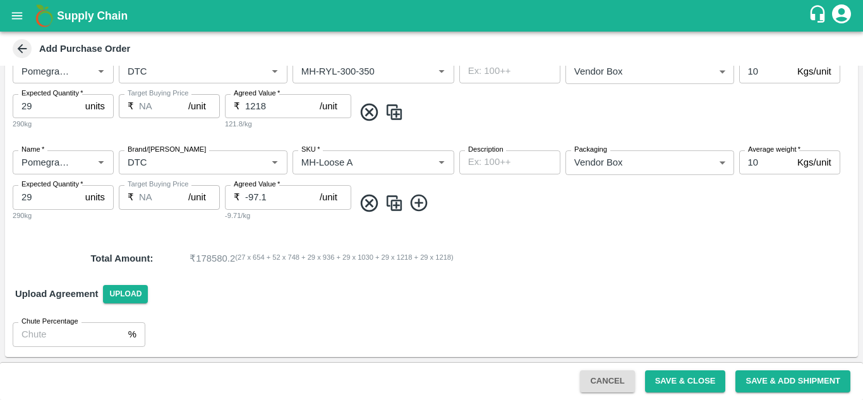
click at [145, 130] on div "Name   * Name   * Brand/Marka Brand/Marka SKU   * SKU   * Description x Descrip…" at bounding box center [431, 94] width 853 height 91
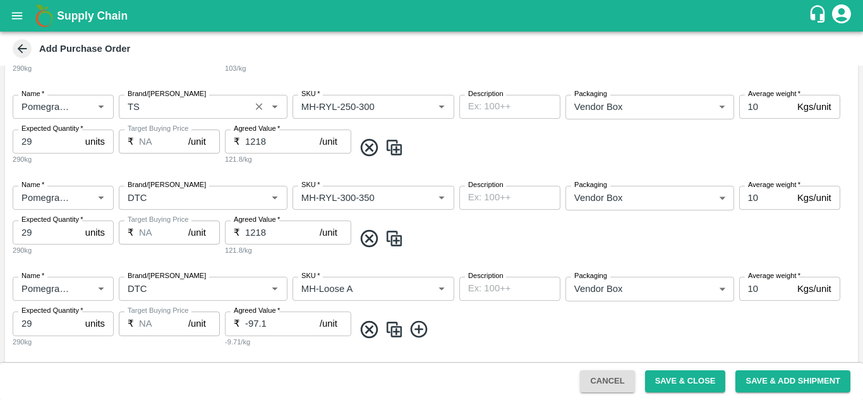
scroll to position [684, 0]
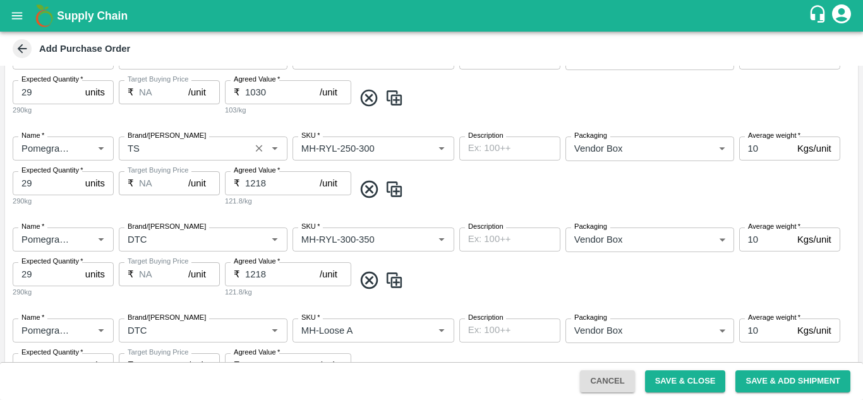
click at [145, 145] on input "Brand/[PERSON_NAME]" at bounding box center [185, 148] width 124 height 16
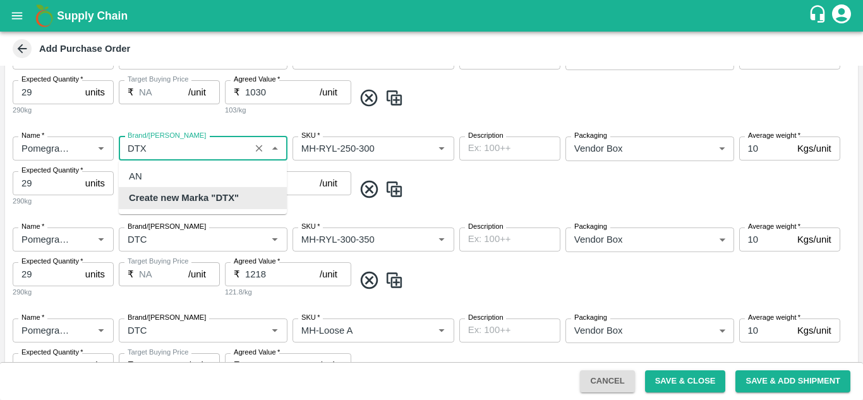
scroll to position [0, 0]
click at [134, 192] on div "DTC" at bounding box center [139, 198] width 20 height 14
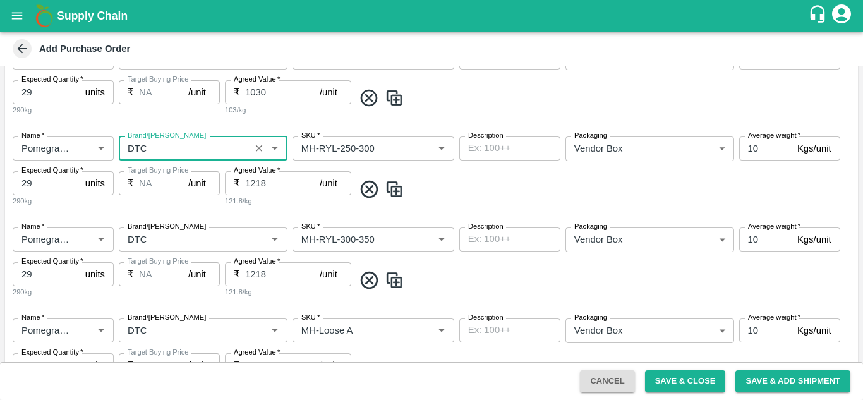
type input "DTC"
click at [126, 109] on div "Target Buying Price ₹ NA /unit Target Buying Price" at bounding box center [169, 98] width 101 height 36
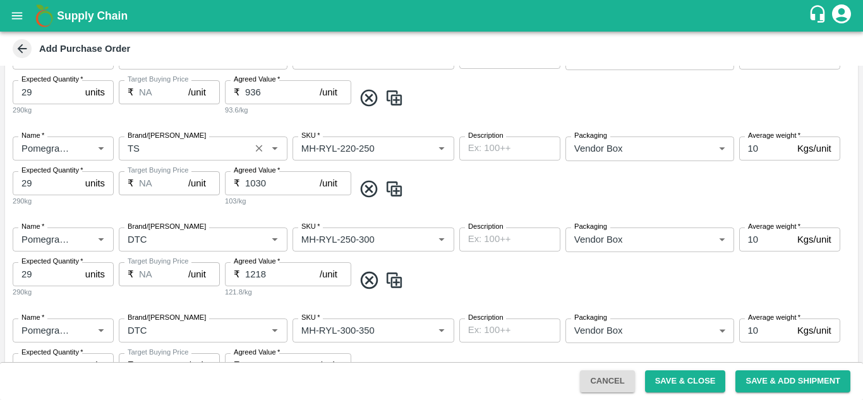
scroll to position [592, 0]
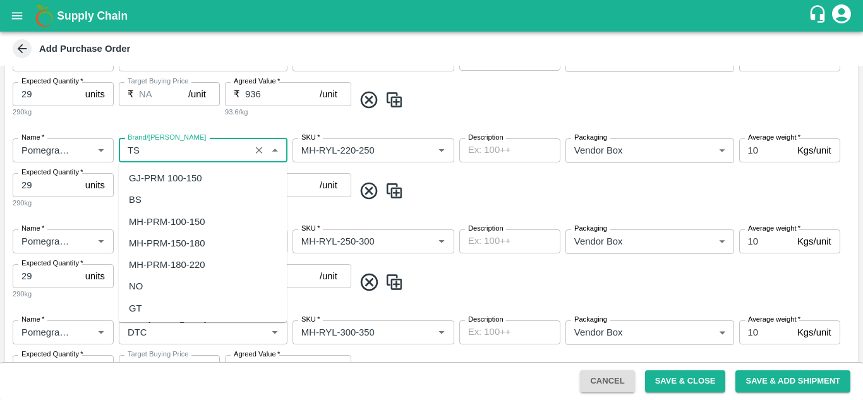
click at [149, 150] on input "Brand/[PERSON_NAME]" at bounding box center [185, 150] width 124 height 16
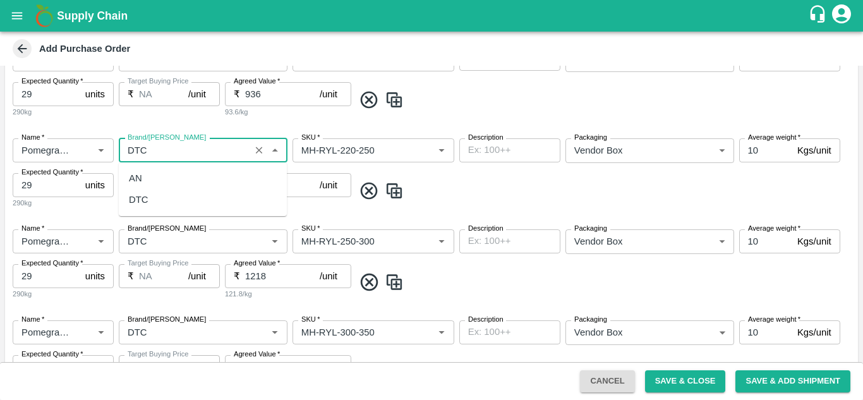
scroll to position [0, 0]
click at [148, 200] on div "DTC" at bounding box center [139, 200] width 20 height 14
type input "DTC"
click at [148, 200] on div "Target Buying Price ₹ NA /unit Target Buying Price" at bounding box center [169, 191] width 101 height 36
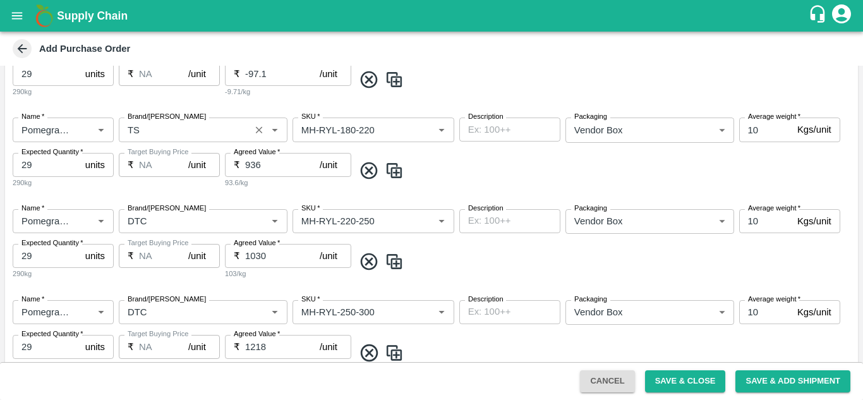
scroll to position [486, 0]
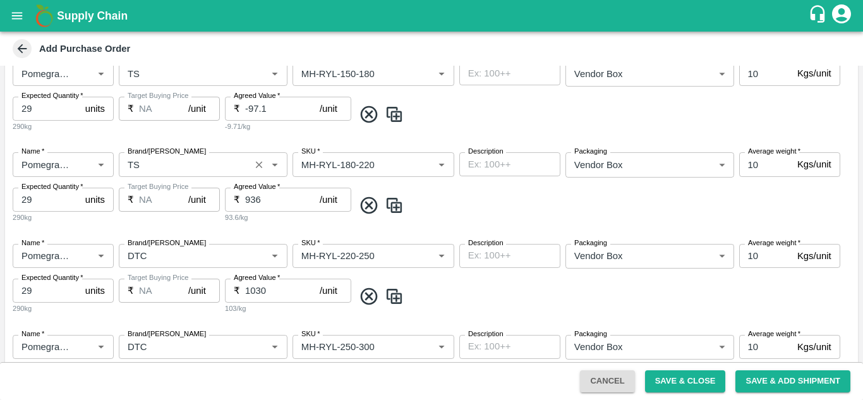
click at [149, 160] on input "Brand/[PERSON_NAME]" at bounding box center [185, 164] width 124 height 16
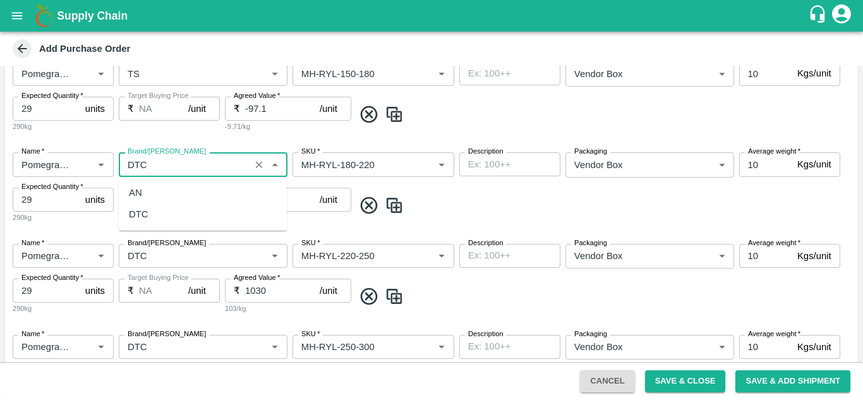
scroll to position [0, 0]
click at [142, 211] on div "DTC" at bounding box center [139, 214] width 20 height 14
type input "DTC"
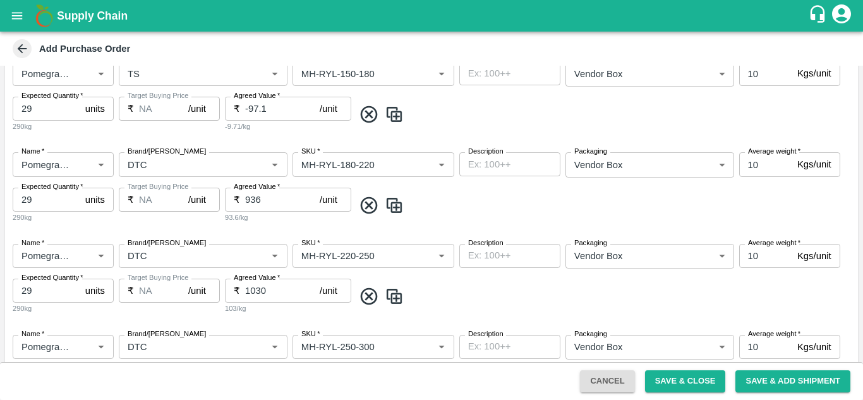
click at [145, 130] on div "Target Buying Price ₹ NA /unit Target Buying Price" at bounding box center [169, 115] width 101 height 36
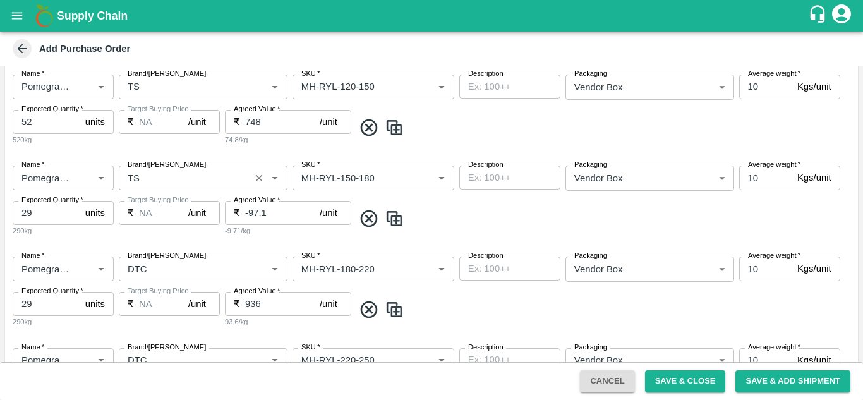
click at [150, 179] on input "Brand/[PERSON_NAME]" at bounding box center [185, 177] width 124 height 16
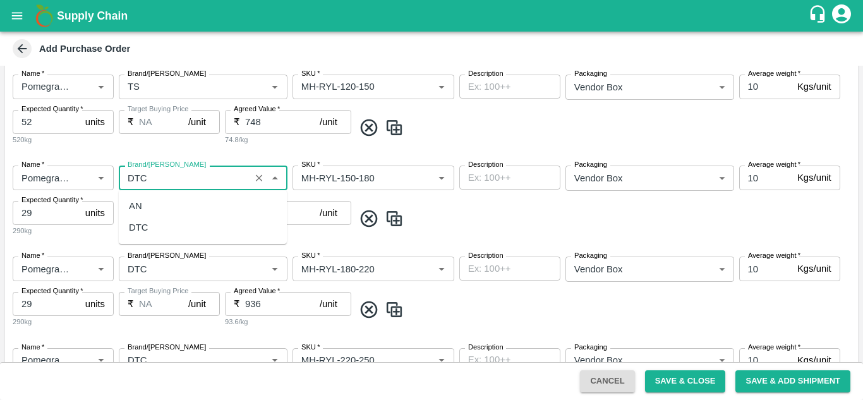
scroll to position [0, 0]
click at [147, 233] on div "DTC" at bounding box center [139, 228] width 20 height 14
type input "DTC"
click at [155, 87] on input "Brand/[PERSON_NAME]" at bounding box center [185, 86] width 124 height 16
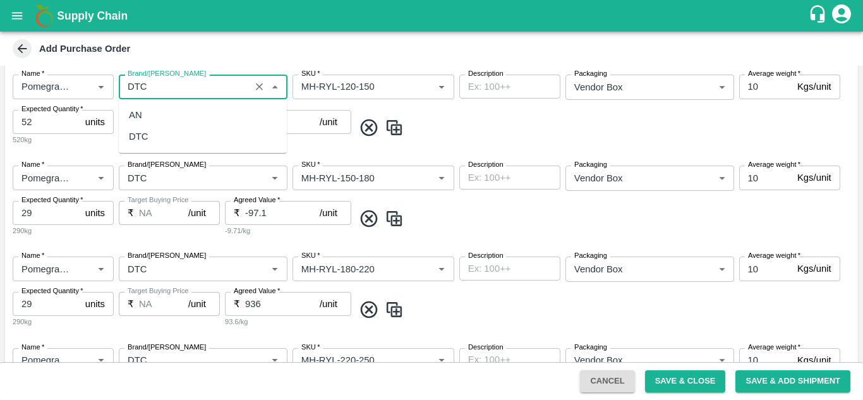
click at [150, 137] on div "DTC" at bounding box center [203, 136] width 168 height 21
type input "DTC"
click at [156, 145] on div "Target Buying Price ₹ NA /unit Target Buying Price" at bounding box center [169, 128] width 101 height 36
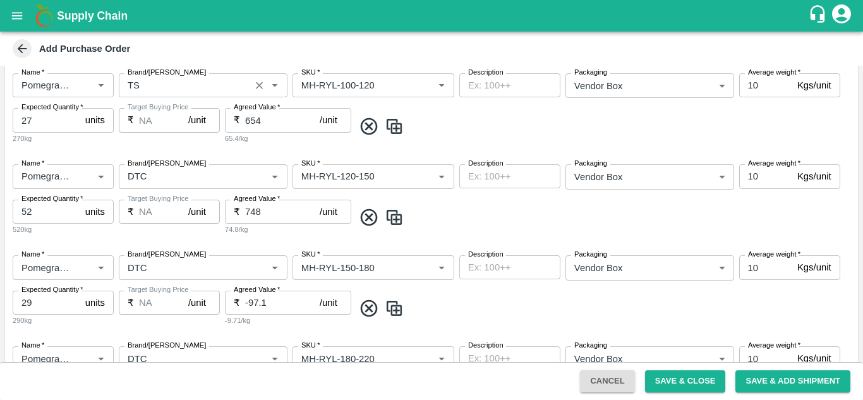
scroll to position [285, 0]
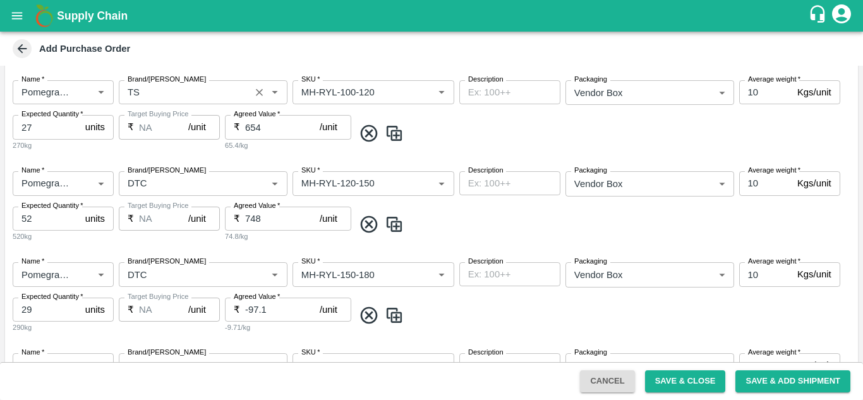
click at [143, 85] on label "Brand/[PERSON_NAME]" at bounding box center [167, 80] width 78 height 10
click at [143, 85] on input "Brand/[PERSON_NAME]" at bounding box center [185, 92] width 124 height 16
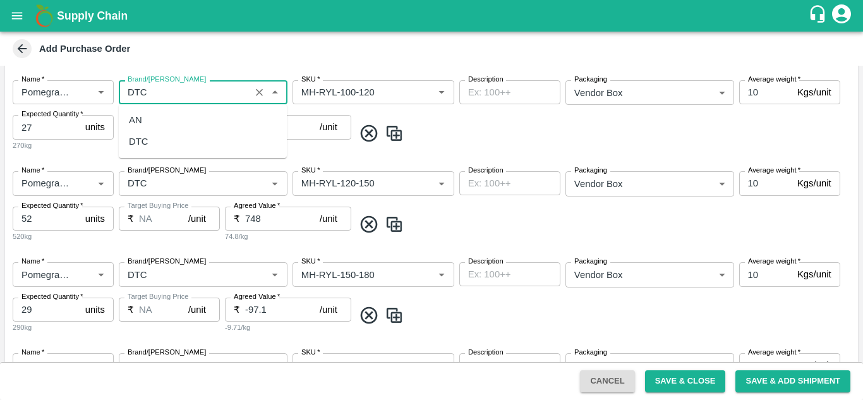
click at [146, 140] on div "DTC" at bounding box center [139, 142] width 20 height 14
type input "DTC"
click at [154, 147] on div "Target Buying Price ₹ NA /unit Target Buying Price" at bounding box center [169, 133] width 101 height 36
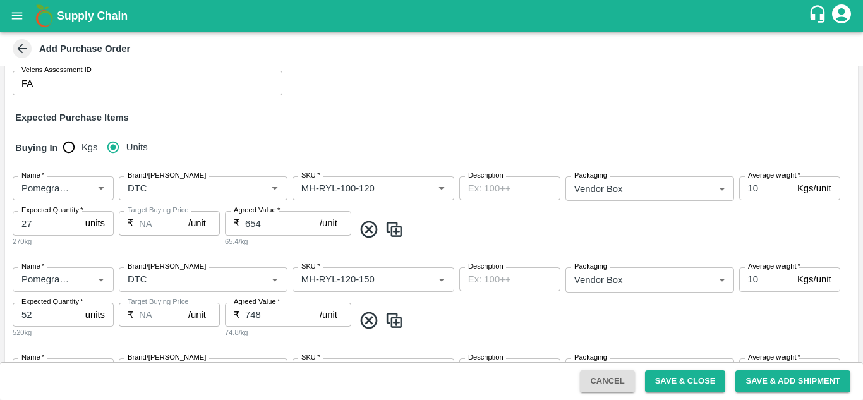
scroll to position [853, 0]
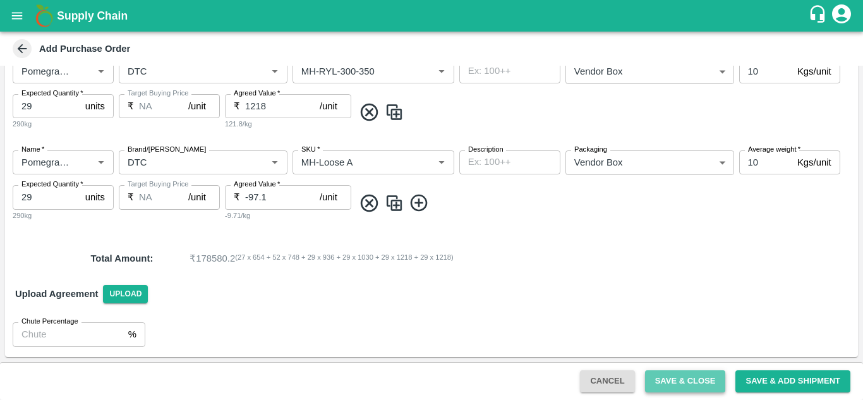
click at [697, 381] on button "Save & Close" at bounding box center [685, 381] width 81 height 22
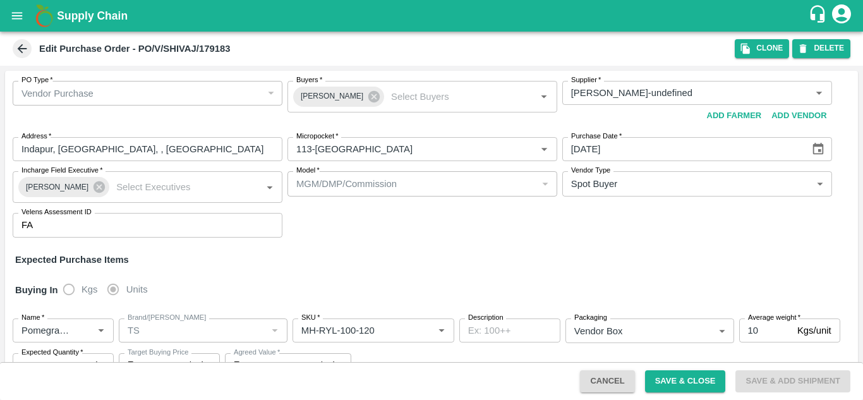
click at [24, 58] on span at bounding box center [22, 48] width 19 height 19
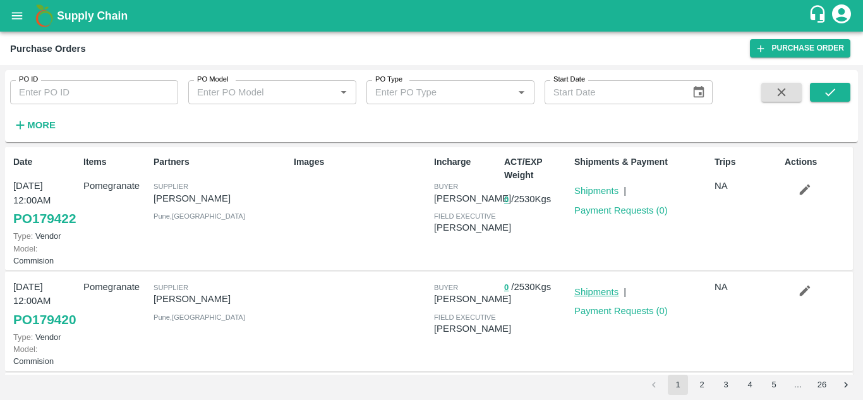
click at [595, 297] on link "Shipments" at bounding box center [597, 292] width 44 height 10
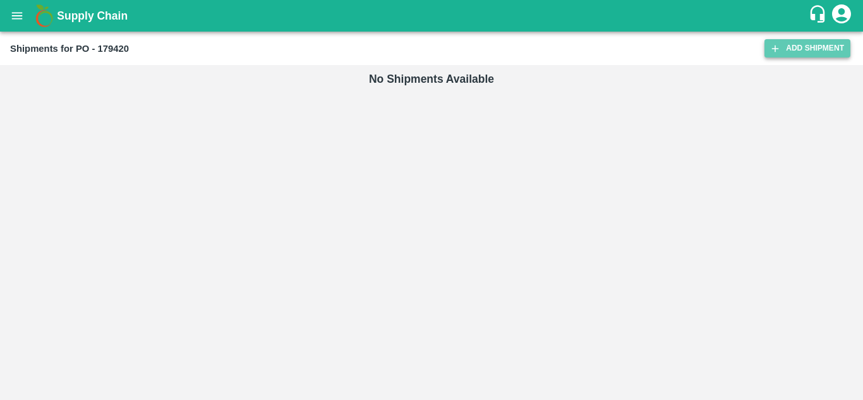
click at [791, 44] on link "Add Shipment" at bounding box center [808, 48] width 86 height 18
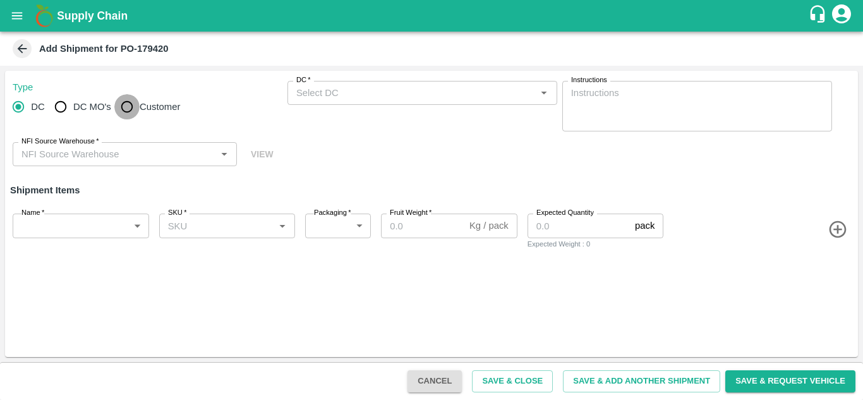
click at [127, 104] on input "Customer" at bounding box center [126, 106] width 25 height 25
radio input "true"
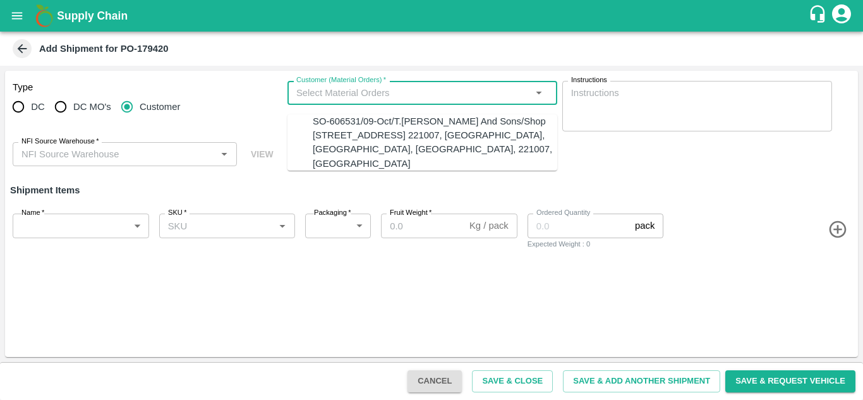
click at [308, 95] on input "Customer (Material Orders)   *" at bounding box center [411, 93] width 241 height 16
click at [330, 141] on div "SO-606531/09-Oct/T.[PERSON_NAME] And Sons/Shop [STREET_ADDRESS] 221007, [GEOGRA…" at bounding box center [435, 142] width 245 height 56
type input "SO-606531/09-Oct/T.[PERSON_NAME] And Sons/Shop [STREET_ADDRESS] 221007, [GEOGRA…"
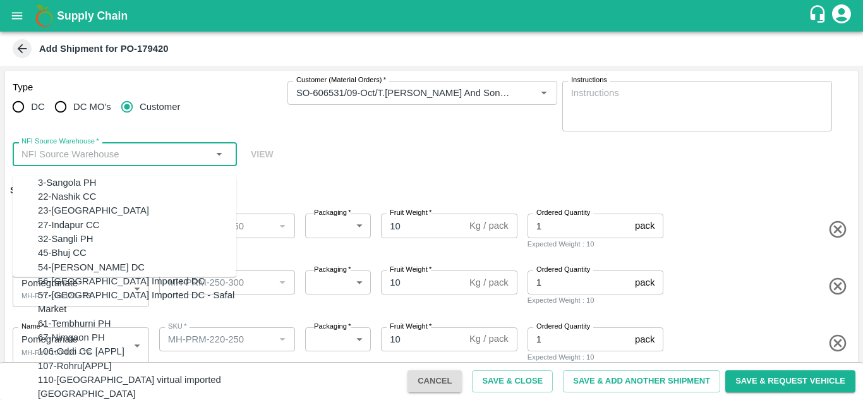
click at [97, 152] on input "NFI Source Warehouse   *" at bounding box center [114, 154] width 196 height 16
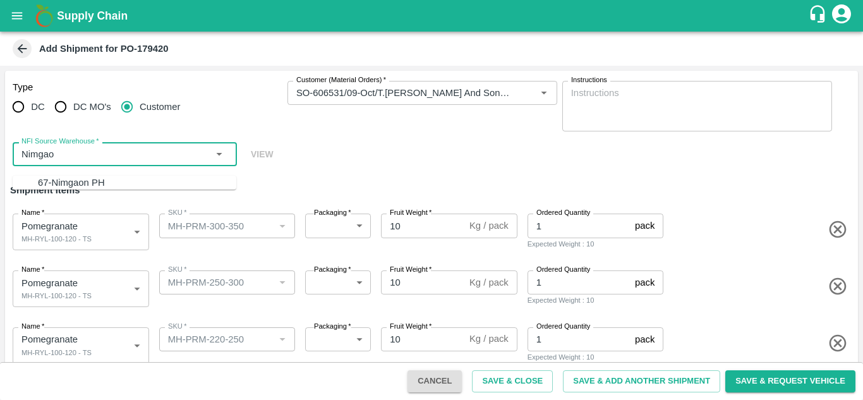
click at [87, 178] on div "67-Nimgaon PH" at bounding box center [71, 183] width 67 height 14
type input "67-Nimgaon PH"
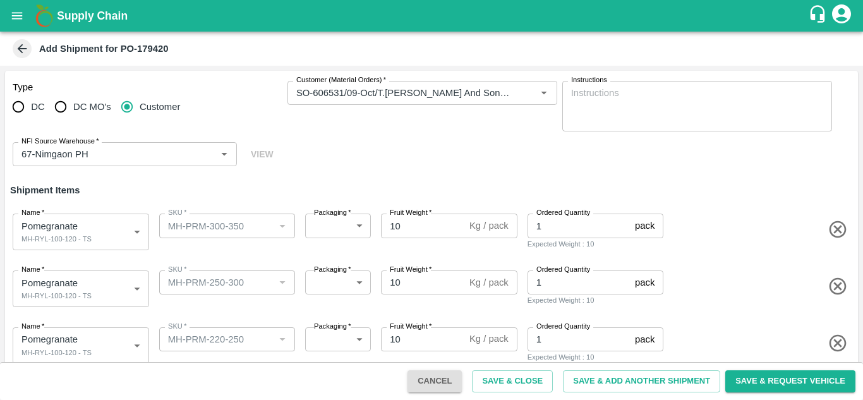
click at [137, 194] on h6 "Shipment Items" at bounding box center [431, 190] width 853 height 27
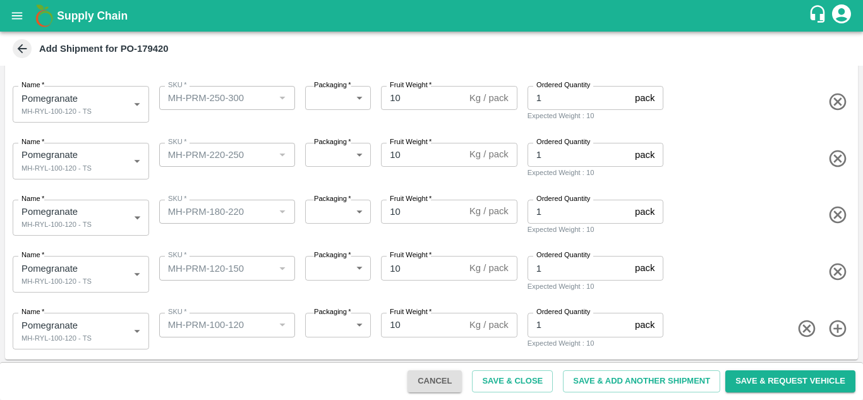
scroll to position [187, 0]
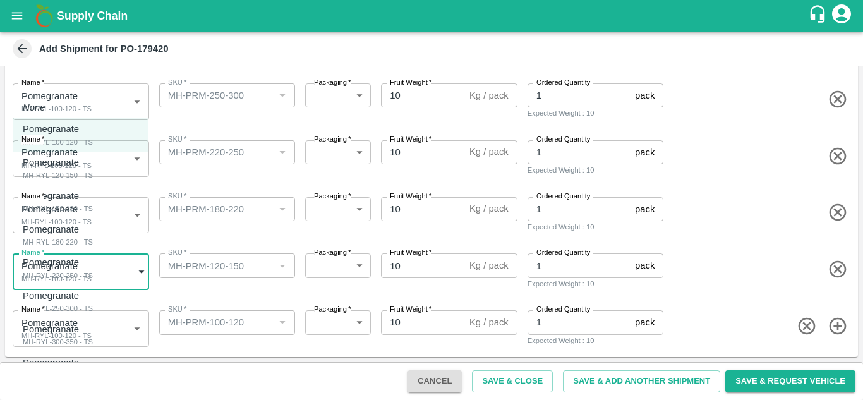
click at [64, 260] on body "Supply Chain Add Shipment for PO-179420 Type DC DC MO's Customer Customer (Mate…" at bounding box center [431, 200] width 863 height 400
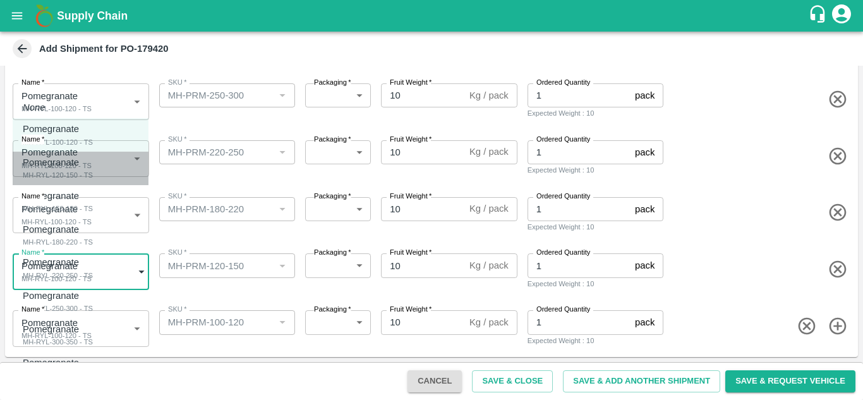
click at [68, 175] on div "MH-RYL-120-150 - TS" at bounding box center [58, 174] width 70 height 11
type input "2095083"
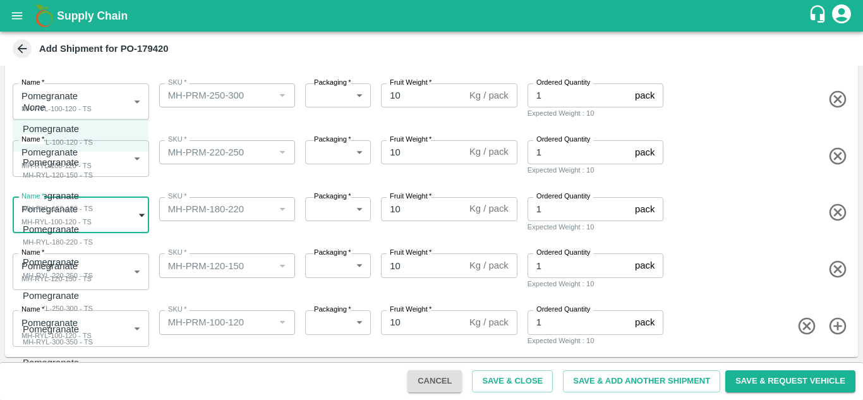
click at [73, 222] on body "Supply Chain Add Shipment for PO-179420 Type DC DC MO's Customer Customer (Mate…" at bounding box center [431, 200] width 863 height 400
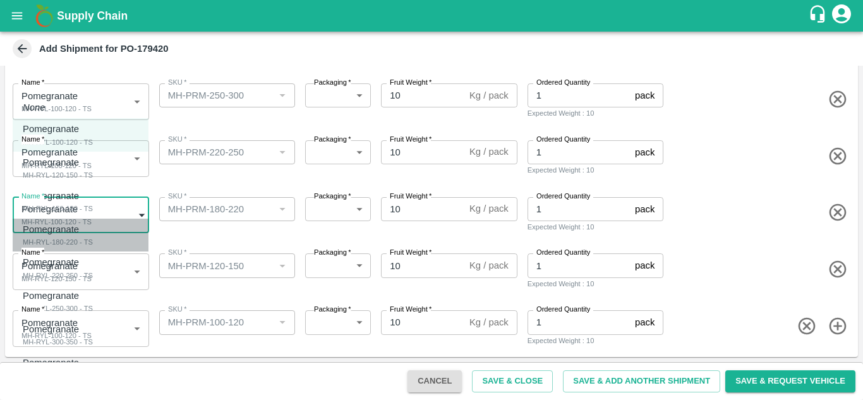
click at [66, 241] on div "MH-RYL-180-220 - TS" at bounding box center [58, 241] width 70 height 11
type input "2095085"
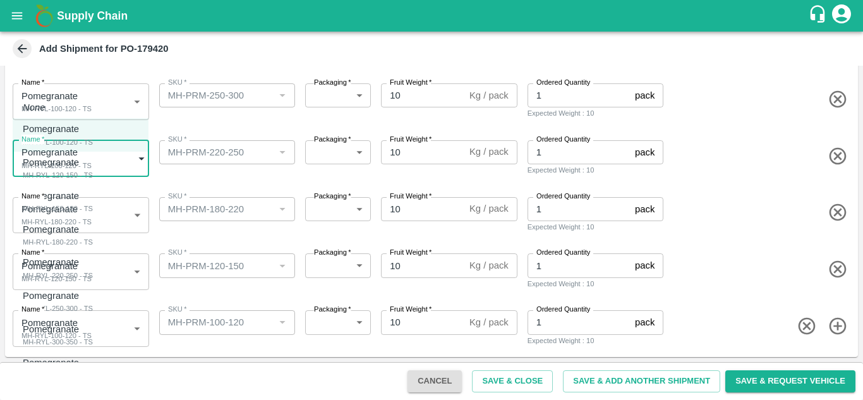
click at [53, 169] on body "Supply Chain Add Shipment for PO-179420 Type DC DC MO's Customer Customer (Mate…" at bounding box center [431, 200] width 863 height 400
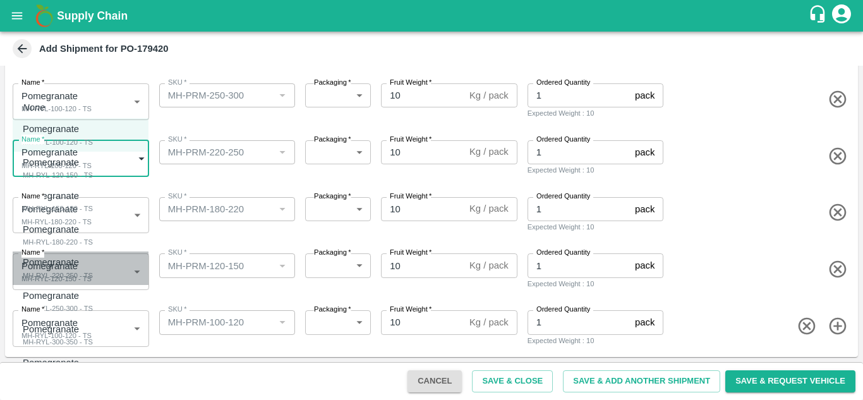
click at [64, 267] on p "Pomegranate" at bounding box center [55, 262] width 64 height 14
type input "2095086"
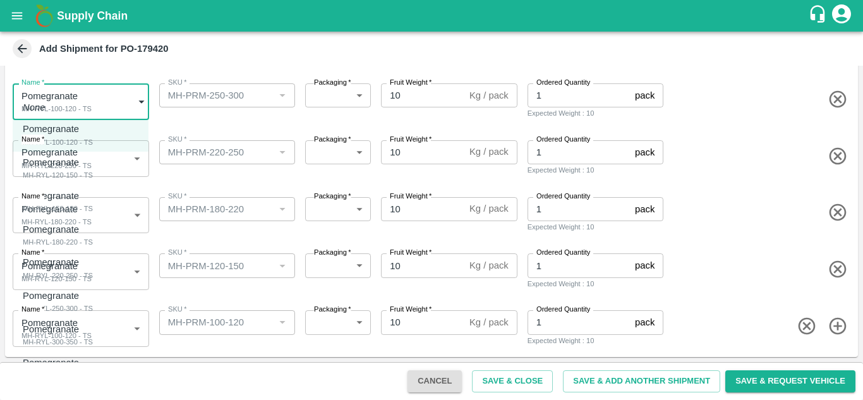
click at [73, 104] on body "Supply Chain Add Shipment for PO-179420 Type DC DC MO's Customer Customer (Mate…" at bounding box center [431, 200] width 863 height 400
click at [80, 298] on div "Pomegranate" at bounding box center [58, 296] width 70 height 14
type input "2095087"
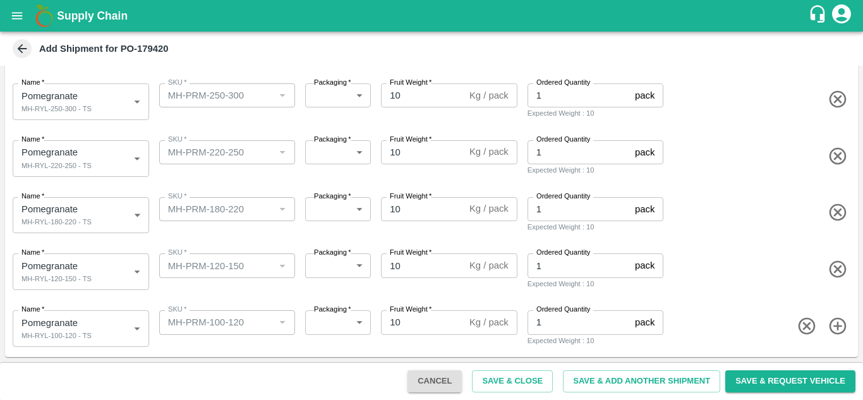
click at [186, 237] on div "Name   * Pomegranate MH-RYL-180-220 - TS 2095085 Name SKU   * SKU   * Packaging…" at bounding box center [429, 213] width 858 height 62
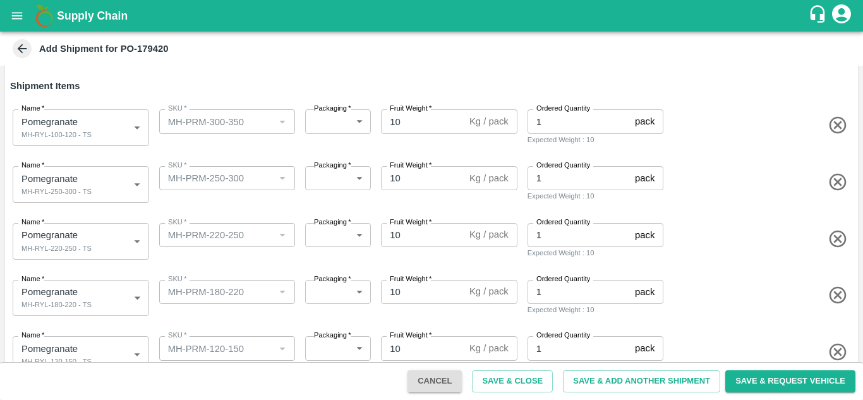
scroll to position [103, 0]
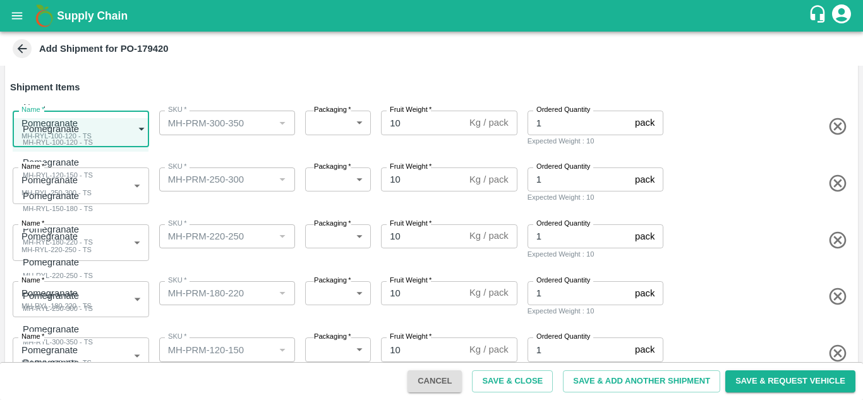
click at [83, 135] on body "Supply Chain Add Shipment for PO-179420 Type DC DC MO's Customer Customer (Mate…" at bounding box center [431, 200] width 863 height 400
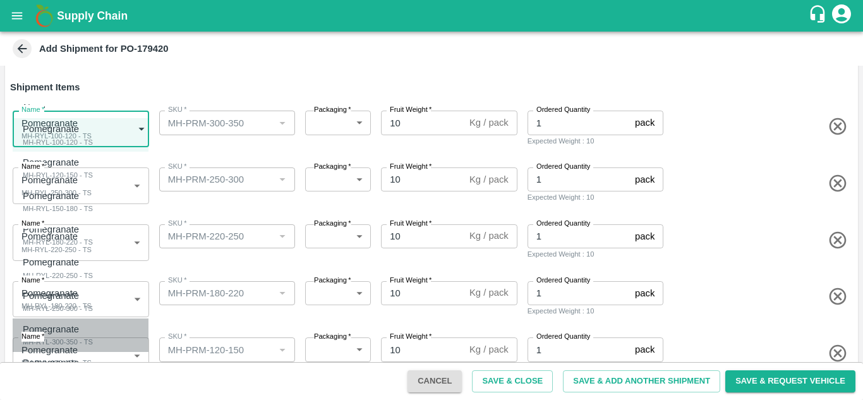
click at [68, 342] on div "MH-RYL-300-350 - TS" at bounding box center [58, 341] width 70 height 11
type input "2095088"
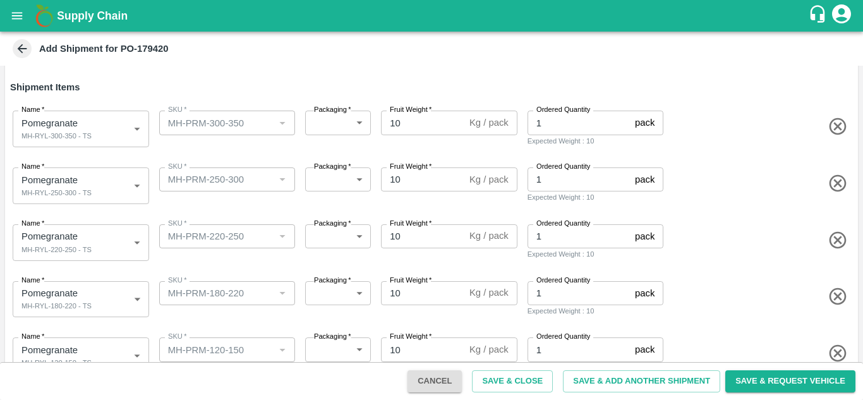
click at [204, 209] on div "Name   * Pomegranate MH-RYL-220-250 - TS 2095086 Name SKU   * SKU   * Packaging…" at bounding box center [429, 240] width 858 height 62
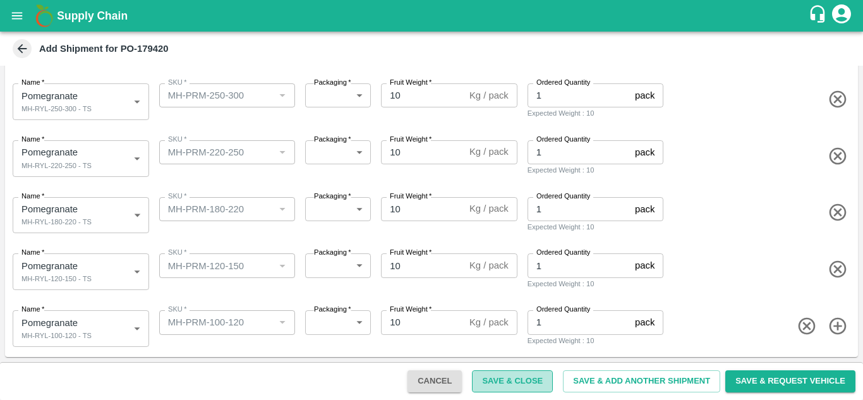
click at [499, 384] on button "Save & Close" at bounding box center [512, 381] width 81 height 22
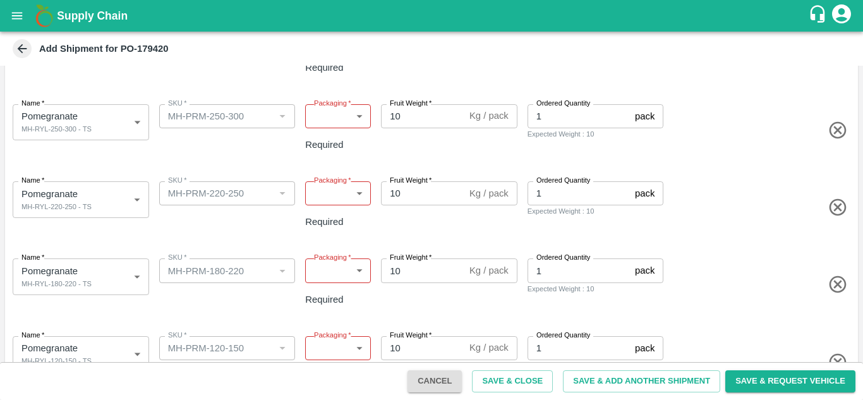
scroll to position [0, 0]
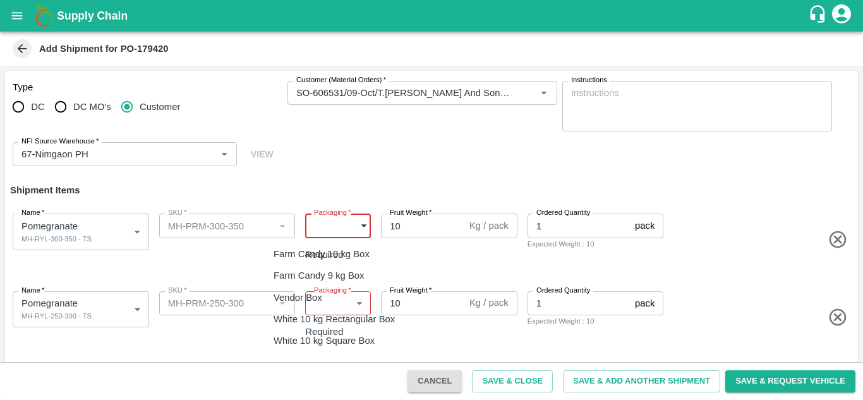
click at [315, 228] on body "Supply Chain Add Shipment for PO-179420 Type DC DC MO's Customer Customer (Mate…" at bounding box center [431, 200] width 863 height 400
click at [317, 292] on p "Vendor Box" at bounding box center [298, 298] width 49 height 14
type input "276"
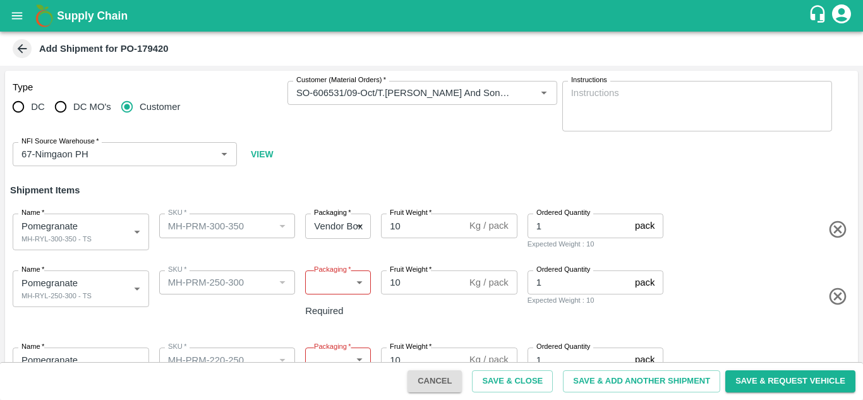
click at [332, 271] on label "Packaging   *" at bounding box center [332, 270] width 37 height 10
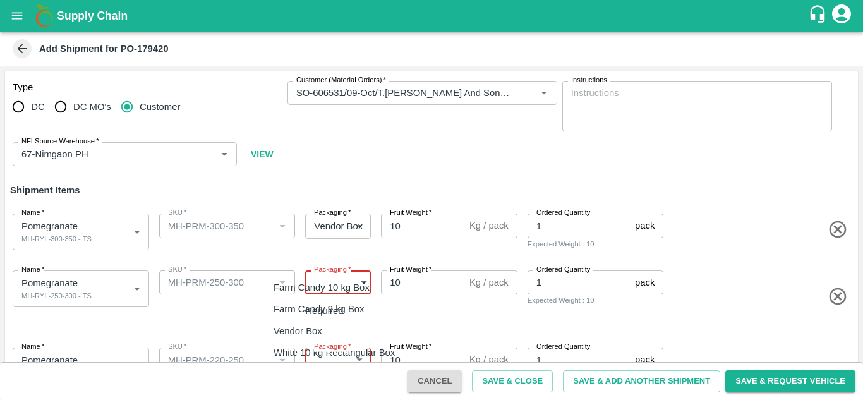
click at [324, 286] on body "Supply Chain Add Shipment for PO-179420 Type DC DC MO's Customer Customer (Mate…" at bounding box center [431, 200] width 863 height 400
click at [317, 324] on p "Vendor Box" at bounding box center [298, 331] width 49 height 14
type input "276"
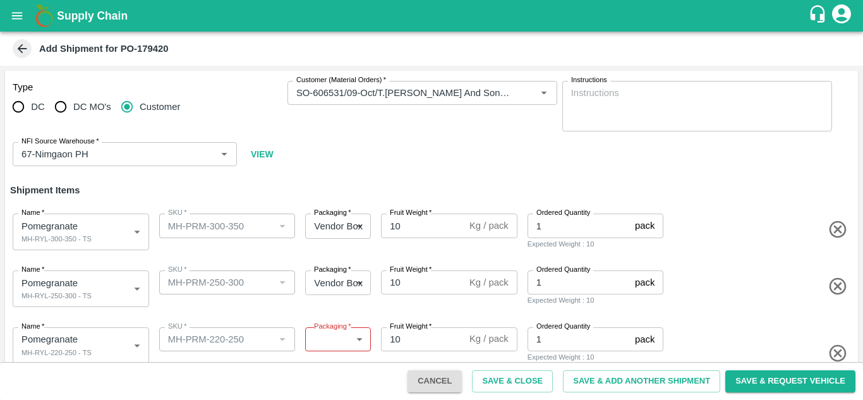
click at [327, 329] on label "Packaging   *" at bounding box center [332, 327] width 37 height 10
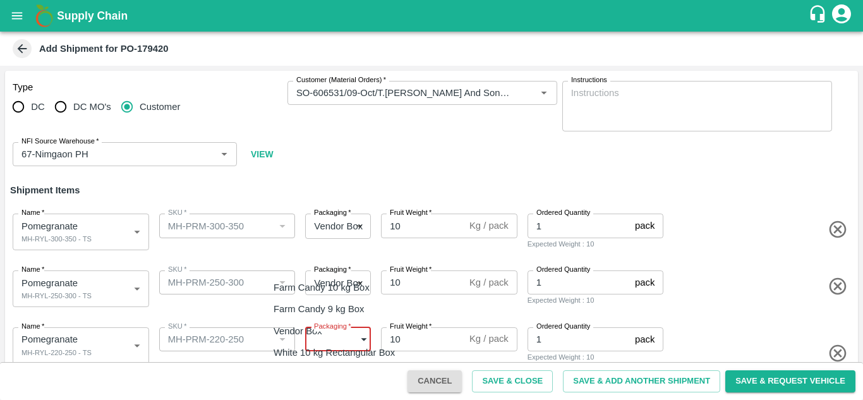
click at [324, 348] on body "Supply Chain Add Shipment for PO-179420 Type DC DC MO's Customer Customer (Mate…" at bounding box center [431, 200] width 863 height 400
click at [314, 330] on p "Vendor Box" at bounding box center [298, 331] width 49 height 14
type input "276"
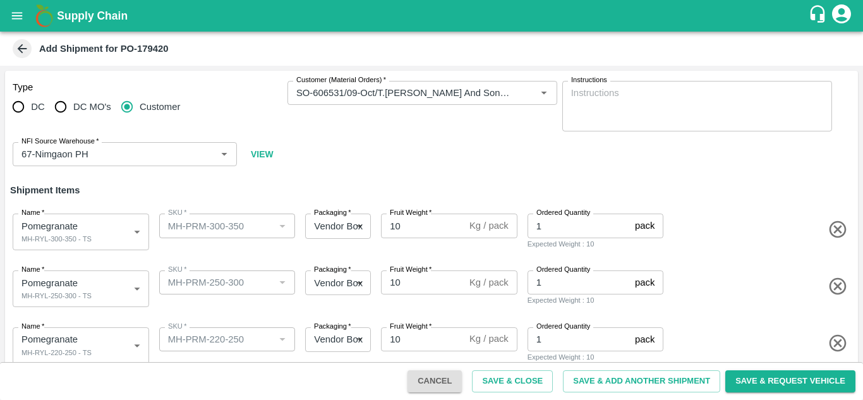
click at [301, 308] on div "Name   * Pomegranate MH-RYL-250-300 - TS 2095087 Name SKU   * SKU   * Packaging…" at bounding box center [429, 286] width 858 height 62
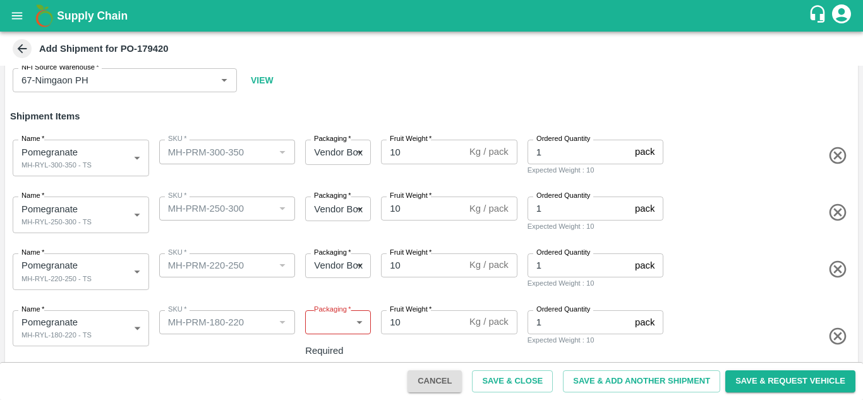
scroll to position [95, 0]
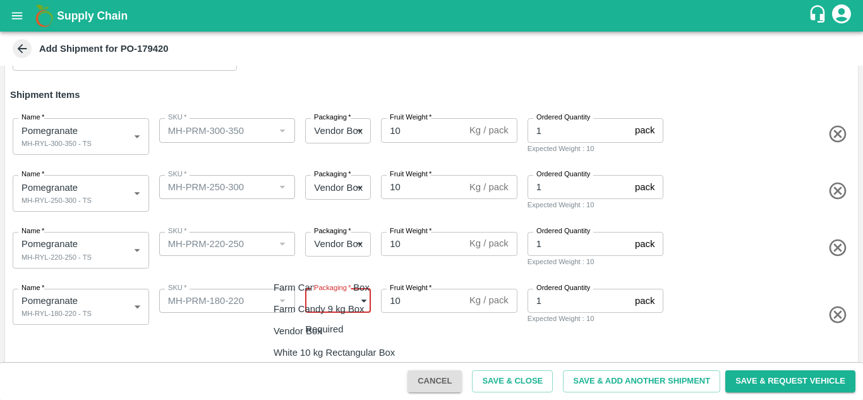
click at [321, 298] on body "Supply Chain Add Shipment for PO-179420 Type DC DC MO's Customer Customer (Mate…" at bounding box center [431, 200] width 863 height 400
click at [312, 327] on p "Vendor Box" at bounding box center [298, 331] width 49 height 14
type input "276"
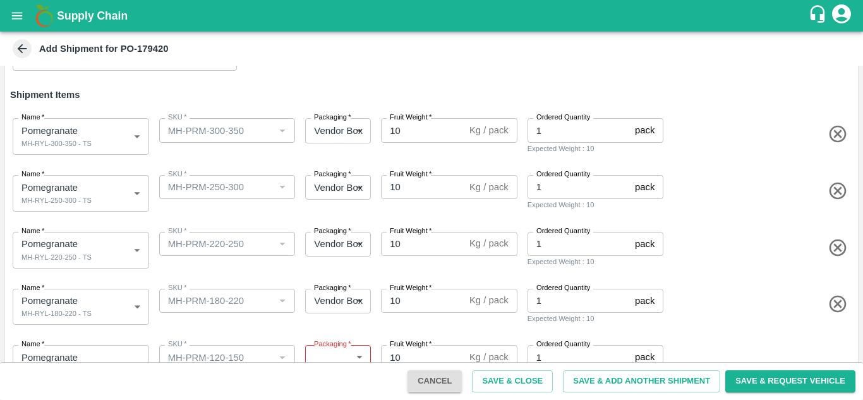
click at [324, 325] on div "Packaging   * Vendor Box 276 Packaging" at bounding box center [335, 305] width 71 height 42
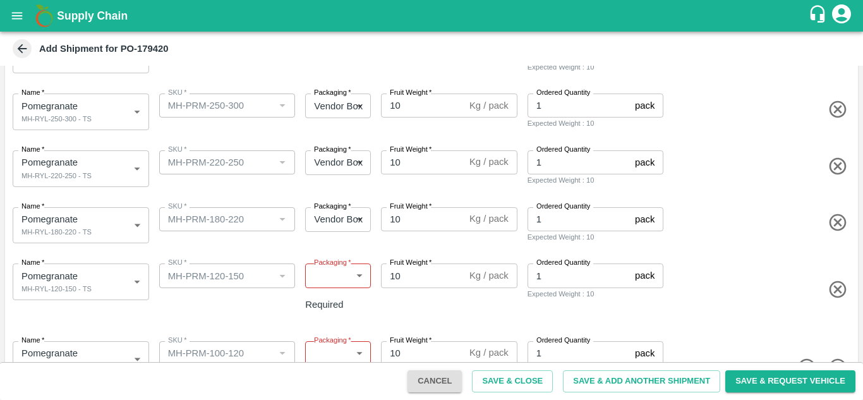
scroll to position [179, 0]
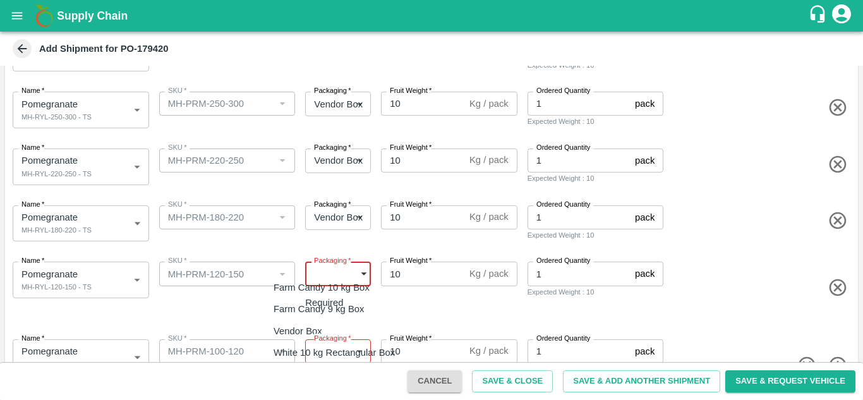
click at [324, 274] on body "Supply Chain Add Shipment for PO-179420 Type DC DC MO's Customer Customer (Mate…" at bounding box center [431, 200] width 863 height 400
click at [307, 324] on p "Vendor Box" at bounding box center [298, 331] width 49 height 14
type input "276"
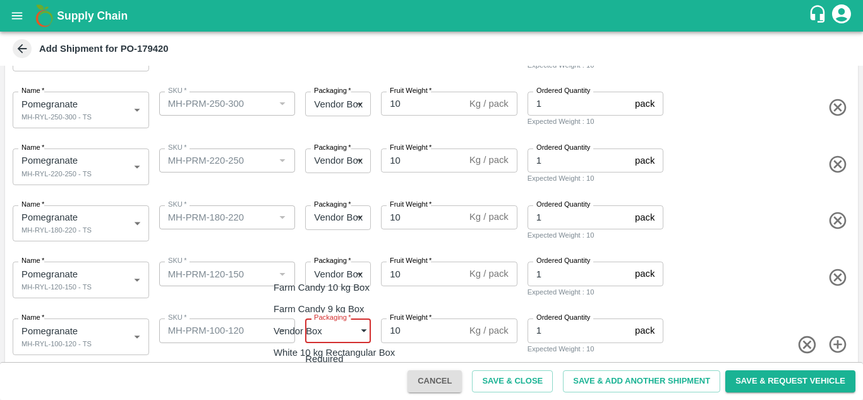
click at [329, 329] on body "Supply Chain Add Shipment for PO-179420 Type DC DC MO's Customer Customer (Mate…" at bounding box center [431, 200] width 863 height 400
click at [307, 331] on p "Vendor Box" at bounding box center [298, 331] width 49 height 14
type input "276"
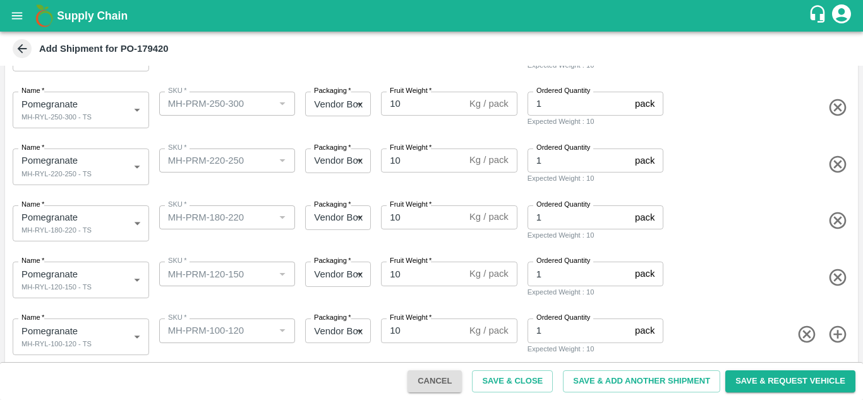
click at [289, 305] on div "Name   * Pomegranate MH-RYL-100-120 - TS 2095082 Name SKU   * SKU   * Packaging…" at bounding box center [429, 334] width 858 height 62
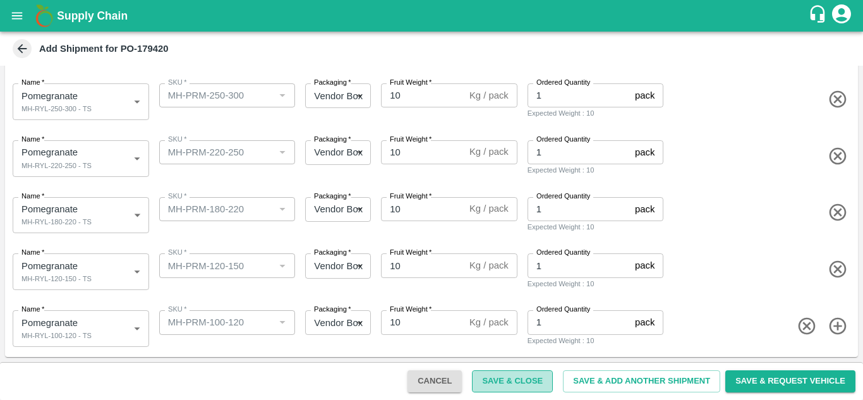
click at [511, 380] on button "Save & Close" at bounding box center [512, 381] width 81 height 22
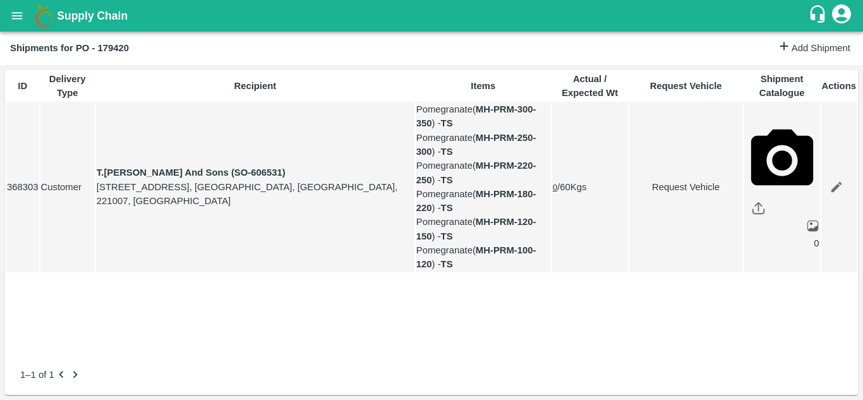
click at [664, 193] on link "Request Vehicle" at bounding box center [686, 187] width 113 height 14
type input "DD/MM/YYYY hh:mm aa"
type input "[DATE] 05:14 AM"
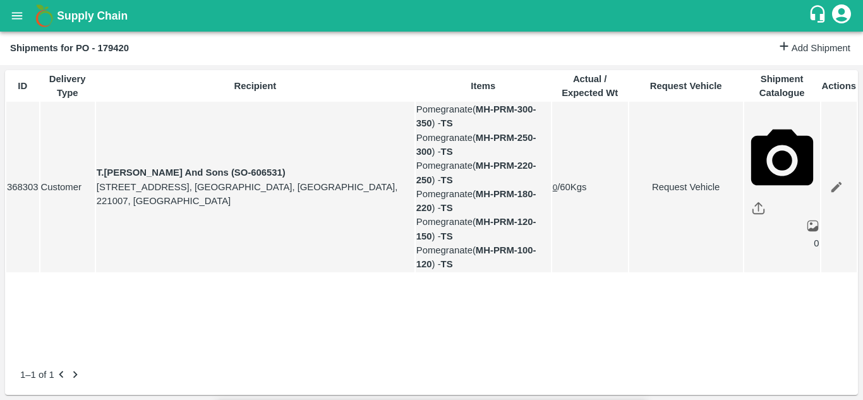
type input "[DATE] 12:00 AM"
click at [550, 80] on body "Supply Chain Shipments for PO - 179420 Add Shipment ID Delivery Type Recipient …" at bounding box center [431, 200] width 863 height 400
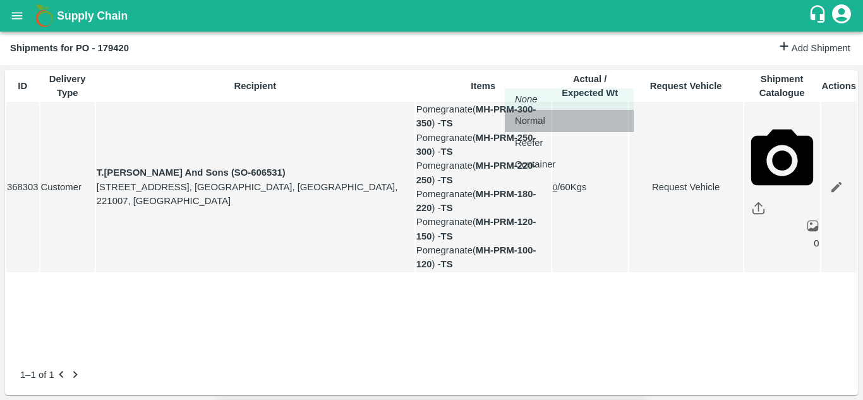
click at [537, 125] on p "Normal" at bounding box center [530, 121] width 30 height 14
type input "1"
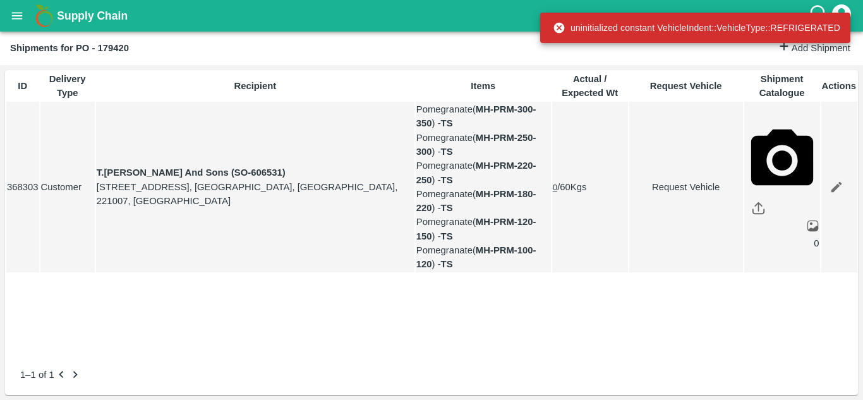
click at [664, 190] on link "Request Vehicle" at bounding box center [686, 187] width 113 height 14
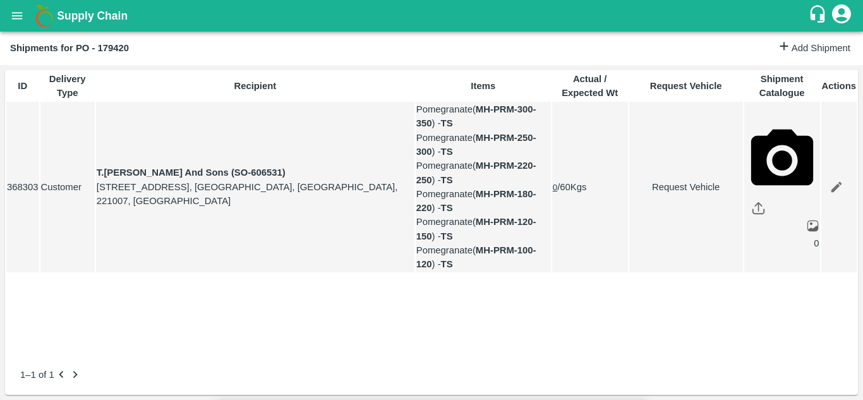
type input "1"
type input "[DATE] 12:00 AM"
type input "[DATE] 05:14 AM"
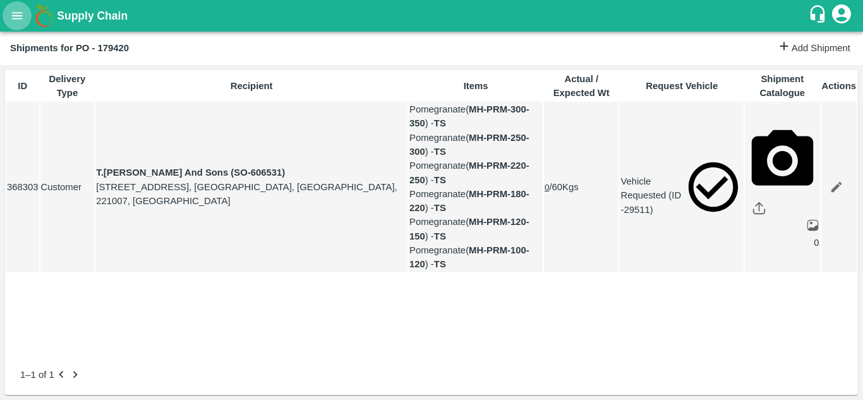
click at [16, 15] on icon "open drawer" at bounding box center [17, 16] width 14 height 14
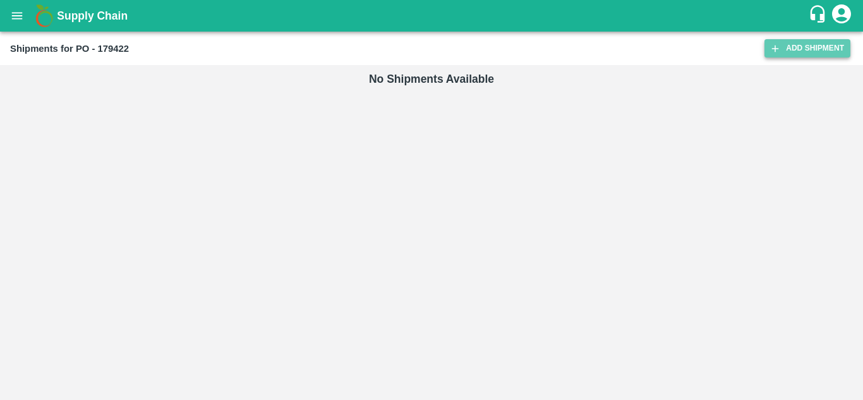
click at [800, 52] on link "Add Shipment" at bounding box center [808, 48] width 86 height 18
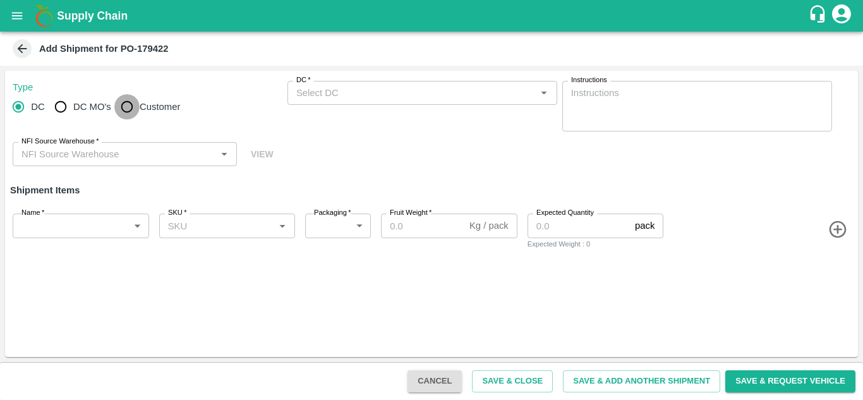
click at [122, 106] on input "Customer" at bounding box center [126, 106] width 25 height 25
radio input "true"
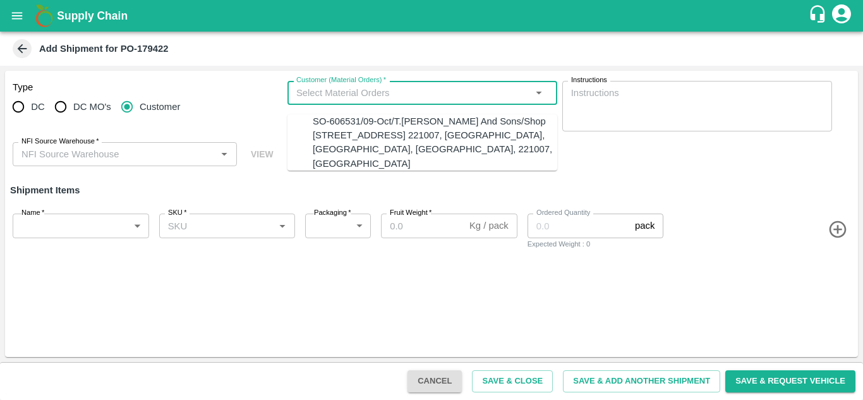
click at [365, 86] on input "Customer (Material Orders)   *" at bounding box center [411, 93] width 241 height 16
click at [359, 138] on div "SO-606531/09-Oct/T.[PERSON_NAME] And Sons/Shop [STREET_ADDRESS] 221007, [GEOGRA…" at bounding box center [435, 142] width 245 height 56
type input "SO-606531/09-Oct/T.[PERSON_NAME] And Sons/Shop [STREET_ADDRESS] 221007, [GEOGRA…"
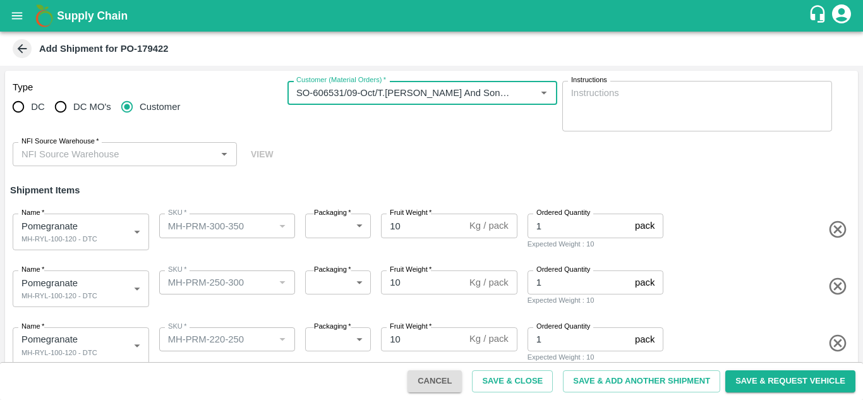
click at [80, 155] on input "NFI Source Warehouse   *" at bounding box center [114, 154] width 196 height 16
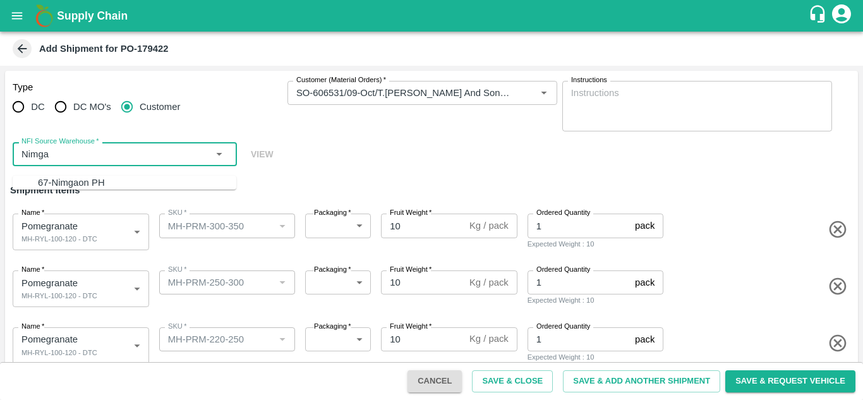
click at [71, 189] on div "67-Nimgaon PH" at bounding box center [71, 183] width 67 height 14
type input "67-Nimgaon PH"
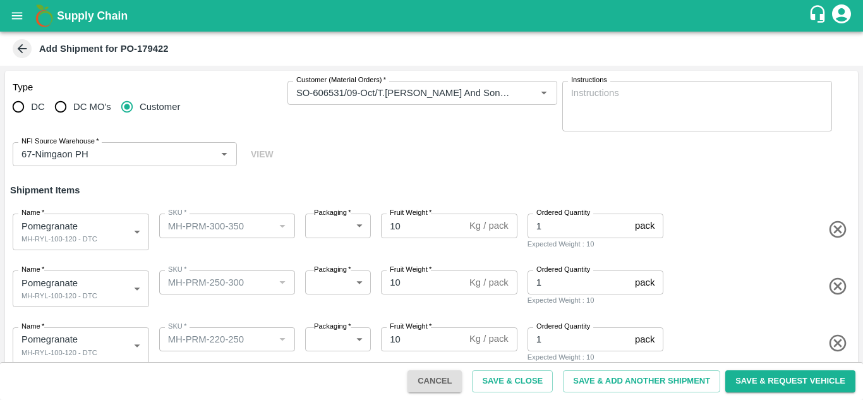
click at [342, 175] on div "Type DC DC MO's Customer Customer (Material Orders)   * Customer (Material Orde…" at bounding box center [431, 124] width 853 height 106
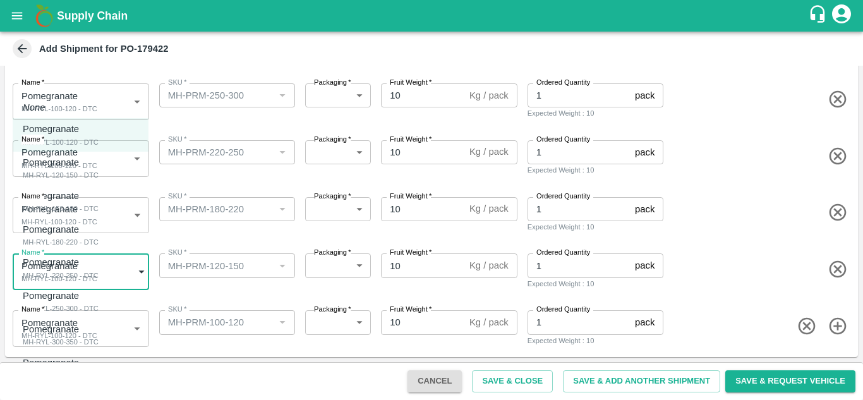
click at [71, 276] on body "Supply Chain Add Shipment for PO-179422 Type DC DC MO's Customer Customer (Mate…" at bounding box center [431, 200] width 863 height 400
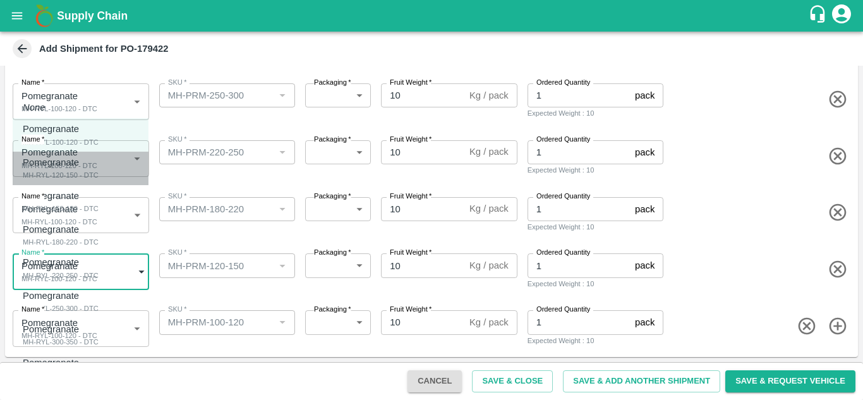
click at [77, 179] on div "MH-RYL-120-150 - DTC" at bounding box center [61, 174] width 76 height 11
type input "2095137"
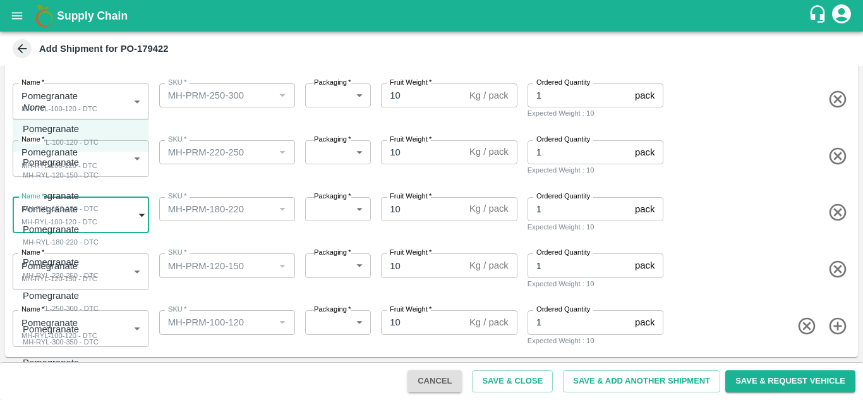
click at [77, 217] on body "Supply Chain Add Shipment for PO-179422 Type DC DC MO's Customer Customer (Mate…" at bounding box center [431, 200] width 863 height 400
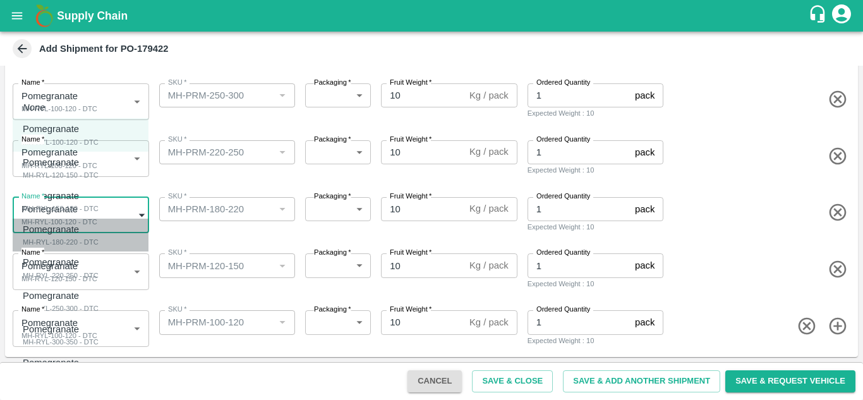
click at [71, 233] on p "Pomegranate" at bounding box center [58, 229] width 70 height 14
type input "2095139"
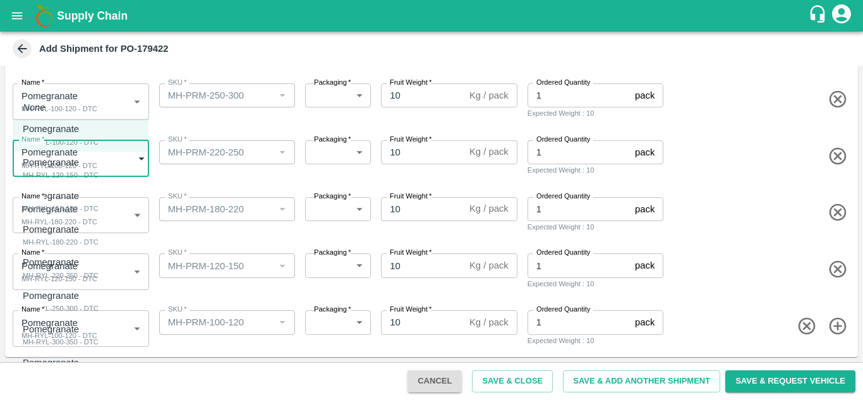
click at [67, 155] on body "Supply Chain Add Shipment for PO-179422 Type DC DC MO's Customer Customer (Mate…" at bounding box center [431, 200] width 863 height 400
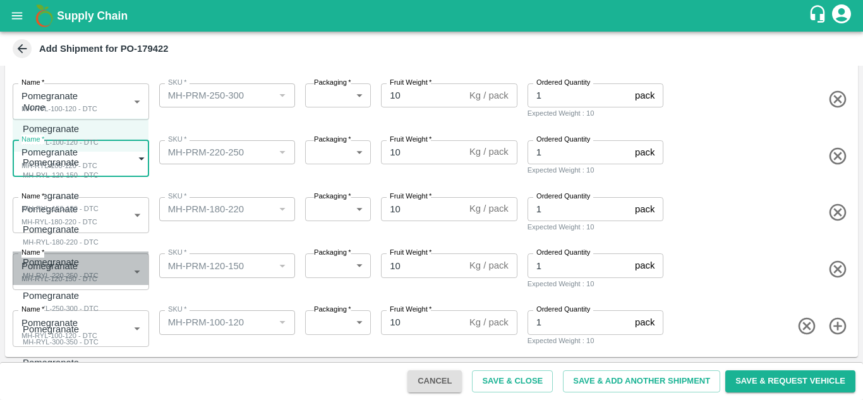
click at [62, 271] on div "MH-RYL-220-250 - DTC" at bounding box center [61, 275] width 76 height 11
type input "2095140"
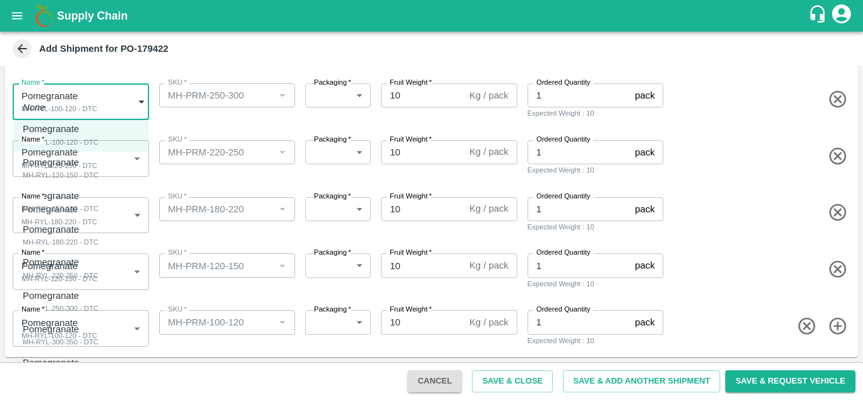
click at [70, 109] on body "Supply Chain Add Shipment for PO-179422 Type DC DC MO's Customer Customer (Mate…" at bounding box center [431, 200] width 863 height 400
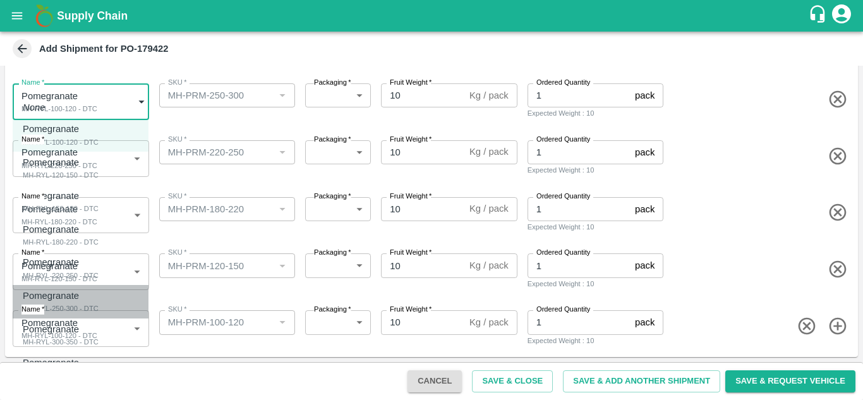
click at [58, 307] on div "MH-RYL-250-300 - DTC" at bounding box center [61, 308] width 76 height 11
type input "2095141"
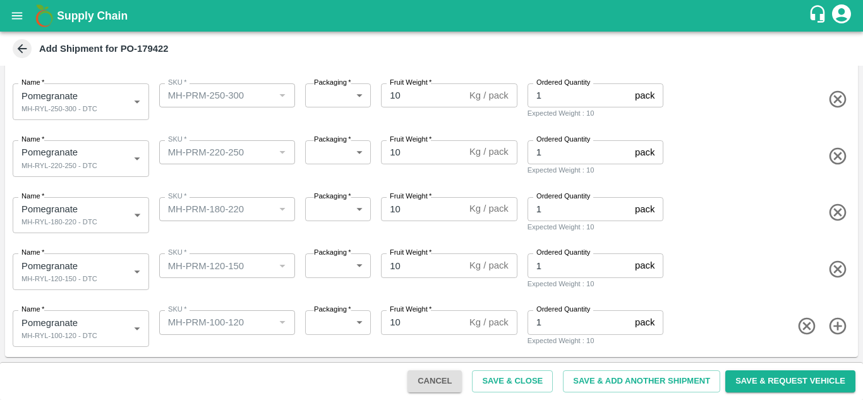
click at [190, 179] on div "Name   * Pomegranate MH-RYL-220-250 - DTC 2095140 Name SKU   * SKU   * Packagin…" at bounding box center [429, 156] width 858 height 62
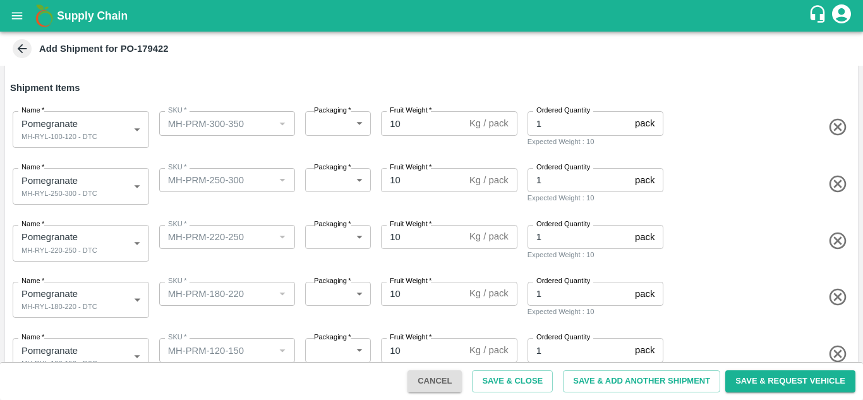
scroll to position [94, 0]
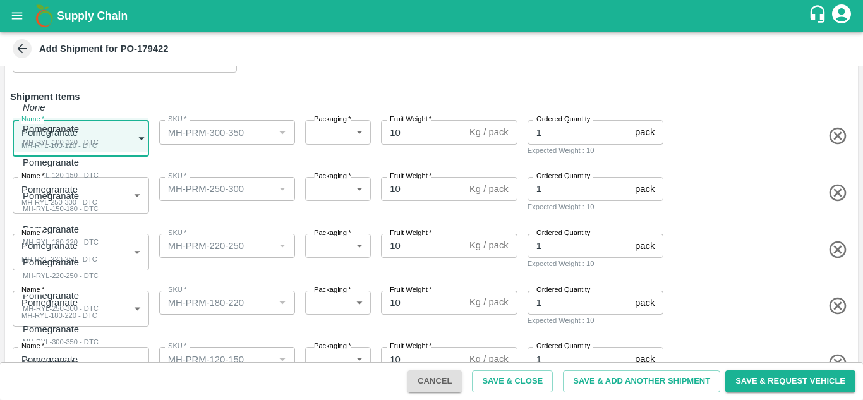
click at [33, 139] on body "Supply Chain Add Shipment for PO-179422 Type DC DC MO's Customer Customer (Mate…" at bounding box center [431, 200] width 863 height 400
click at [62, 343] on div "MH-RYL-300-350 - DTC" at bounding box center [61, 341] width 76 height 11
type input "2095142"
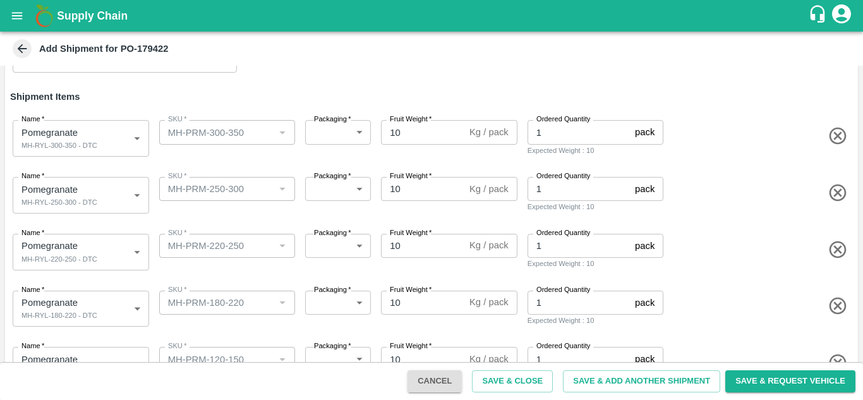
click at [224, 219] on div "Name   * Pomegranate MH-RYL-220-250 - DTC 2095140 Name SKU   * SKU   * Packagin…" at bounding box center [429, 250] width 858 height 62
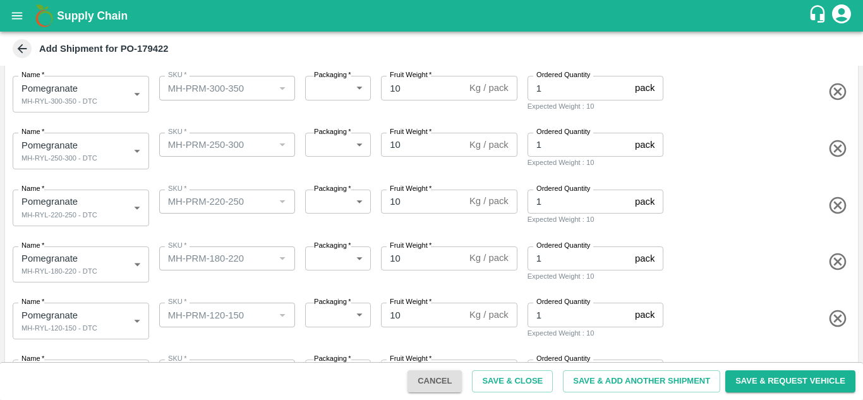
scroll to position [0, 0]
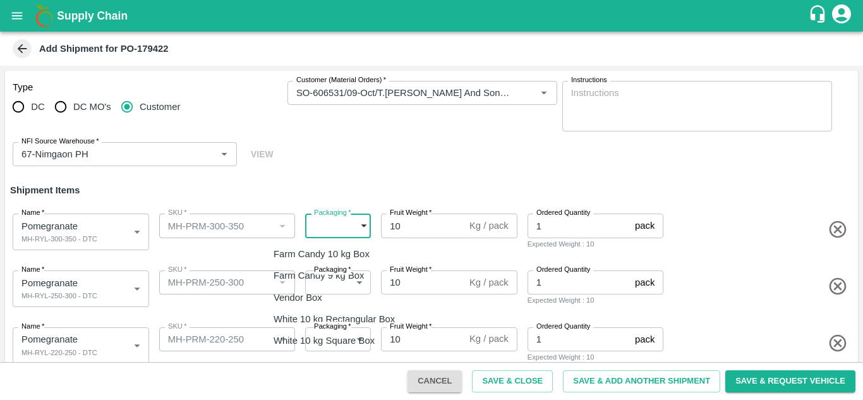
click at [331, 227] on body "Supply Chain Add Shipment for PO-179422 Type DC DC MO's Customer Customer (Mate…" at bounding box center [431, 200] width 863 height 400
click at [303, 300] on p "Vendor Box" at bounding box center [298, 298] width 49 height 14
type input "276"
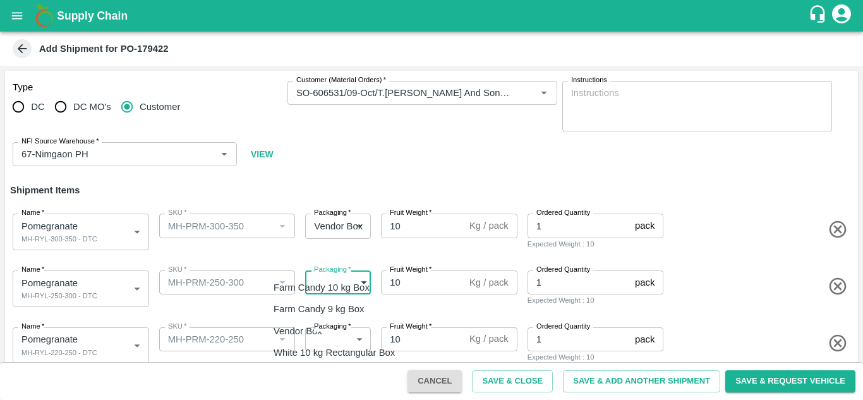
click at [322, 291] on body "Supply Chain Add Shipment for PO-179422 Type DC DC MO's Customer Customer (Mate…" at bounding box center [431, 200] width 863 height 400
click at [319, 335] on p "Vendor Box" at bounding box center [298, 331] width 49 height 14
type input "276"
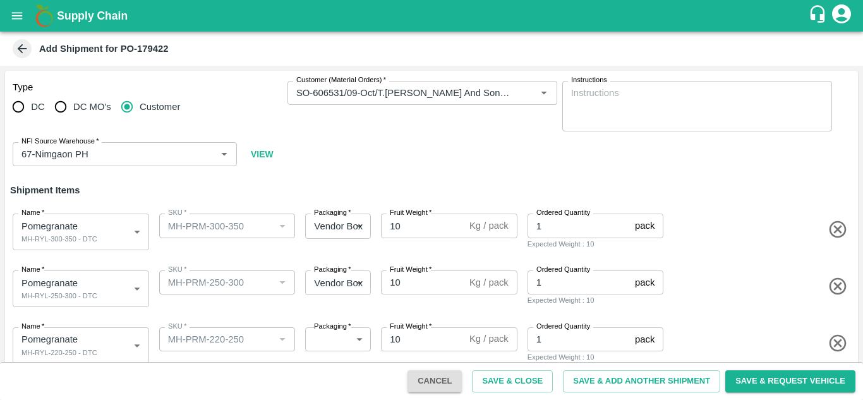
click at [263, 305] on div "SKU   * SKU   *" at bounding box center [225, 286] width 142 height 42
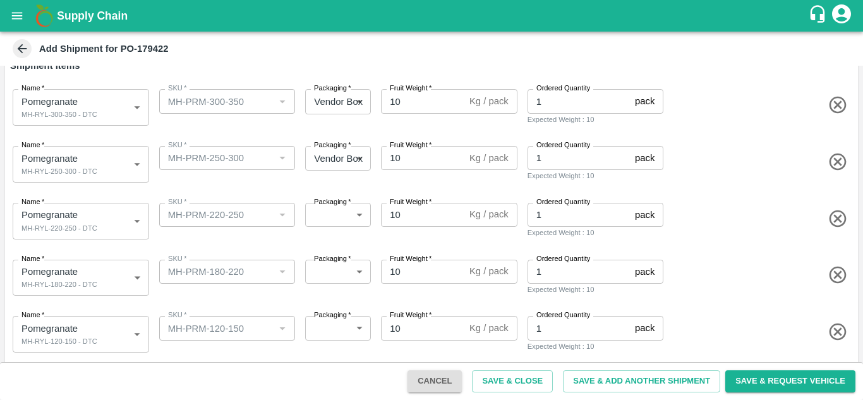
scroll to position [131, 0]
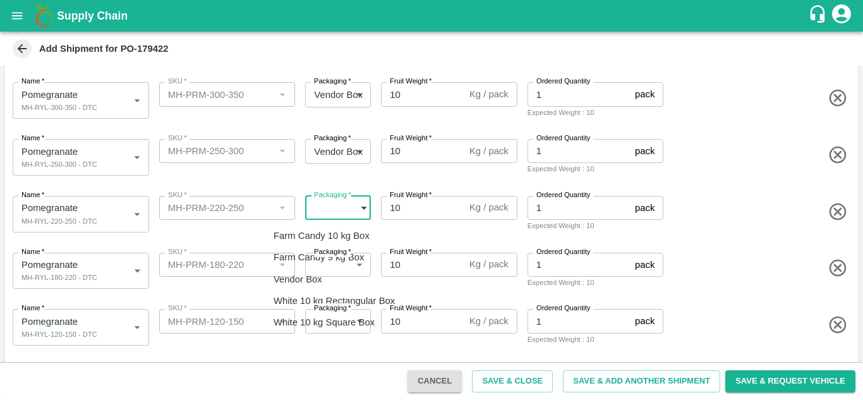
click at [318, 207] on body "Supply Chain Add Shipment for PO-179422 Type DC DC MO's Customer Customer (Mate…" at bounding box center [431, 200] width 863 height 400
click at [315, 271] on li "Vendor Box" at bounding box center [338, 279] width 148 height 21
type input "276"
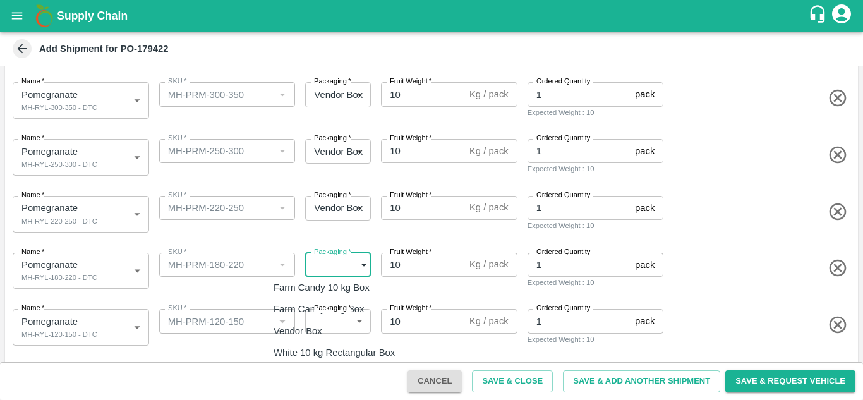
click at [326, 271] on body "Supply Chain Add Shipment for PO-179422 Type DC DC MO's Customer Customer (Mate…" at bounding box center [431, 200] width 863 height 400
click at [315, 334] on p "Vendor Box" at bounding box center [298, 331] width 49 height 14
type input "276"
click at [342, 326] on body "Supply Chain Add Shipment for PO-179422 Type DC DC MO's Customer Customer (Mate…" at bounding box center [431, 200] width 863 height 400
click at [327, 328] on div "Vendor Box" at bounding box center [301, 331] width 55 height 14
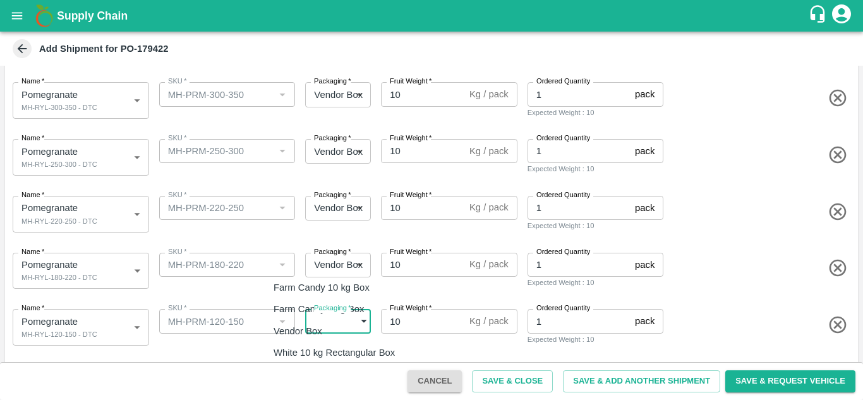
type input "276"
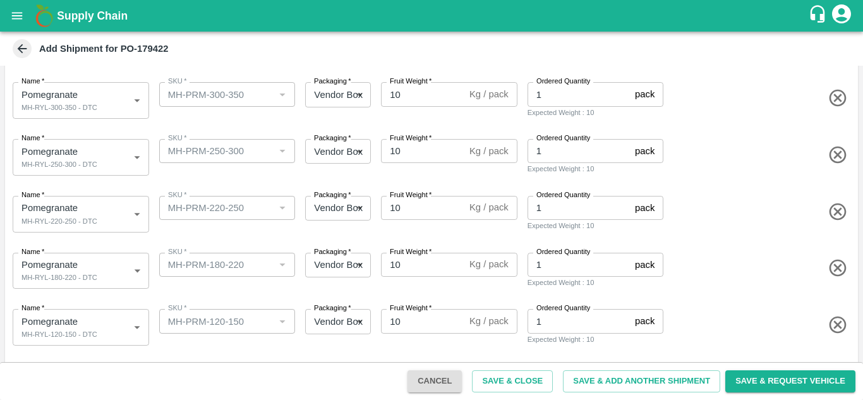
click at [272, 289] on div "Name   * Pomegranate MH-RYL-180-220 - DTC 2095139 Name SKU   * SKU   * Packagin…" at bounding box center [429, 269] width 858 height 62
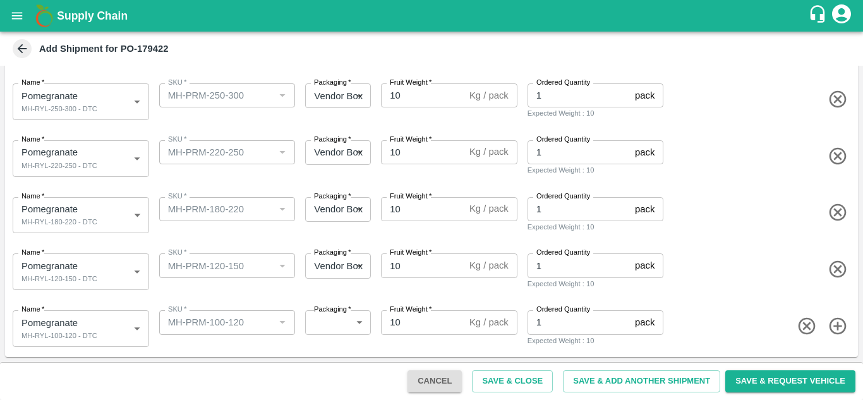
click at [324, 319] on body "Supply Chain Add Shipment for PO-179422 Type DC DC MO's Customer Customer (Mate…" at bounding box center [431, 200] width 863 height 400
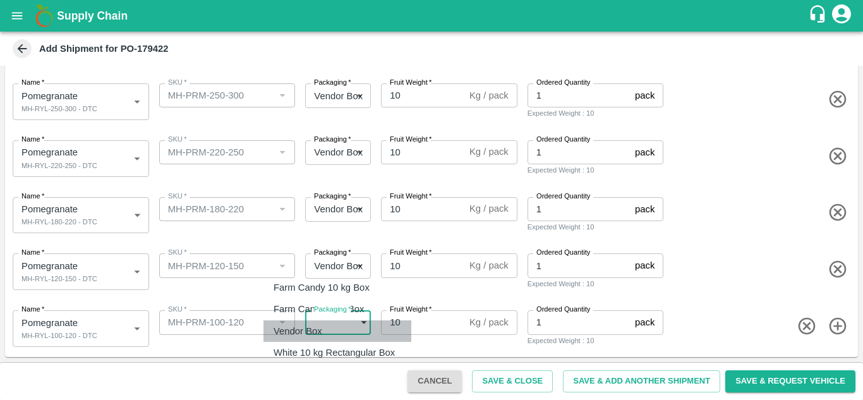
click at [329, 334] on div "Vendor Box" at bounding box center [301, 331] width 55 height 14
type input "276"
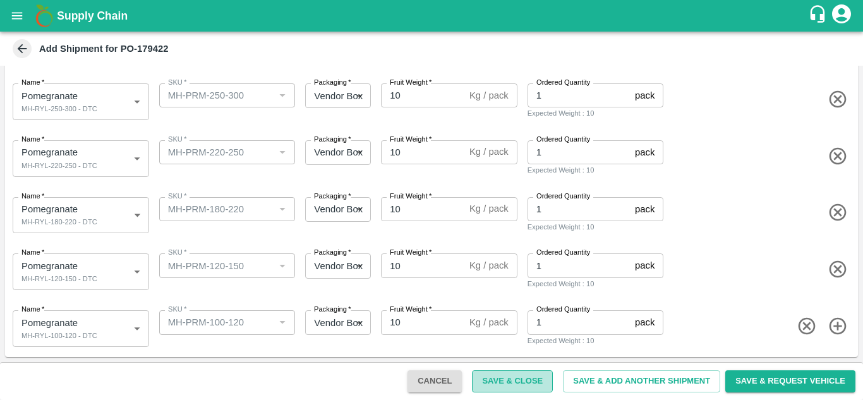
click at [509, 379] on button "Save & Close" at bounding box center [512, 381] width 81 height 22
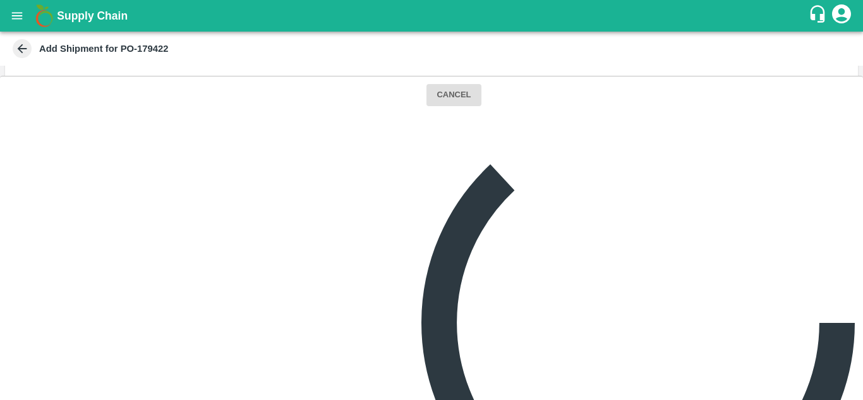
scroll to position [0, 0]
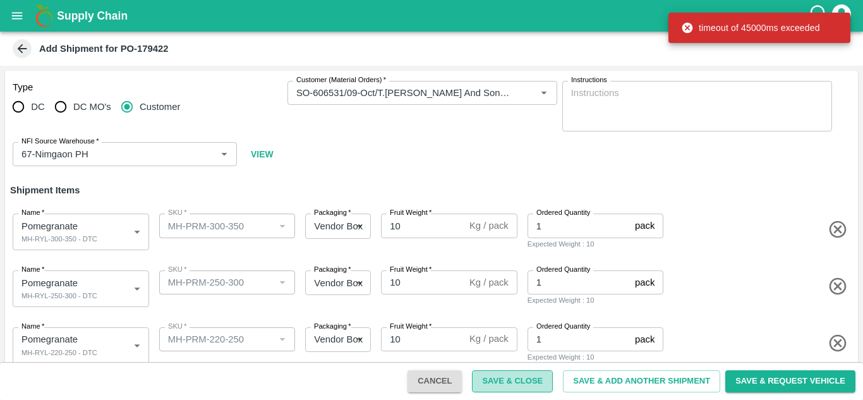
click at [524, 386] on button "Save & Close" at bounding box center [512, 381] width 81 height 22
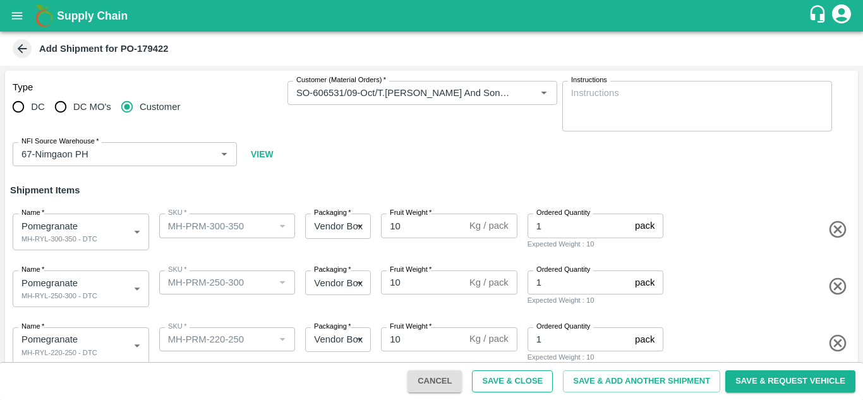
click at [524, 386] on button "Save & Close" at bounding box center [512, 381] width 81 height 22
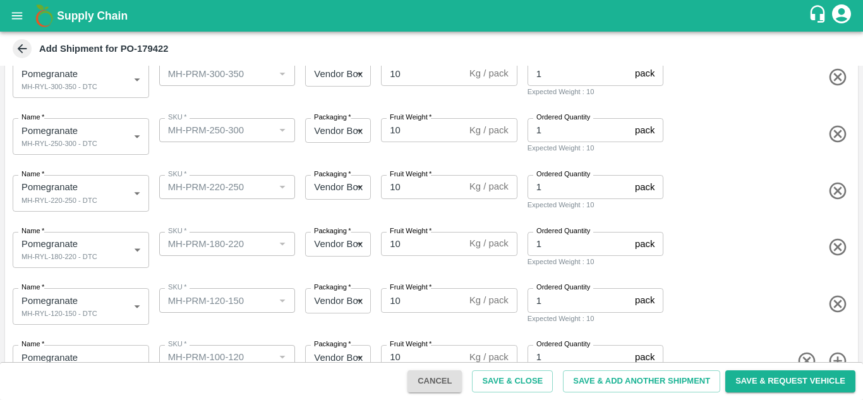
scroll to position [187, 0]
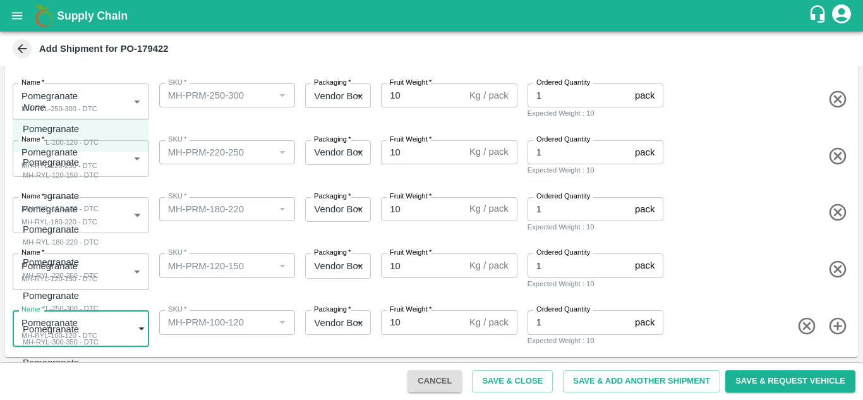
click at [85, 328] on body "Supply Chain Add Shipment for PO-179422 Type DC DC MO's Customer Customer (Mate…" at bounding box center [431, 200] width 863 height 400
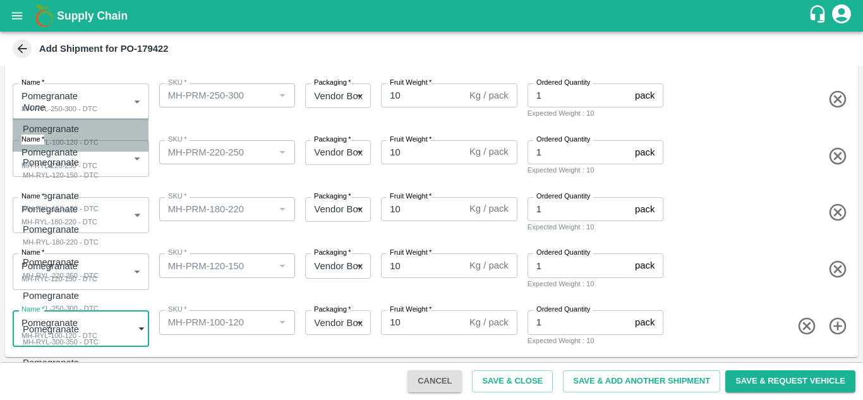
click at [99, 146] on div "Pomegranate MH-RYL-100-120 - DTC" at bounding box center [61, 135] width 76 height 26
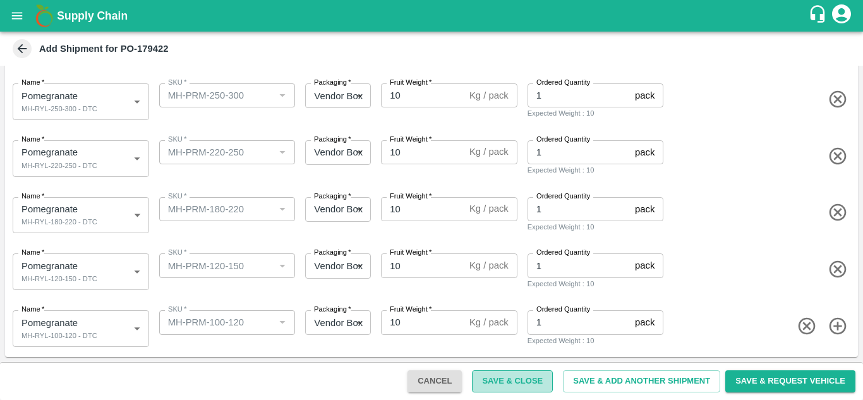
click at [521, 379] on button "Save & Close" at bounding box center [512, 381] width 81 height 22
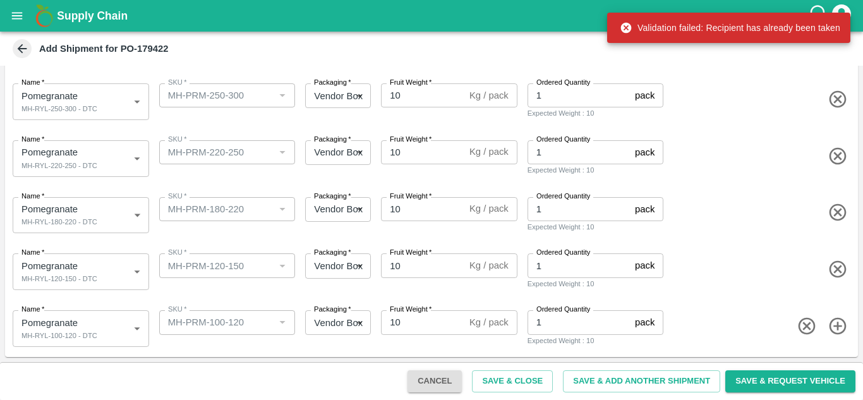
scroll to position [0, 0]
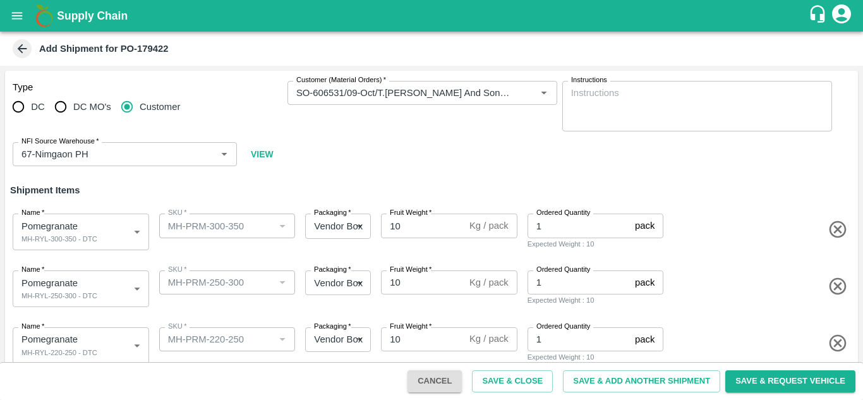
click at [15, 47] on icon at bounding box center [22, 49] width 14 height 14
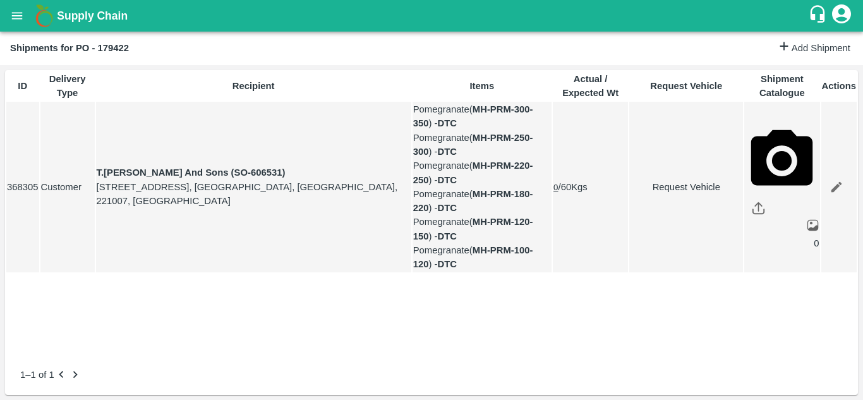
click at [667, 194] on link "Request Vehicle" at bounding box center [686, 187] width 113 height 14
type input "DD/MM/YYYY hh:mm aa"
type input "[DATE] 05:14 AM"
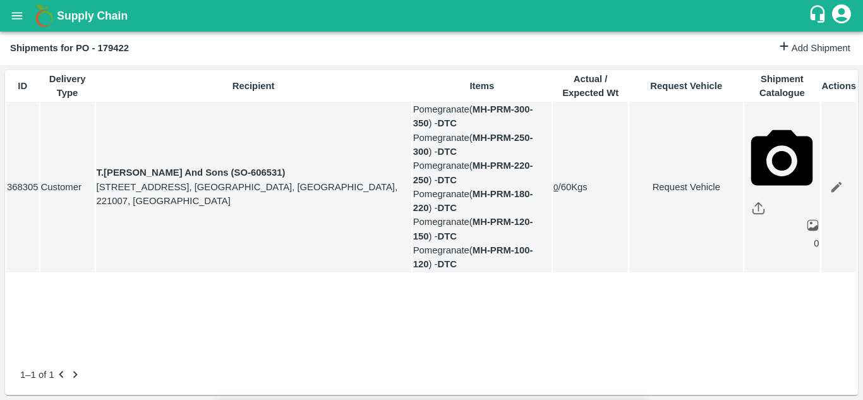
type input "[DATE] 12:00 AM"
click at [554, 67] on body "Supply Chain Shipments for PO - 179422 Add Shipment ID Delivery Type Recipient …" at bounding box center [431, 200] width 863 height 400
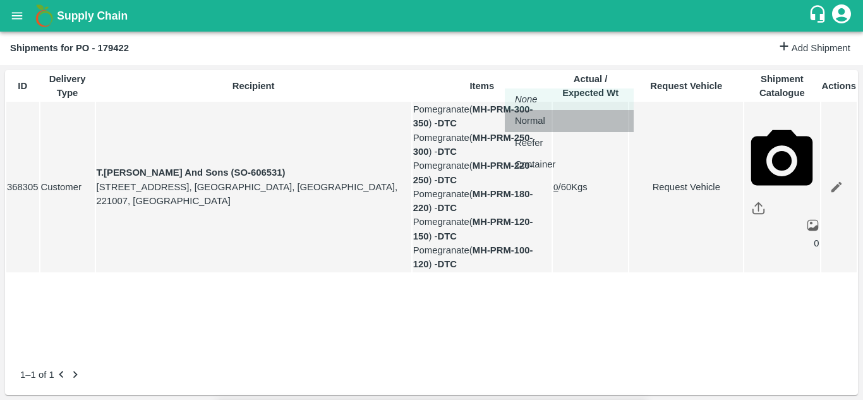
click at [544, 120] on p "Normal" at bounding box center [530, 121] width 30 height 14
type input "1"
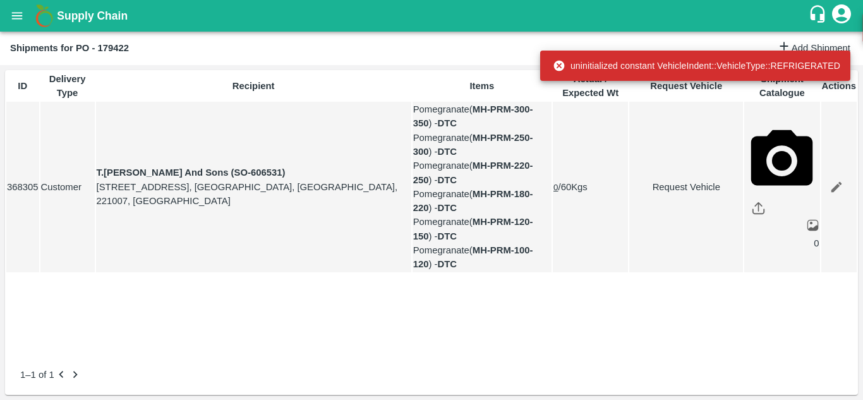
click at [662, 194] on link "Request Vehicle" at bounding box center [686, 187] width 113 height 14
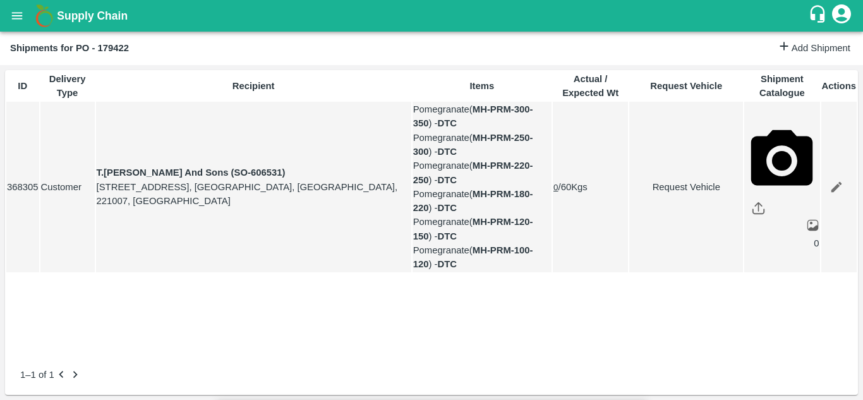
type input "DD/MM/YYYY hh:mm aa"
type input "[DATE] 12:00 AM"
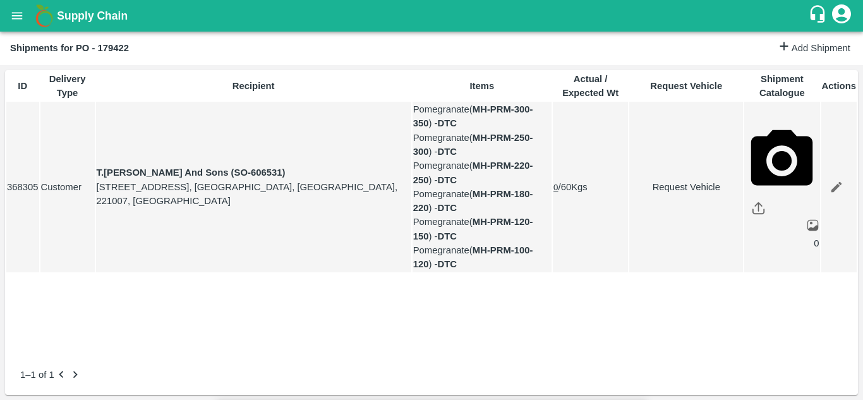
click at [538, 73] on body "Supply Chain Shipments for PO - 179422 Add Shipment ID Delivery Type Recipient …" at bounding box center [431, 200] width 863 height 400
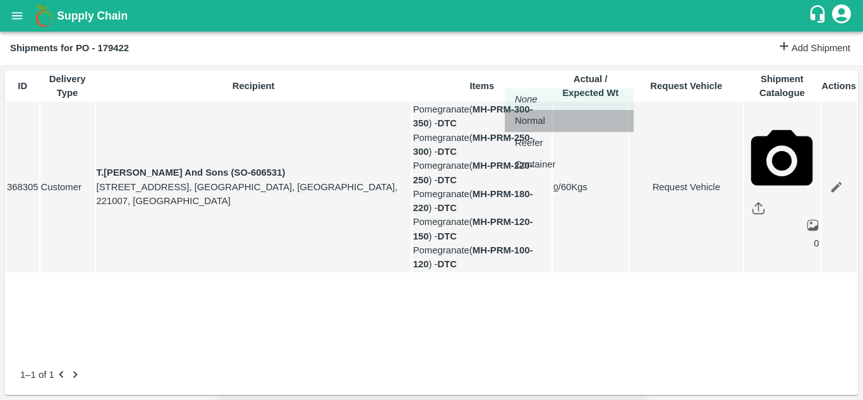
click at [535, 120] on p "Normal" at bounding box center [530, 121] width 30 height 14
type input "1"
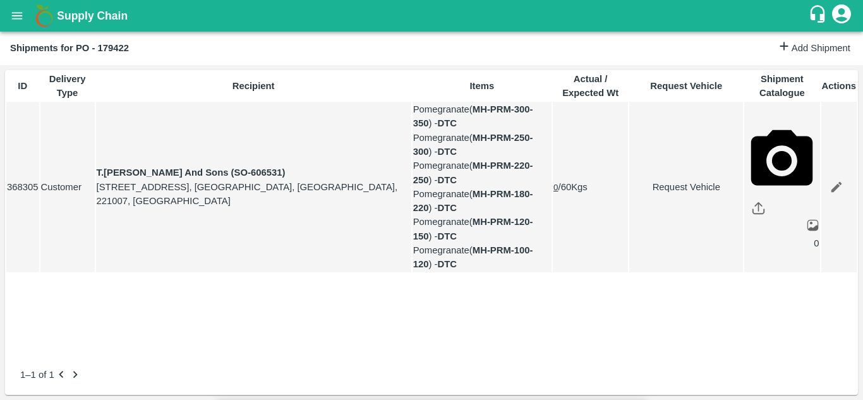
click at [666, 194] on link "Request Vehicle" at bounding box center [686, 187] width 113 height 14
type input "1"
type input "[DATE] 12:00 AM"
type input "[DATE] 05:14 AM"
